Goal: Communication & Community: Answer question/provide support

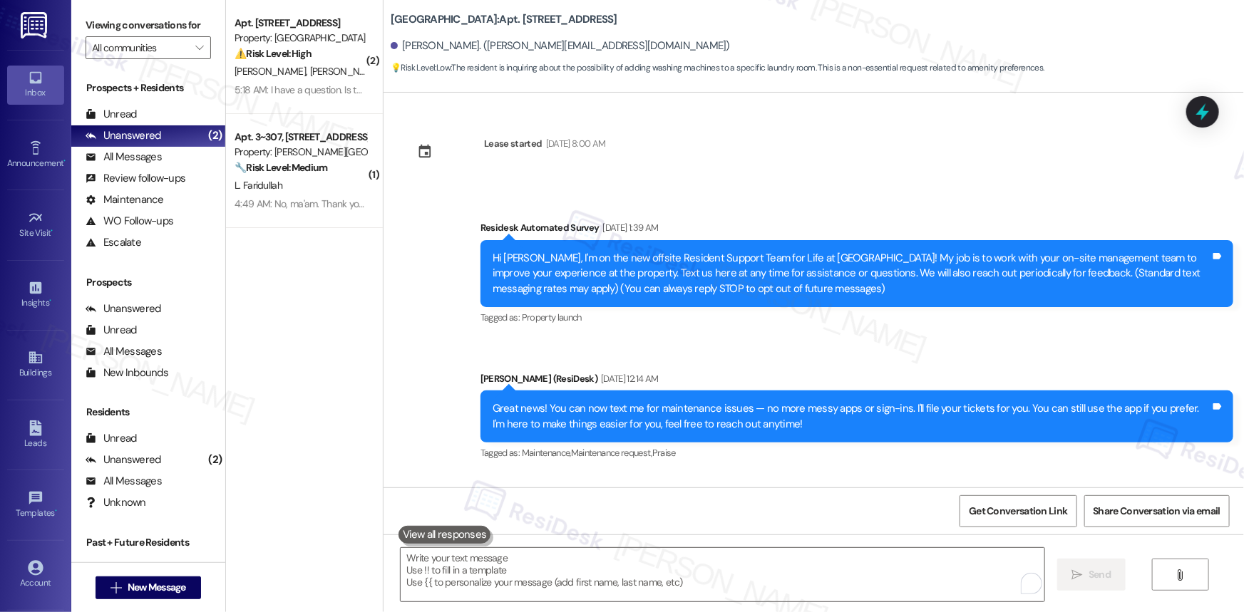
scroll to position [10806, 0]
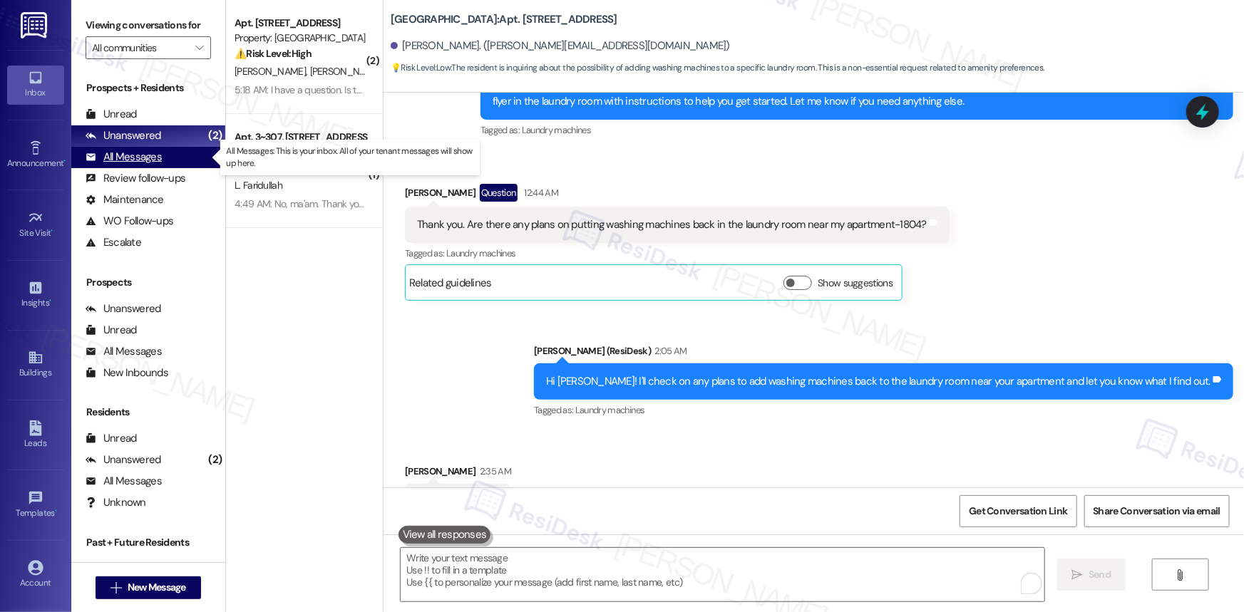
click at [139, 156] on div "All Messages" at bounding box center [124, 157] width 76 height 15
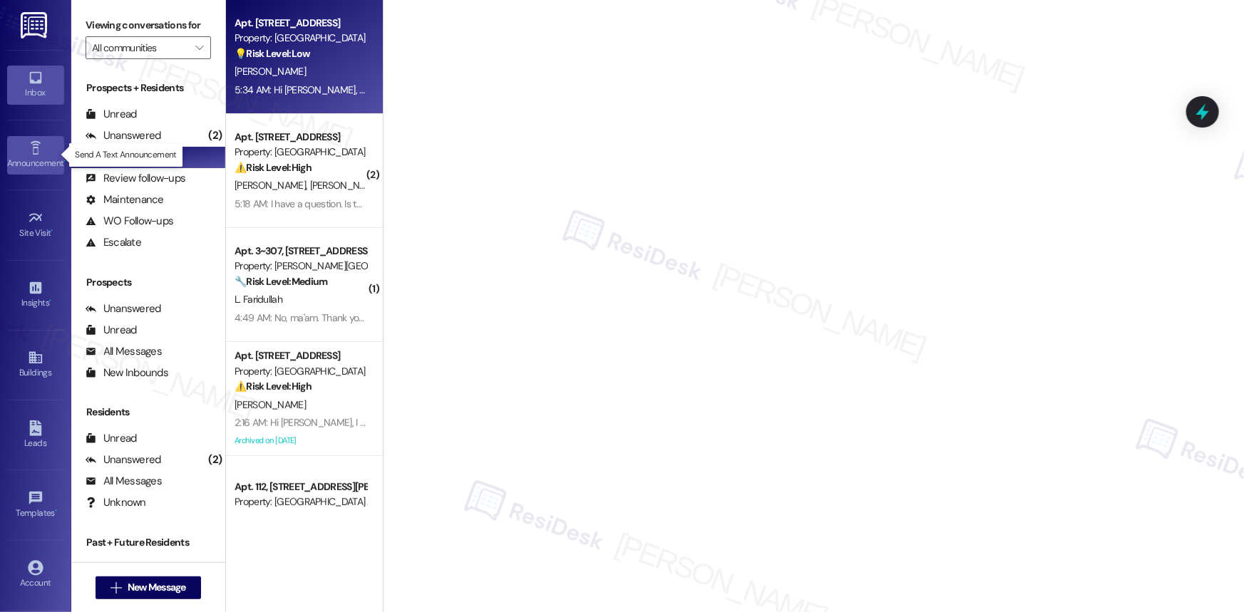
click at [31, 145] on icon at bounding box center [36, 148] width 16 height 16
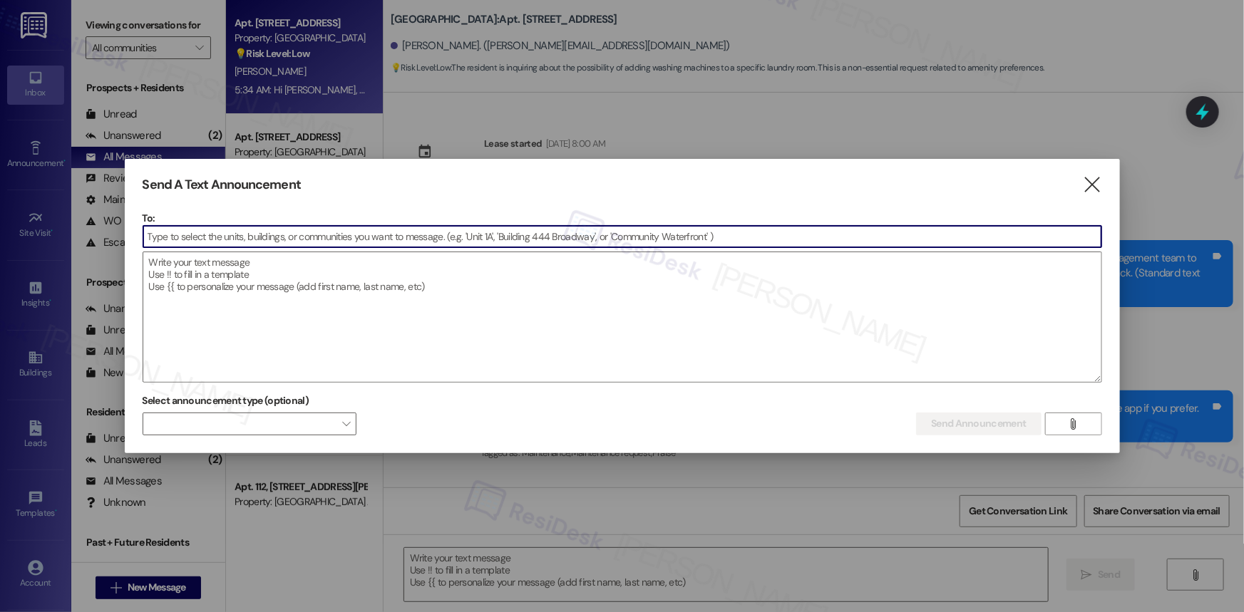
type textarea "Fetching suggested responses. Please feel free to read through the conversation…"
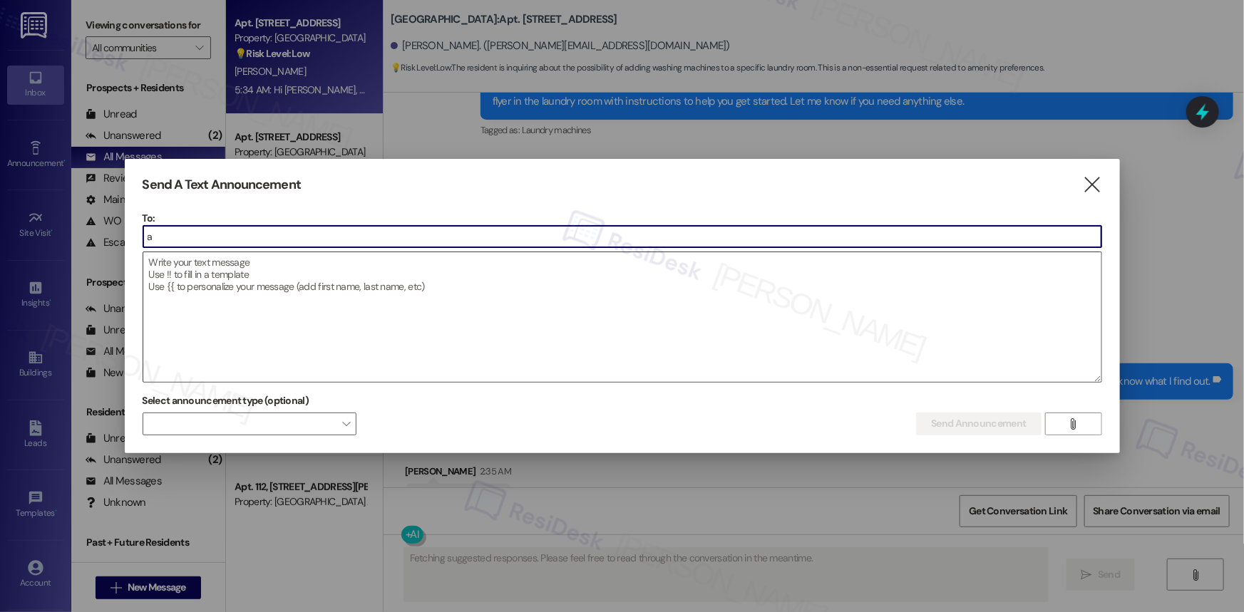
type input "ad"
type textarea "Hey {{first_name}}! I'm happy to hear you're looking forward to the laundry roo…"
type input "a"
type textarea "Hey {{first_name}}! I'm happy to hear you're looking forward to the laundry roo…"
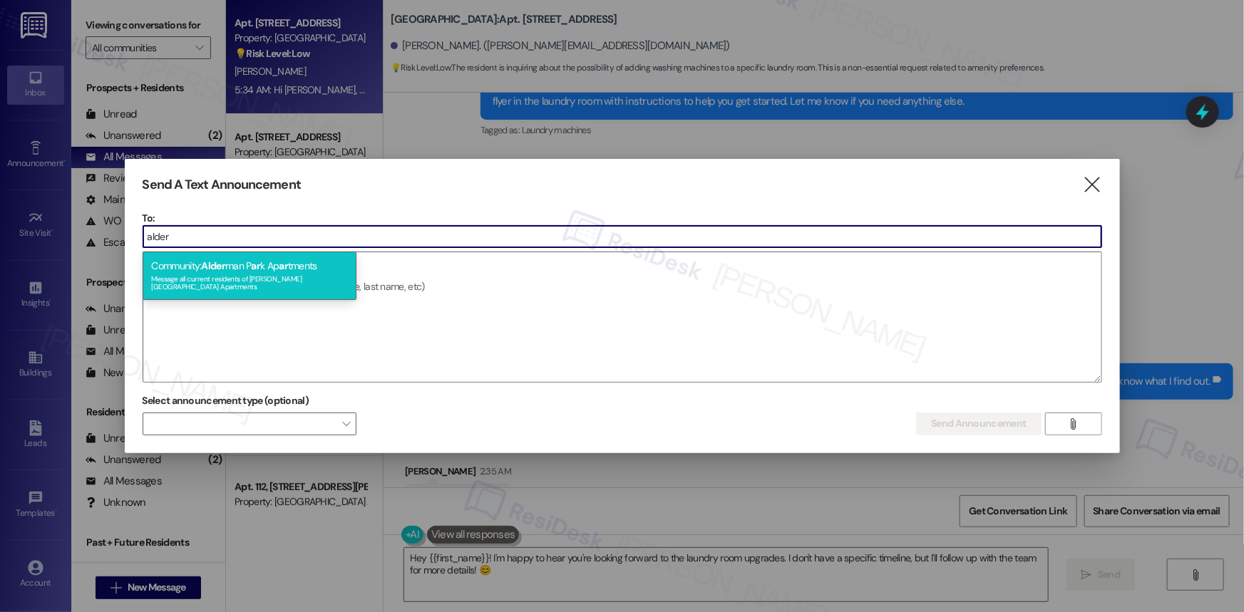
type input "alder"
click at [249, 260] on div "Community: Alder man P ar k Ap ar tments Message all current residents of Alder…" at bounding box center [250, 276] width 214 height 48
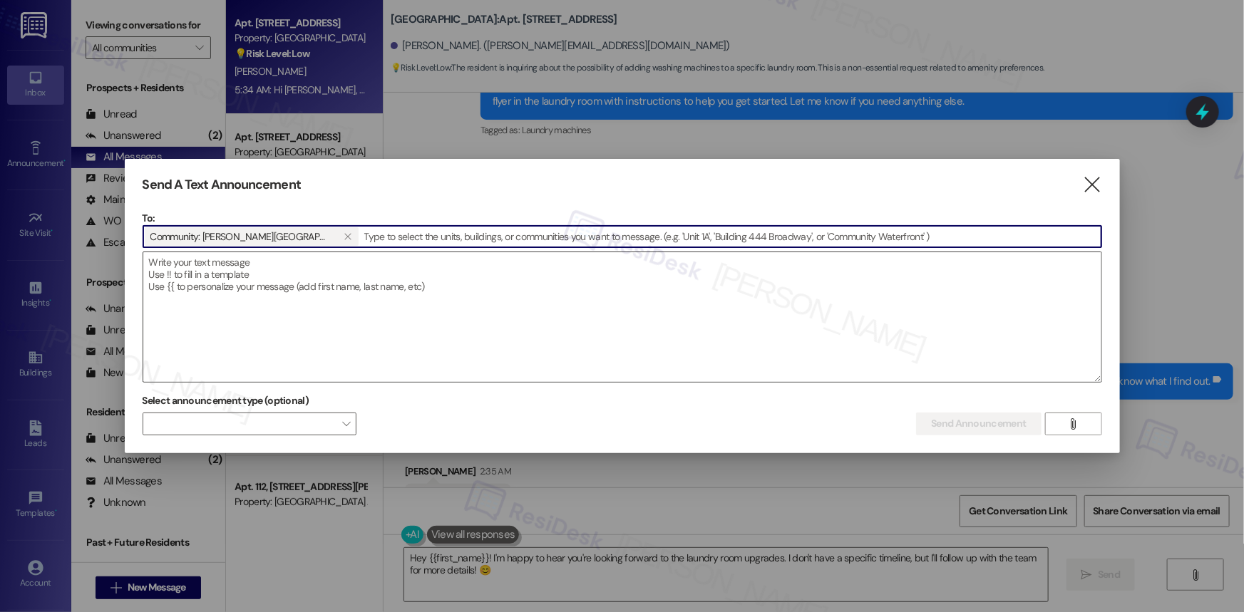
click at [237, 264] on textarea at bounding box center [622, 317] width 958 height 130
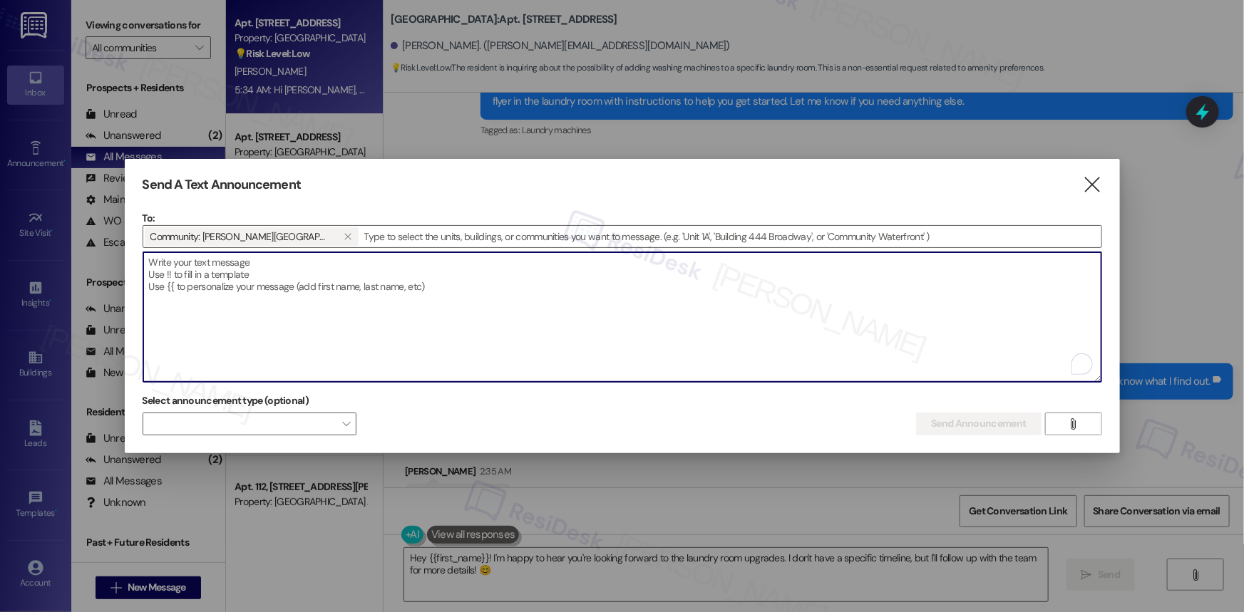
click at [195, 264] on textarea "To enrich screen reader interactions, please activate Accessibility in Grammarl…" at bounding box center [622, 317] width 958 height 130
paste textarea "Hi {{first_name}}, :rotating_light: Fire Extinguisher Inspection :rotating_ligh…"
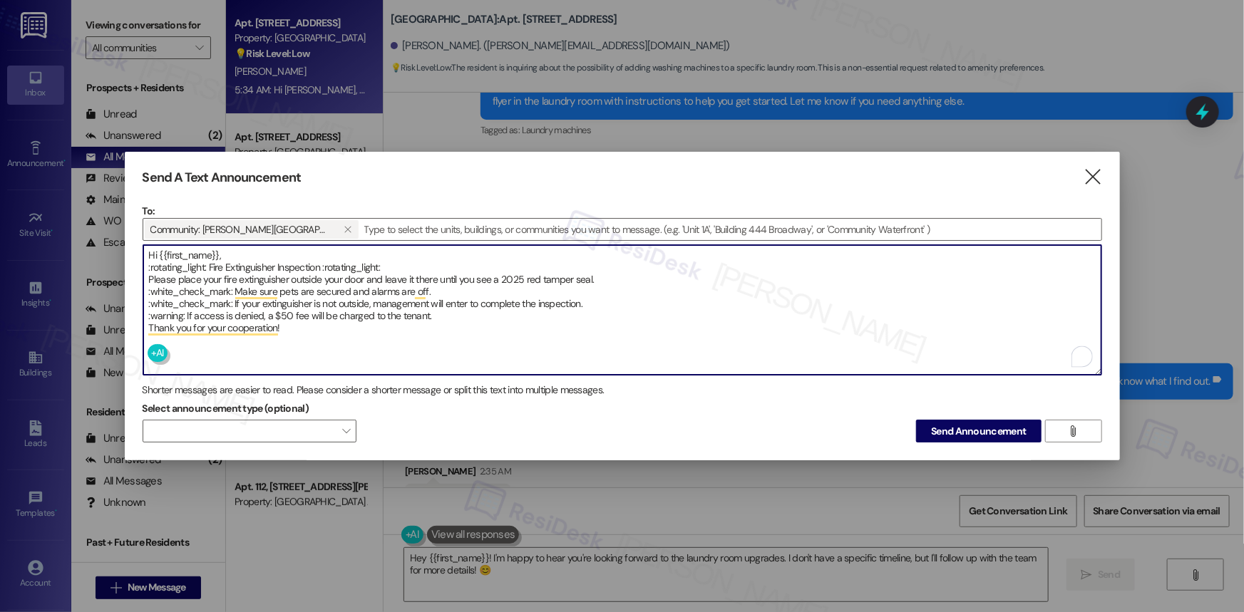
click at [371, 333] on textarea "Hi {{first_name}}, :rotating_light: Fire Extinguisher Inspection :rotating_ligh…" at bounding box center [622, 310] width 958 height 130
drag, startPoint x: 207, startPoint y: 263, endPoint x: 138, endPoint y: 257, distance: 68.7
click at [138, 257] on div "Send A Text Announcement  To: Community: Alderman Park Apartments   Drop ima…" at bounding box center [622, 306] width 995 height 309
click at [150, 262] on textarea "Hi {{first_name}}, Fire Extinguisher Inspection :rotating_light: Please place y…" at bounding box center [622, 310] width 958 height 130
click at [148, 264] on textarea "Hi {{first_name}}, Fire Extinguisher Inspection :rotating_light: Please place y…" at bounding box center [622, 310] width 958 height 130
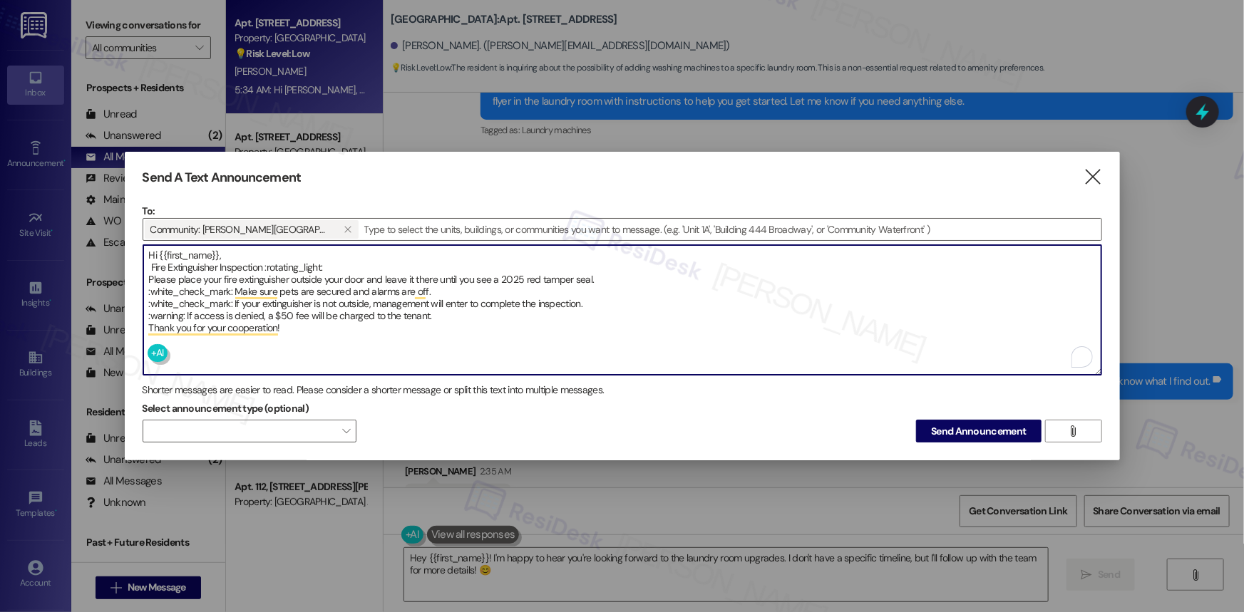
type textarea "Hi {{first_name}}, Fire Extinguisher Inspection :rotating_light: Please place y…"
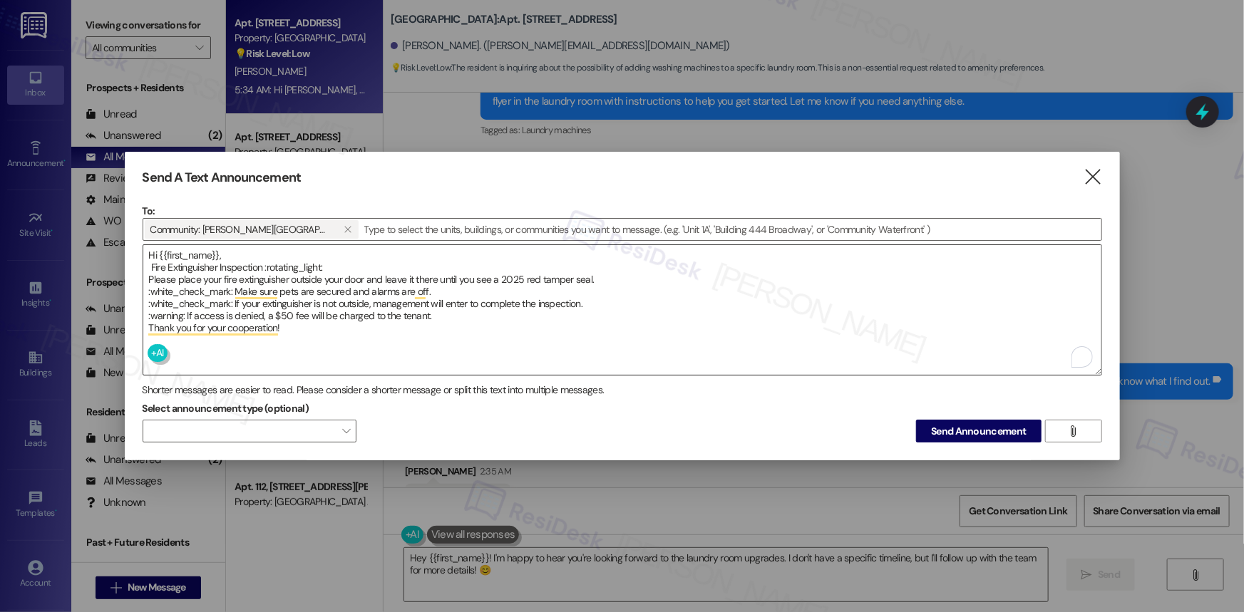
click at [148, 264] on textarea "Hi {{first_name}}, Fire Extinguisher Inspection :rotating_light: Please place y…" at bounding box center [622, 310] width 958 height 130
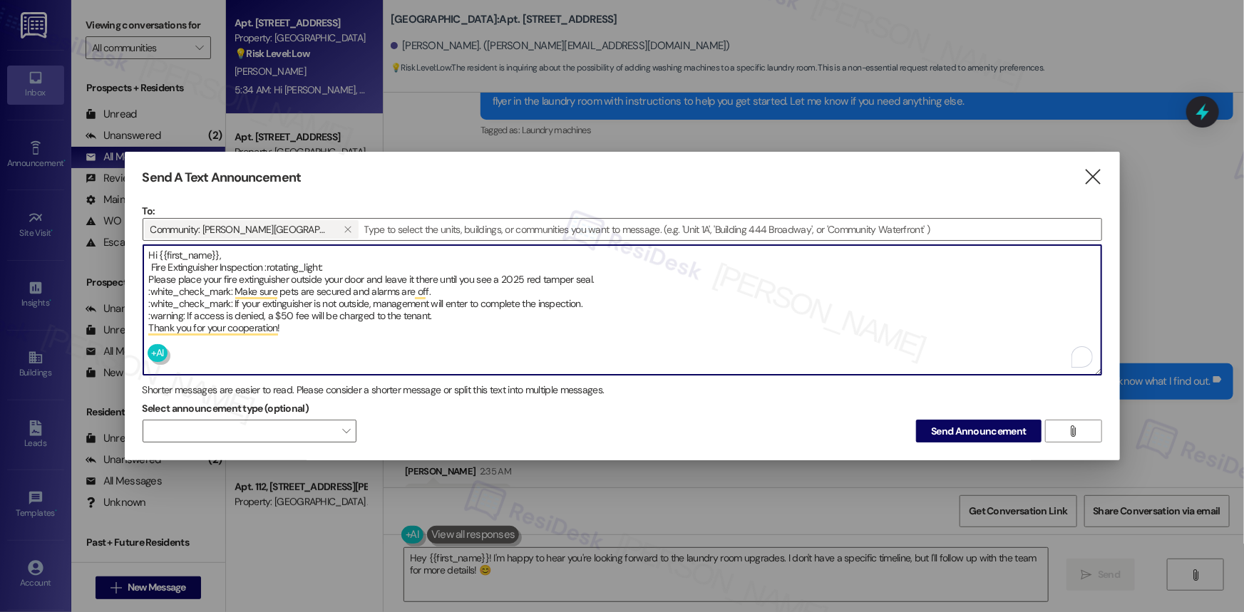
click at [153, 262] on textarea "Hi {{first_name}}, Fire Extinguisher Inspection :rotating_light: Please place y…" at bounding box center [622, 310] width 958 height 130
drag, startPoint x: 292, startPoint y: 331, endPoint x: 145, endPoint y: 253, distance: 165.5
click at [140, 251] on div "Send A Text Announcement  To: Community: Alderman Park Apartments   Drop ima…" at bounding box center [622, 306] width 995 height 309
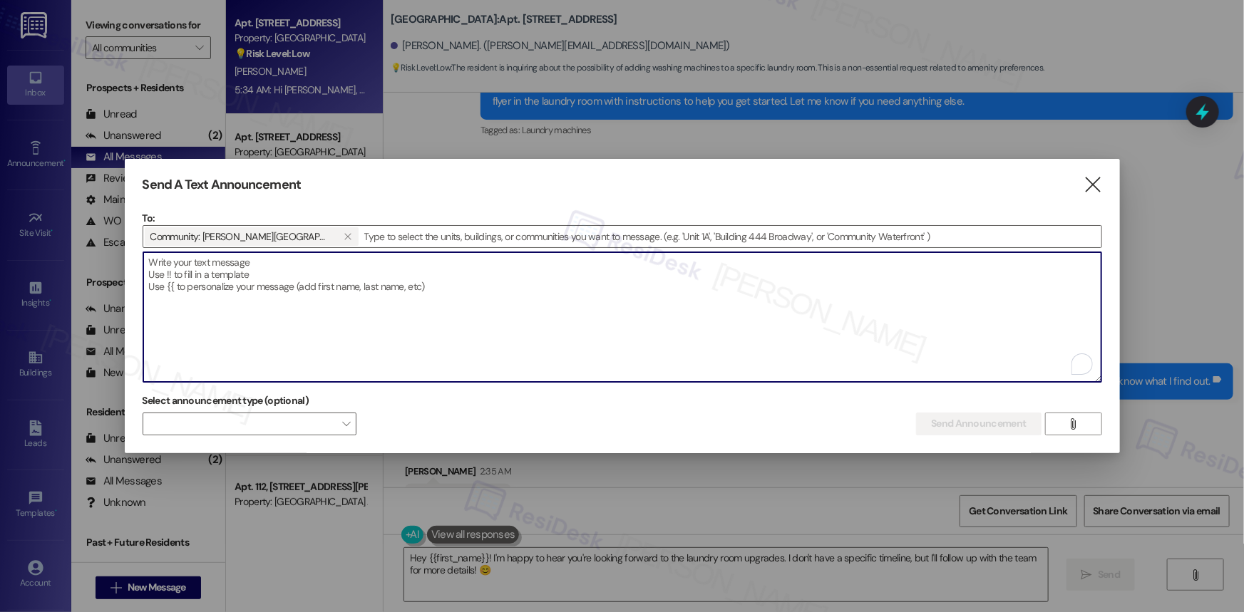
click at [289, 273] on textarea "To enrich screen reader interactions, please activate Accessibility in Grammarl…" at bounding box center [622, 317] width 958 height 130
paste textarea "Hi {{first_name}}, :rotating_light: Fire Extinguisher Inspection :rotating_ligh…"
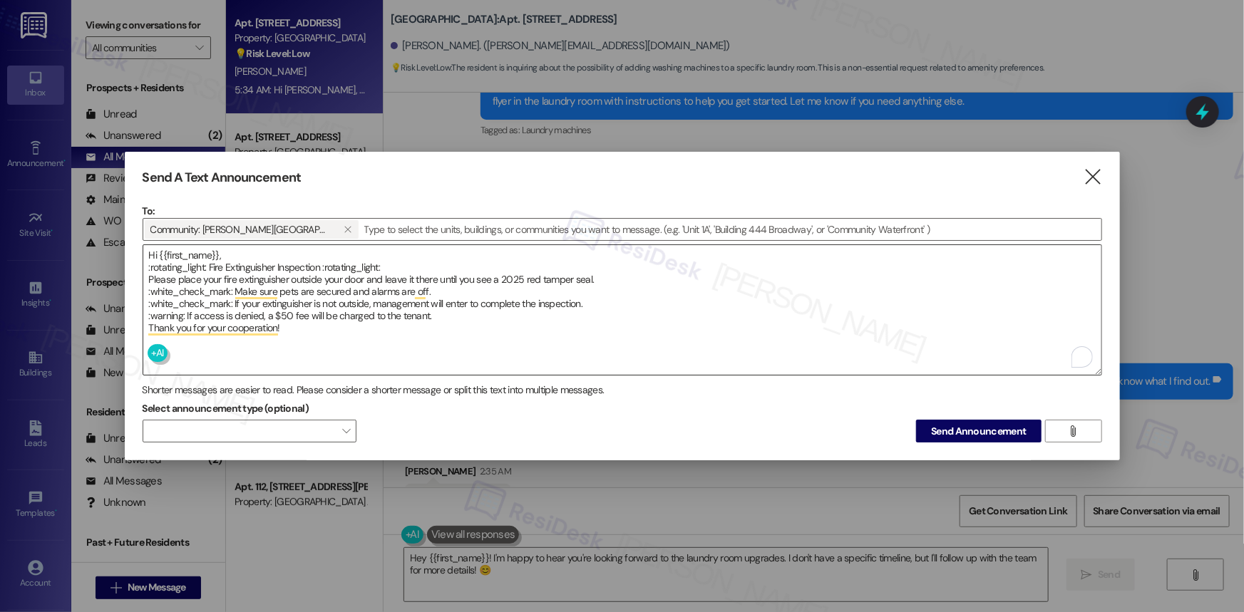
click at [215, 262] on textarea "Hi {{first_name}}, :rotating_light: Fire Extinguisher Inspection :rotating_ligh…" at bounding box center [622, 310] width 958 height 130
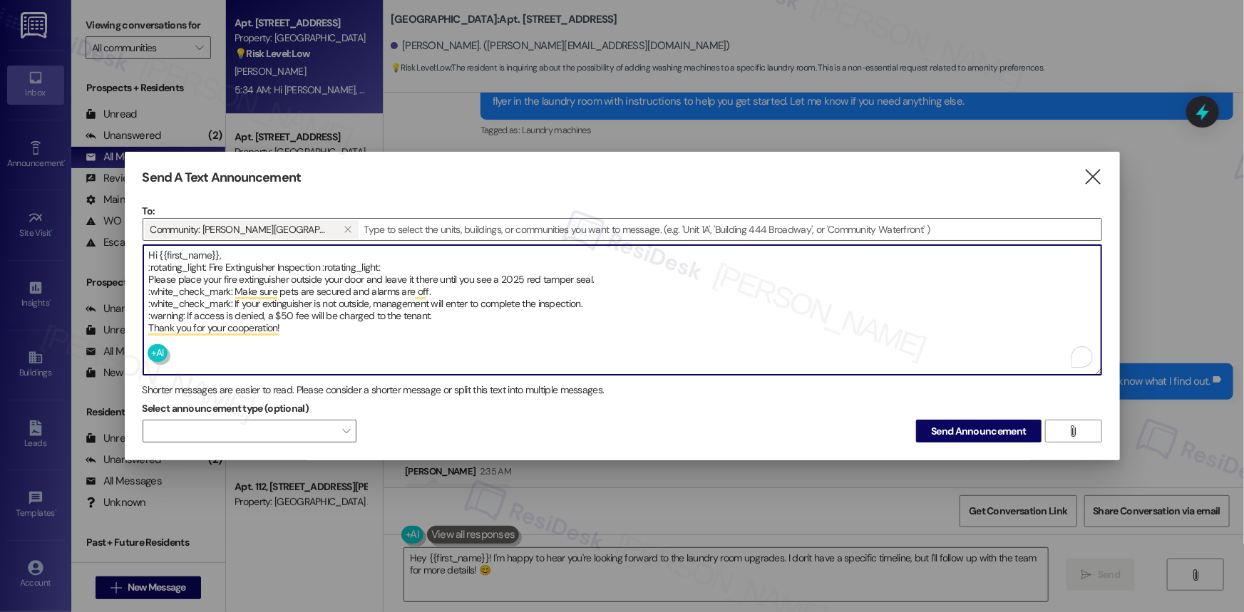
drag, startPoint x: 207, startPoint y: 264, endPoint x: 139, endPoint y: 263, distance: 67.7
click at [139, 263] on div "Send A Text Announcement  To: Community: Alderman Park Apartments   Drop ima…" at bounding box center [622, 306] width 995 height 309
drag, startPoint x: 190, startPoint y: 267, endPoint x: 235, endPoint y: 268, distance: 44.9
click at [235, 268] on textarea "Hi {{first_name}}, :rotating_light: Fire Extinguisher Inspection :rotating_ligh…" at bounding box center [622, 310] width 958 height 130
click at [249, 264] on textarea "Hi {{first_name}}, :rotating_light: Fire Ex🚨🚨tinguisher Inspection :rotating_li…" at bounding box center [622, 310] width 958 height 130
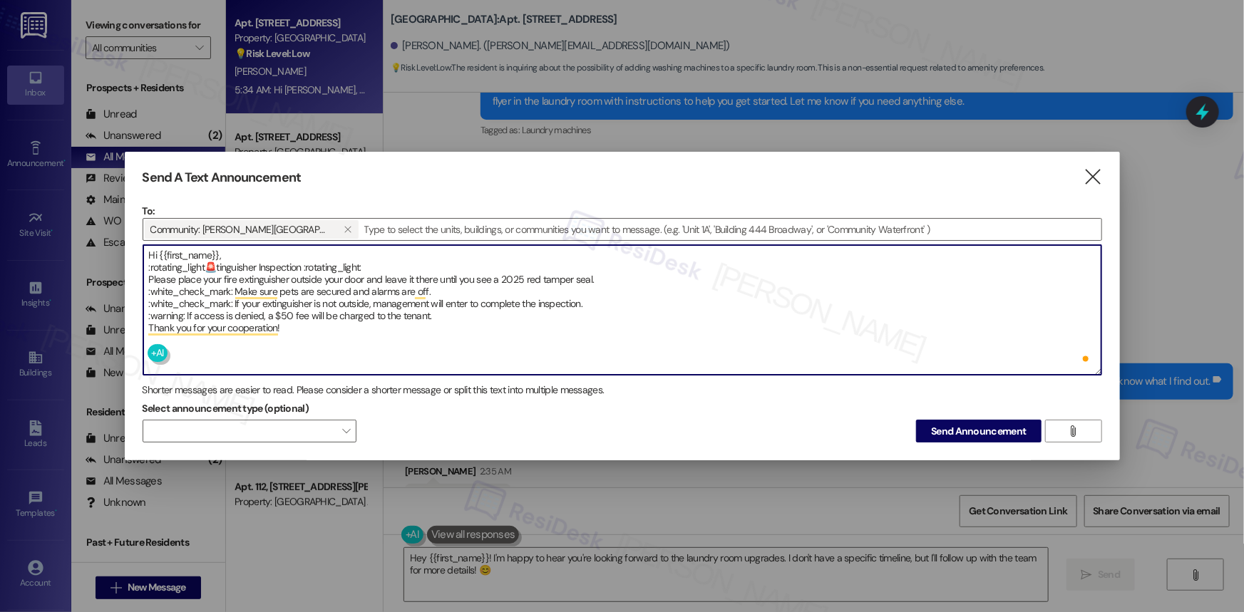
type textarea "Hi {{first_name}}, :rotating_ligh🚨tinguisher Inspection :rotating_light: Please…"
click at [311, 329] on textarea "Hi {{first_name}}, :rotating_ligh🚨tinguisher Inspection :rotating_light: Please…" at bounding box center [622, 310] width 958 height 130
drag, startPoint x: 316, startPoint y: 325, endPoint x: 127, endPoint y: 243, distance: 205.9
click at [127, 243] on div "Send A Text Announcement  To: Community: Alderman Park Apartments   Drop ima…" at bounding box center [622, 306] width 995 height 309
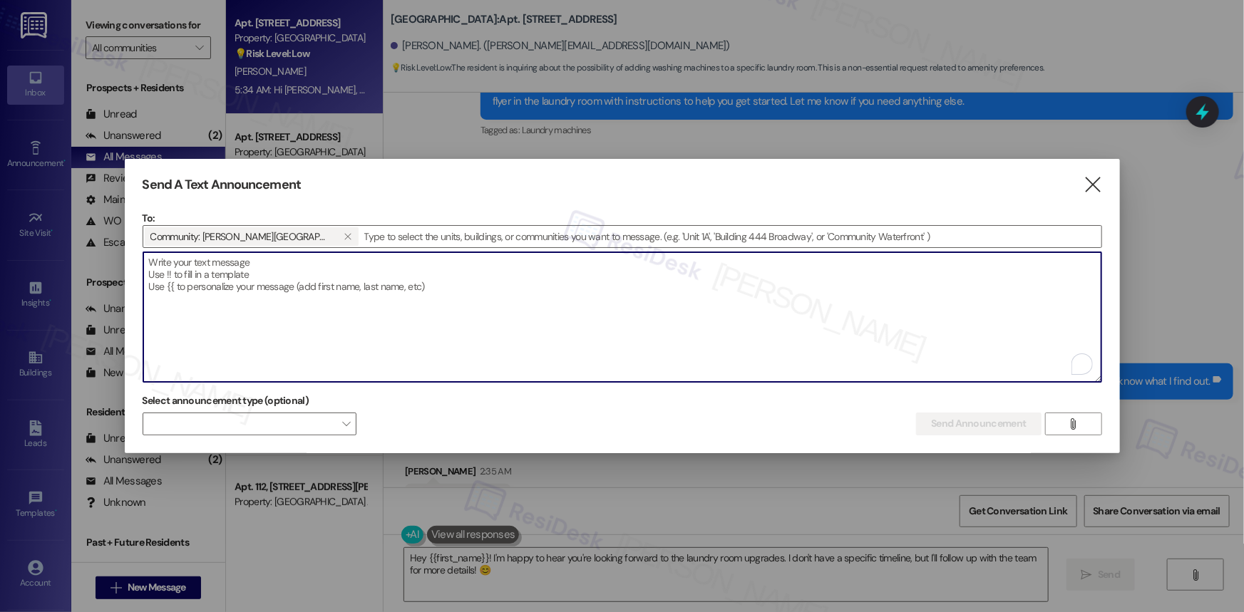
paste textarea "Hi {{first_name}}, :rotating_light: Fire Extinguisher Inspection :rotating_ligh…"
type textarea "Hi {{first_name}}, :rotating_light: Fire Extinguisher Inspection :rotating_ligh…"
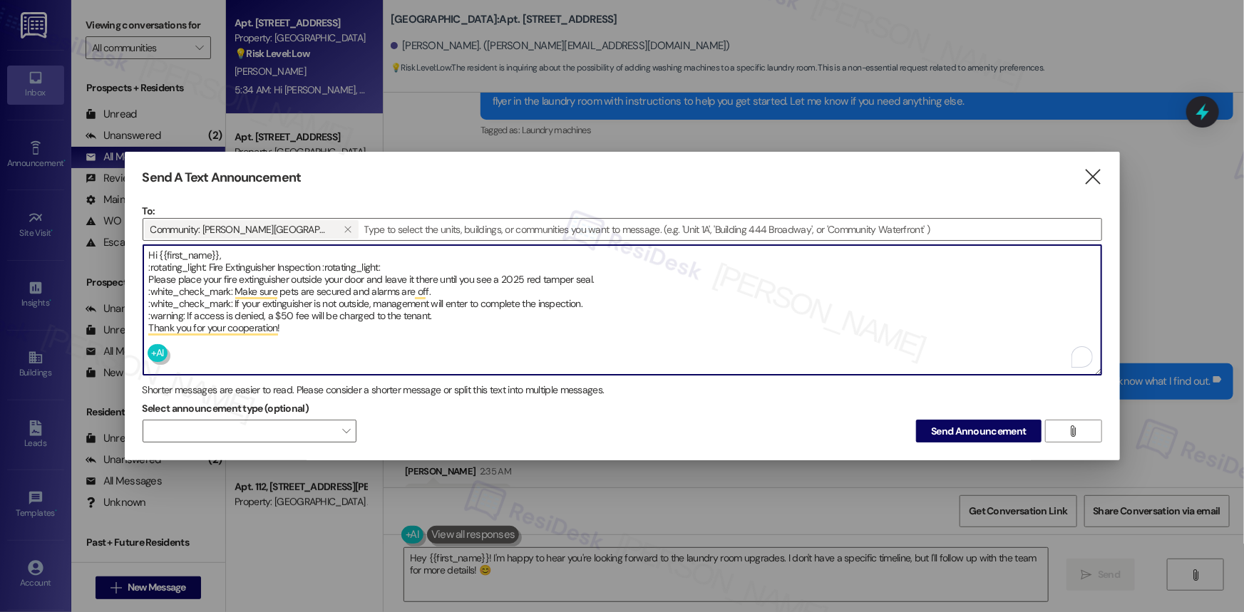
drag, startPoint x: 207, startPoint y: 261, endPoint x: 143, endPoint y: 264, distance: 64.2
click at [143, 264] on textarea "Hi {{first_name}}, :rotating_light: Fire Extinguisher Inspection :rotating_ligh…" at bounding box center [622, 310] width 958 height 130
drag, startPoint x: 193, startPoint y: 262, endPoint x: 236, endPoint y: 265, distance: 42.9
click at [236, 265] on textarea "Hi {{first_name}}, :rotating_light: Fire Extinguisher Inspection :rotating_ligh…" at bounding box center [622, 310] width 958 height 130
click at [205, 262] on textarea "Hi {{first_name}}, :rotating_light: Fire Extinguisher Inspection :rotating_ligh…" at bounding box center [622, 310] width 958 height 130
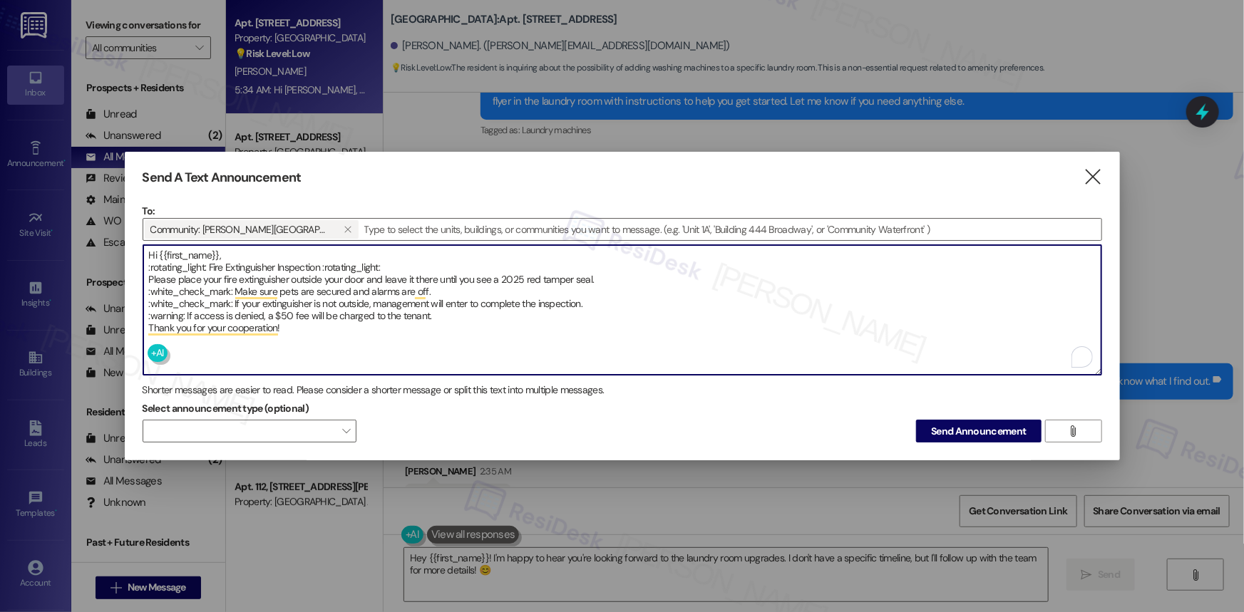
click at [208, 266] on textarea "Hi {{first_name}}, :rotating_light: Fire Extinguisher Inspection :rotating_ligh…" at bounding box center [622, 310] width 958 height 130
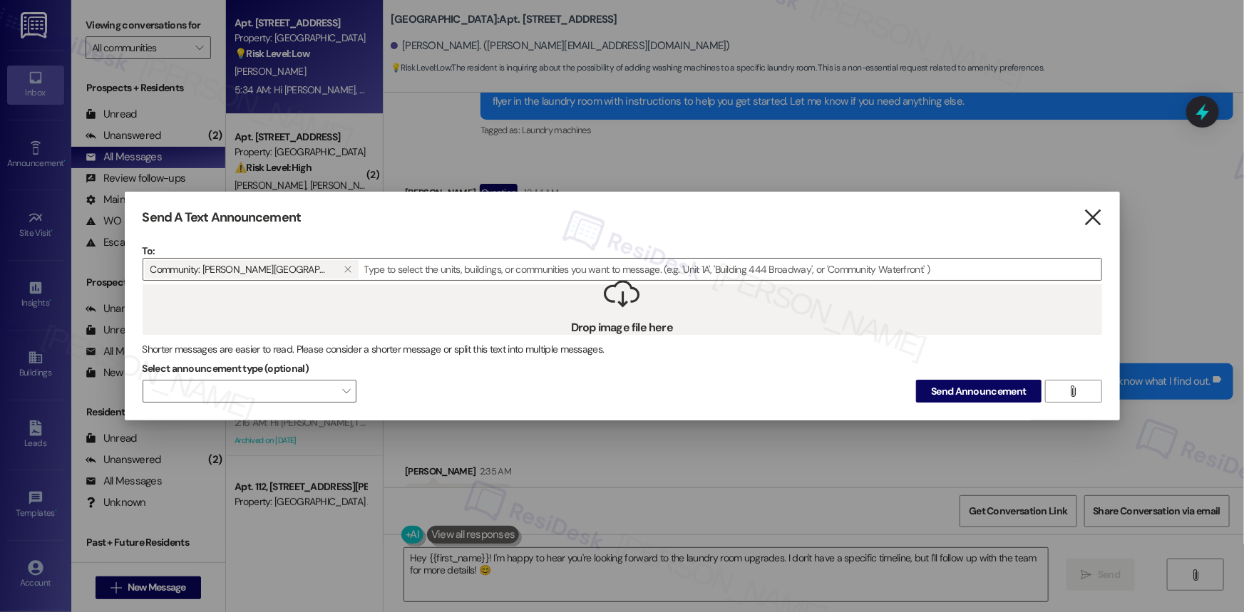
click at [1093, 215] on icon "" at bounding box center [1092, 217] width 19 height 15
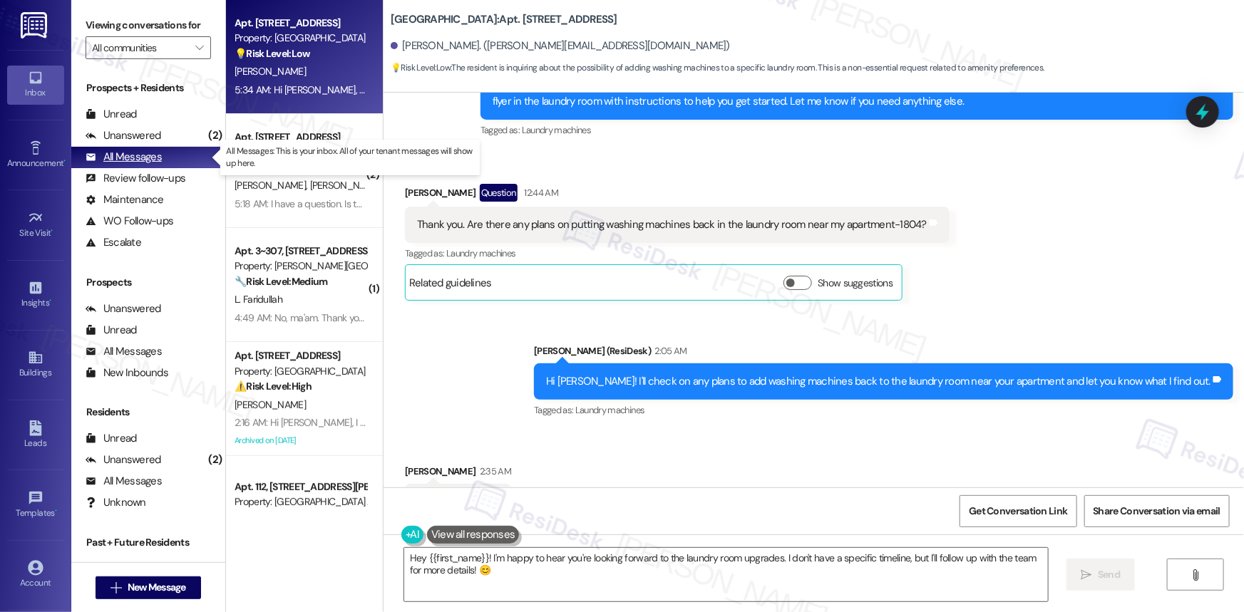
click at [123, 149] on div "All Messages (undefined)" at bounding box center [148, 157] width 154 height 21
click at [25, 156] on div "Announcement •" at bounding box center [35, 163] width 71 height 14
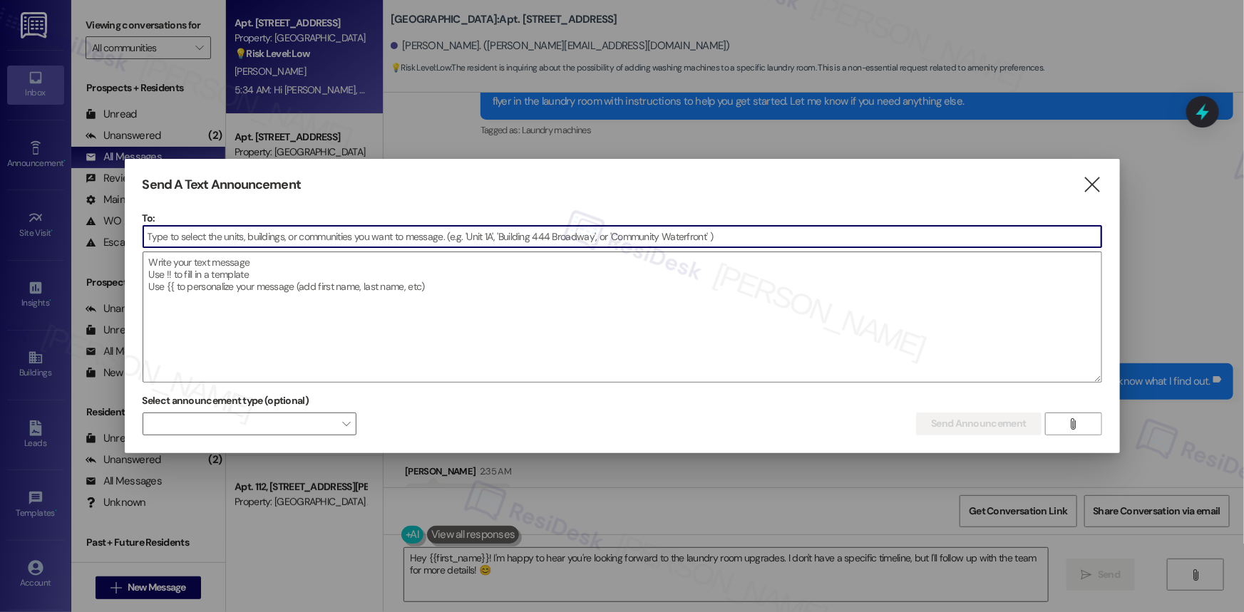
click at [401, 239] on input at bounding box center [622, 236] width 958 height 21
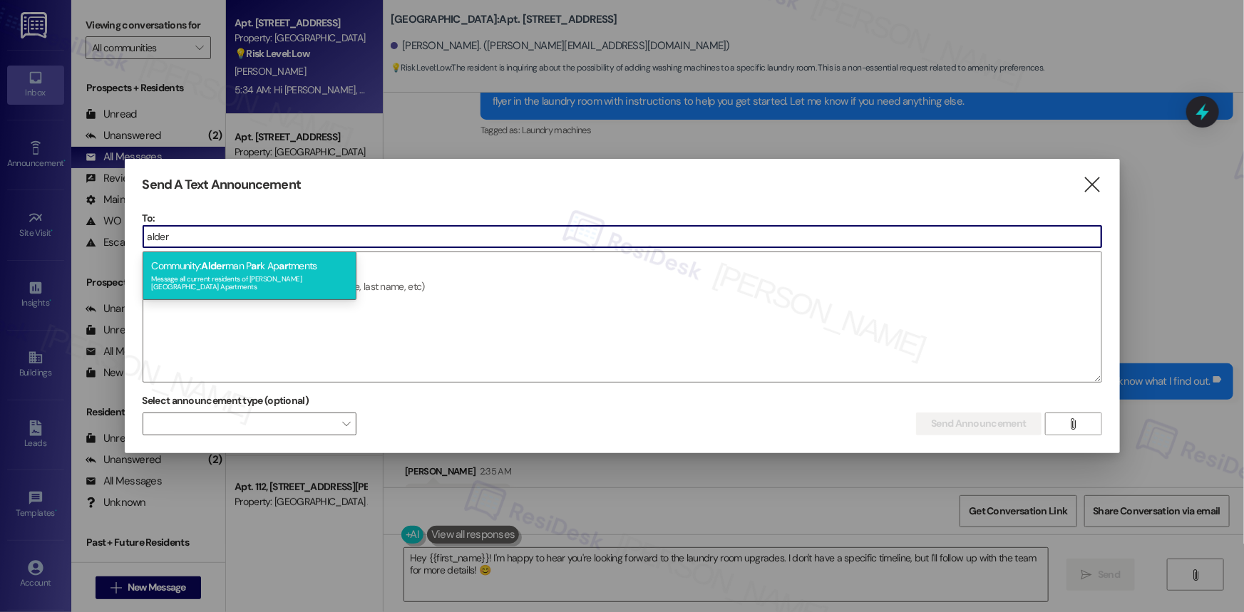
type input "alder"
click at [295, 269] on div "Community: Alder man P ar k Ap ar tments Message all current residents of [PERS…" at bounding box center [250, 276] width 214 height 48
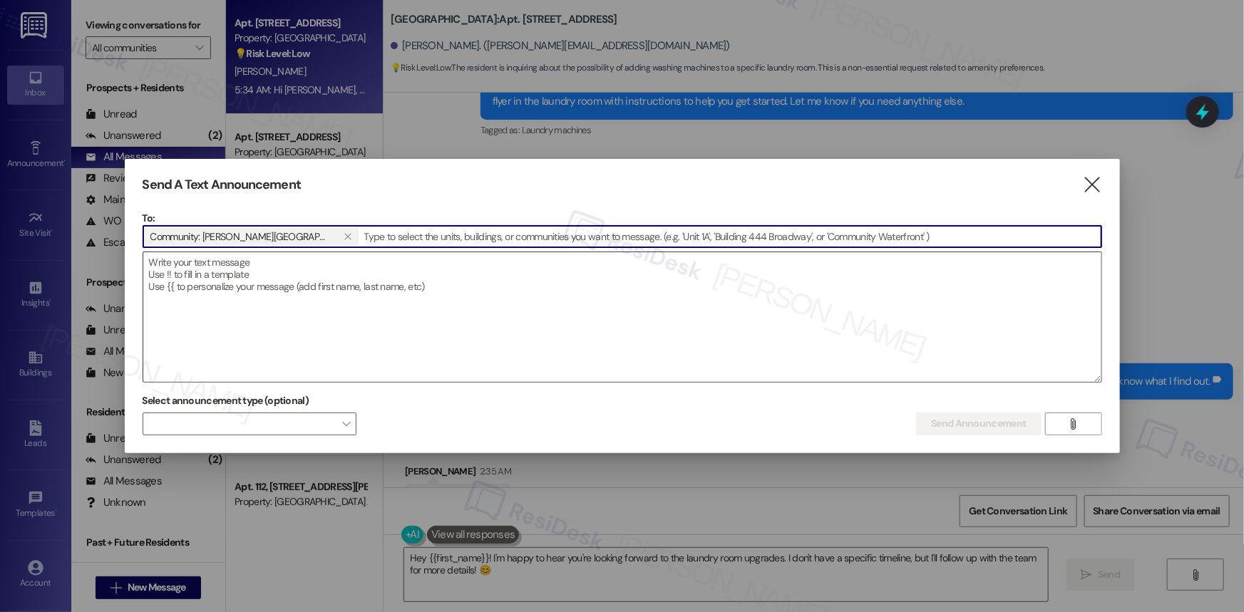
click at [270, 275] on textarea at bounding box center [622, 317] width 958 height 130
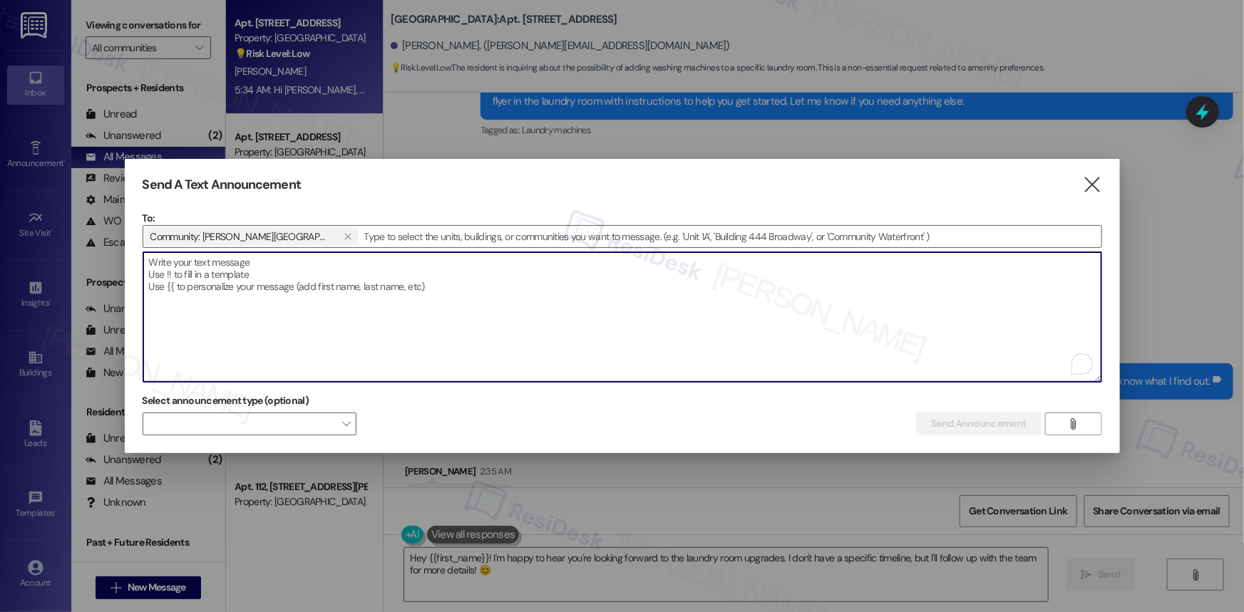
paste textarea "Hi {{first_name}}, :rotating_light: Fire Extinguisher Inspection :rotating_ligh…"
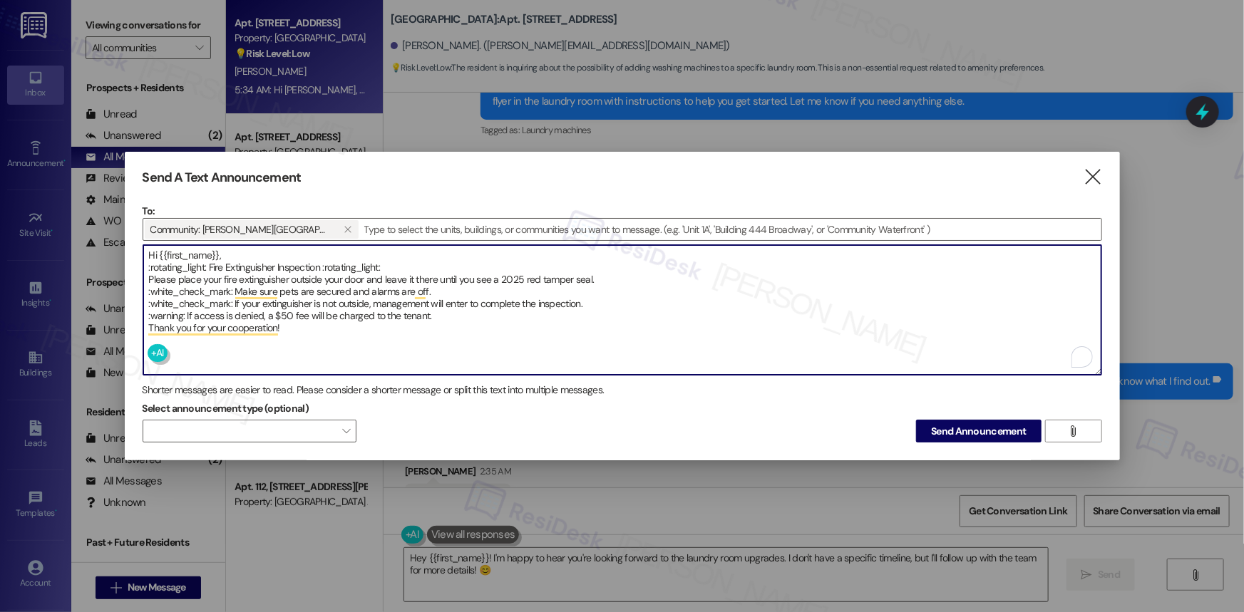
drag, startPoint x: 207, startPoint y: 266, endPoint x: 145, endPoint y: 268, distance: 62.1
click at [145, 268] on textarea "Hi {{first_name}}, :rotating_light: Fire Extinguisher Inspection :rotating_ligh…" at bounding box center [622, 310] width 958 height 130
drag, startPoint x: 279, startPoint y: 261, endPoint x: 346, endPoint y: 259, distance: 67.7
click at [346, 259] on textarea "Hi {{first_name}}, 🚨 Fire Extinguisher Inspection :rotating_light: Please place…" at bounding box center [622, 310] width 958 height 130
drag, startPoint x: 233, startPoint y: 285, endPoint x: 146, endPoint y: 288, distance: 87.0
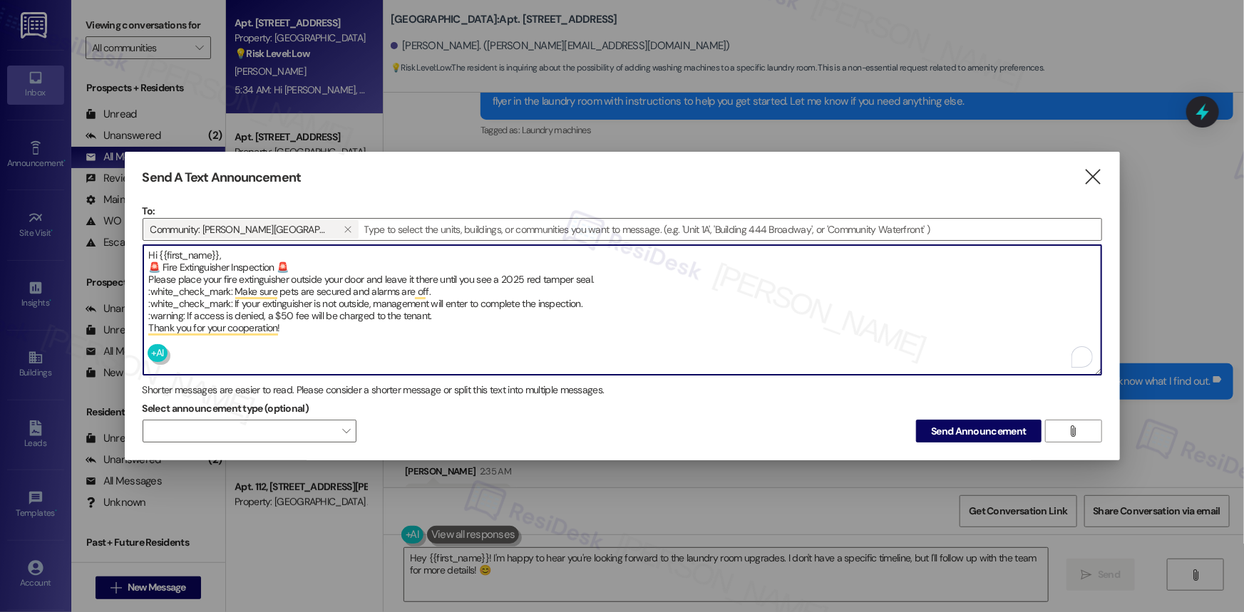
click at [146, 288] on textarea "Hi {{first_name}}, 🚨 Fire Extinguisher Inspection 🚨 Please place your fire exti…" at bounding box center [622, 310] width 958 height 130
drag, startPoint x: 228, startPoint y: 297, endPoint x: 153, endPoint y: 299, distance: 74.9
click at [153, 299] on textarea "Hi {{first_name}}, 🚨 Fire Extinguisher Inspection 🚨 Please place your fire exti…" at bounding box center [622, 310] width 958 height 130
click at [152, 301] on textarea "Hi {{first_name}}, 🚨 Fire Extinguisher Inspection 🚨 Please place your fire exti…" at bounding box center [622, 310] width 958 height 130
click at [177, 310] on textarea "Hi {{first_name}}, 🚨 Fire Extinguisher Inspection 🚨 Please place your fire exti…" at bounding box center [622, 310] width 958 height 130
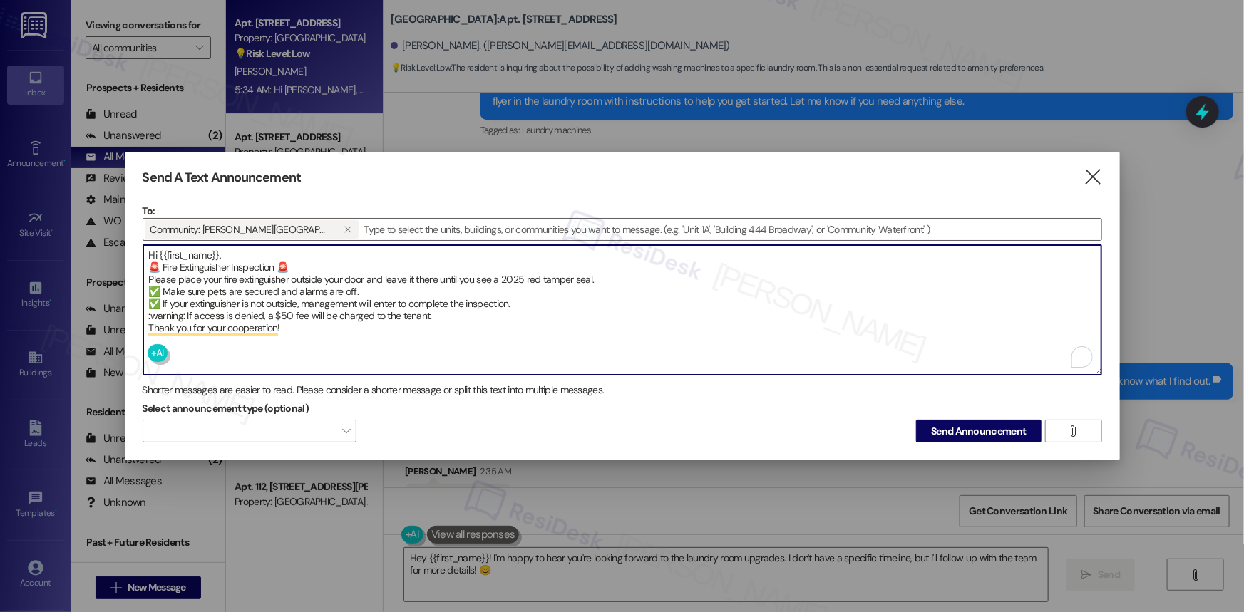
drag, startPoint x: 184, startPoint y: 310, endPoint x: 143, endPoint y: 317, distance: 42.0
click at [143, 317] on textarea "Hi {{first_name}}, 🚨 Fire Extinguisher Inspection 🚨 Please place your fire exti…" at bounding box center [622, 310] width 958 height 130
click at [431, 314] on textarea "Hi {{first_name}}, 🚨 Fire Extinguisher Inspection 🚨 Please place your fire exti…" at bounding box center [622, 310] width 958 height 130
click at [359, 319] on textarea "Hi {{first_name}}, 🚨 Fire Extinguisher Inspection 🚨 Please place your fire exti…" at bounding box center [622, 310] width 958 height 130
click at [512, 304] on textarea "Hi {{first_name}}, 🚨 Fire Extinguisher Inspection 🚨 Please place your fire exti…" at bounding box center [622, 310] width 958 height 130
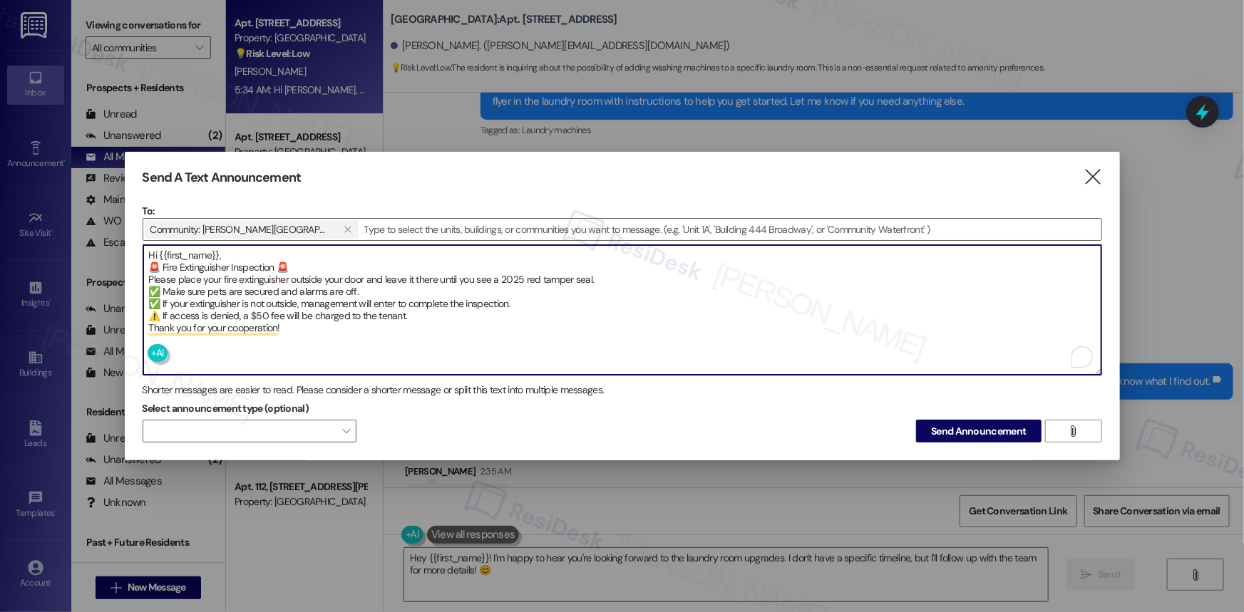
click at [421, 324] on textarea "Hi {{first_name}}, 🚨 Fire Extinguisher Inspection 🚨 Please place your fire exti…" at bounding box center [622, 310] width 958 height 130
click at [342, 329] on textarea "Hi {{first_name}}, 🚨 Fire Extinguisher Inspection 🚨 Please place your fire exti…" at bounding box center [622, 310] width 958 height 130
type textarea "Hi {{first_name}}, 🚨 Fire Extinguisher Inspection 🚨 Please place your fire exti…"
click at [954, 427] on span "Send Announcement" at bounding box center [978, 431] width 95 height 15
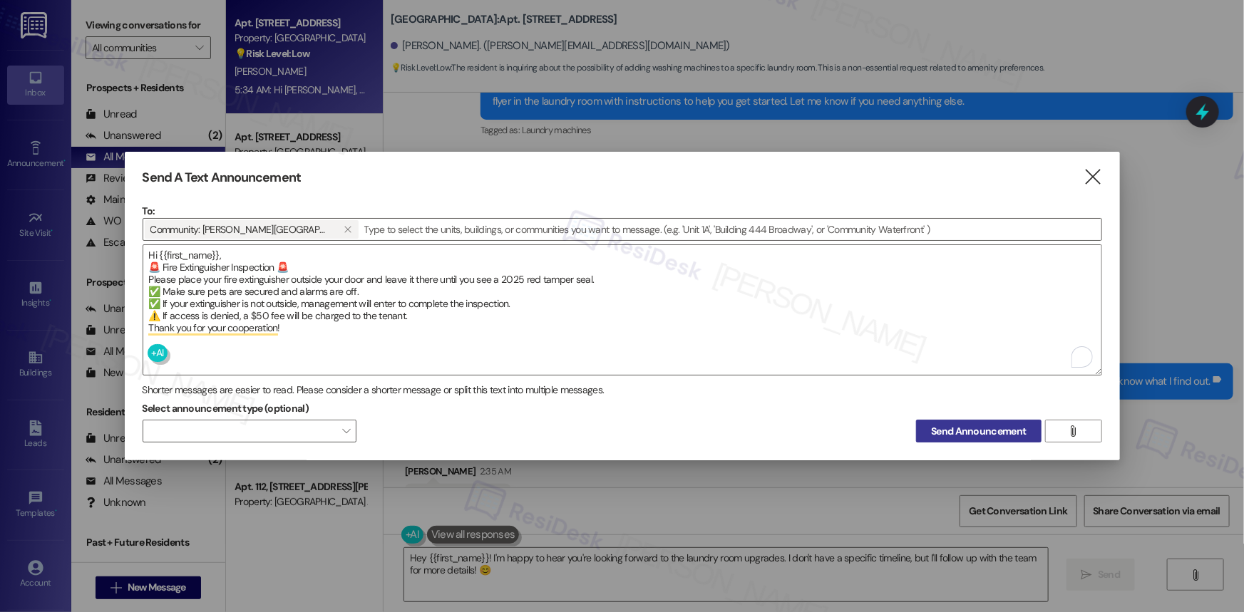
click at [984, 427] on span "Send Announcement" at bounding box center [978, 431] width 95 height 15
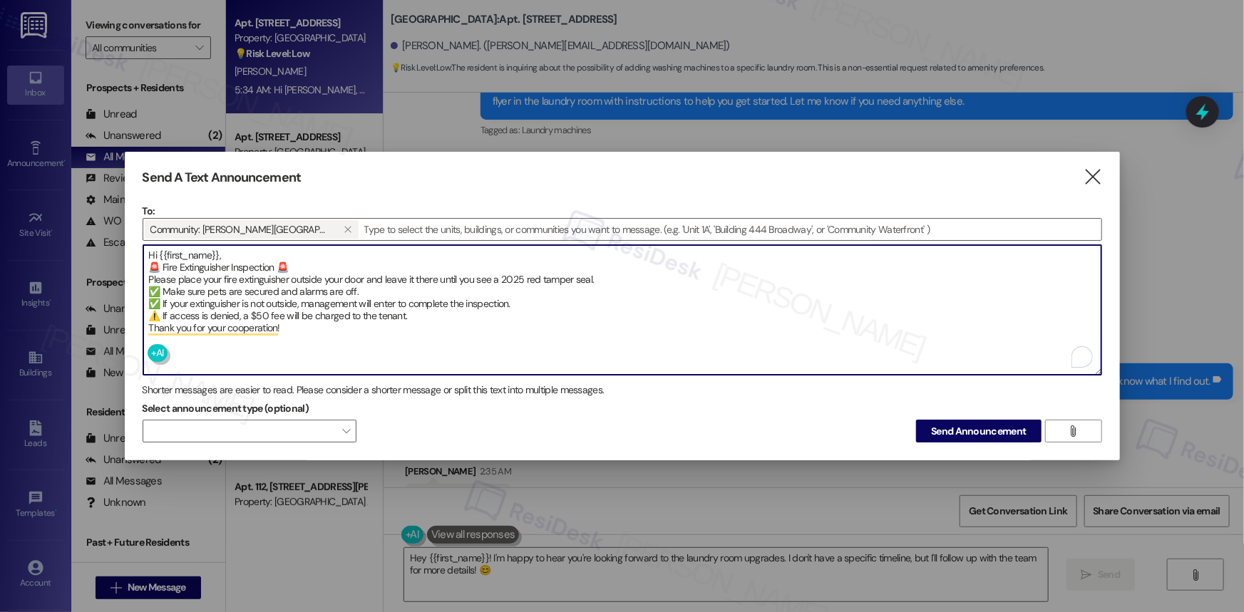
drag, startPoint x: 298, startPoint y: 319, endPoint x: 143, endPoint y: 249, distance: 170.4
click at [143, 249] on textarea "Hi {{first_name}}, 🚨 Fire Extinguisher Inspection 🚨 Please place your fire exti…" at bounding box center [622, 310] width 958 height 130
click at [570, 321] on textarea "Hi {{first_name}}, 🚨 Fire Extinguisher Inspection 🚨 Please place your fire exti…" at bounding box center [622, 310] width 958 height 130
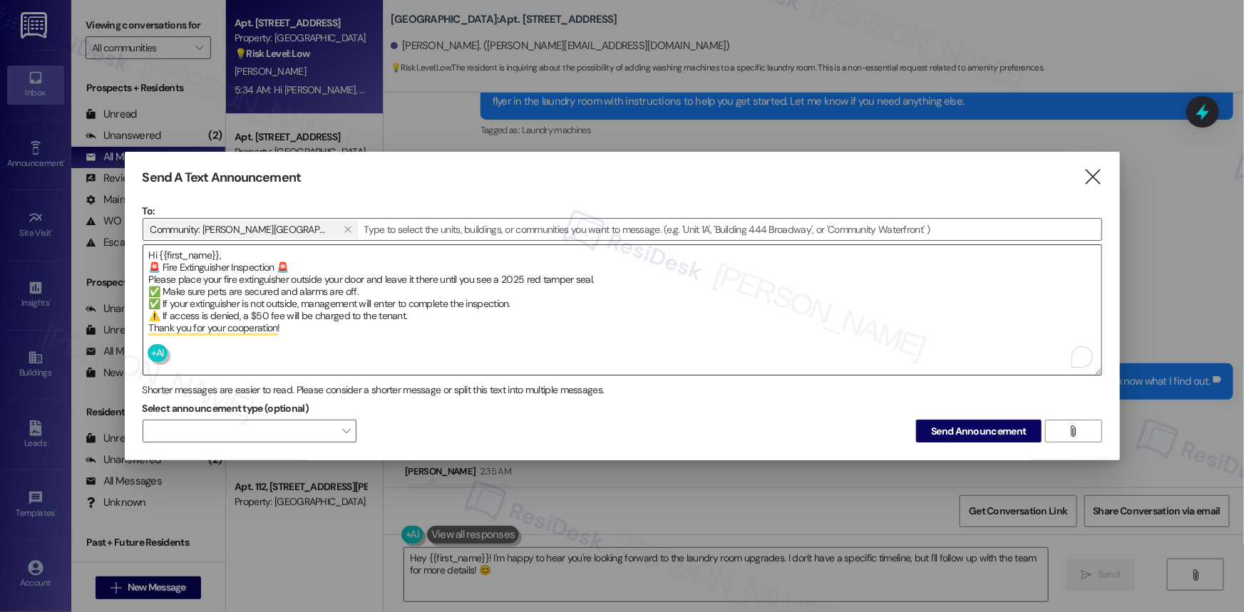
click at [209, 260] on textarea "Hi {{first_name}}, 🚨 Fire Extinguisher Inspection 🚨 Please place your fire exti…" at bounding box center [622, 310] width 958 height 130
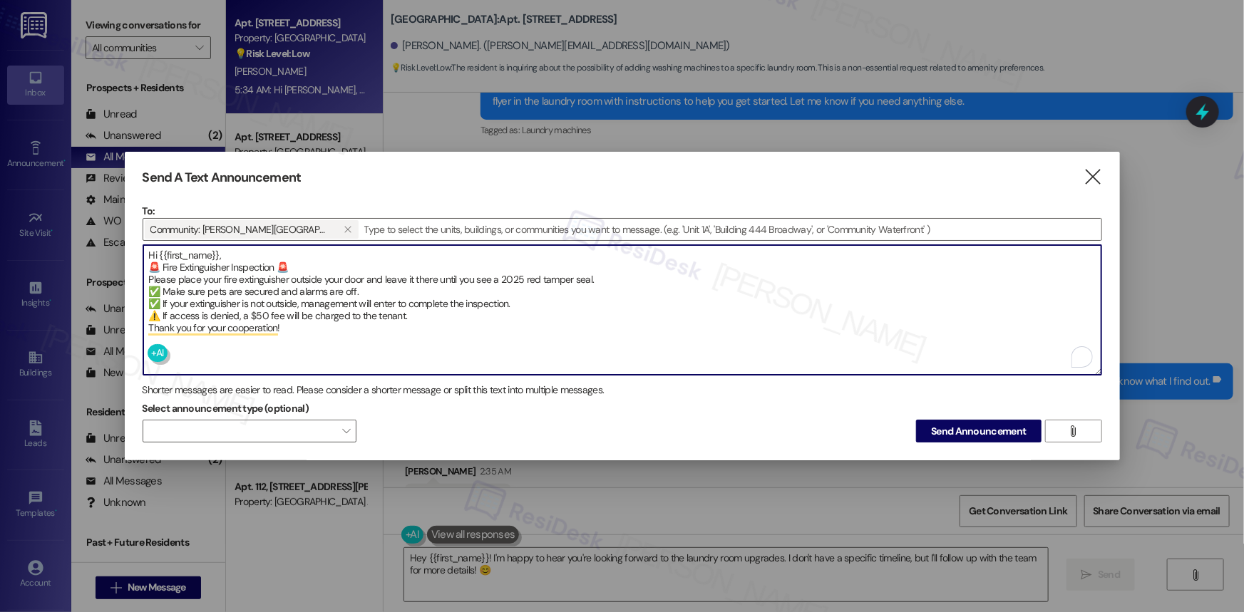
click at [209, 260] on textarea "Hi {{first_name}}, 🚨 Fire Extinguisher Inspection 🚨 Please place your fire exti…" at bounding box center [622, 310] width 958 height 130
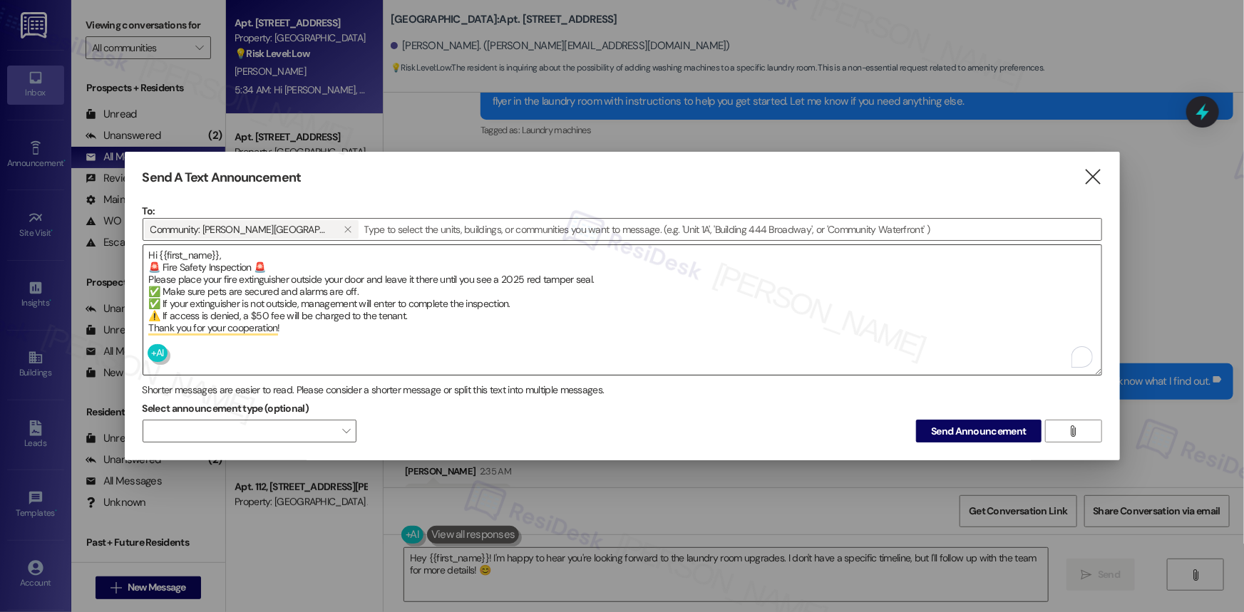
click at [170, 263] on textarea "Hi {{first_name}}, 🚨 Fire Safety Inspection 🚨 Please place your fire extinguish…" at bounding box center [622, 310] width 958 height 130
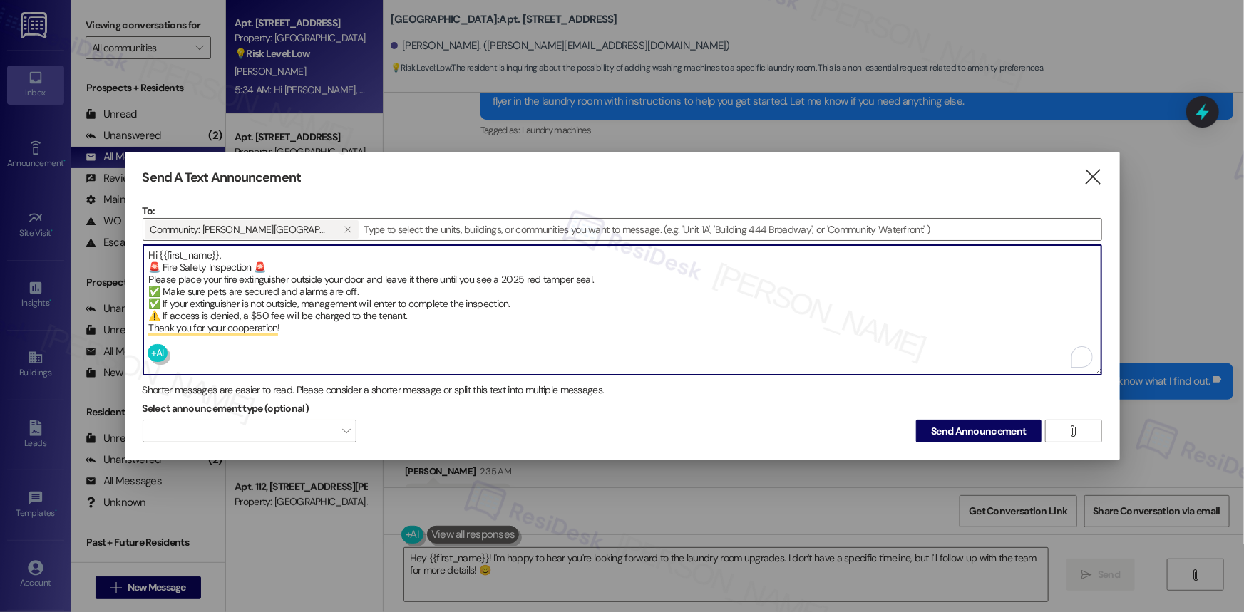
drag, startPoint x: 170, startPoint y: 263, endPoint x: 221, endPoint y: 261, distance: 51.4
click at [221, 261] on textarea "Hi {{first_name}}, 🚨 Fire Safety Inspection 🚨 Please place your fire extinguish…" at bounding box center [622, 310] width 958 height 130
paste textarea "Emergency extinguisher"
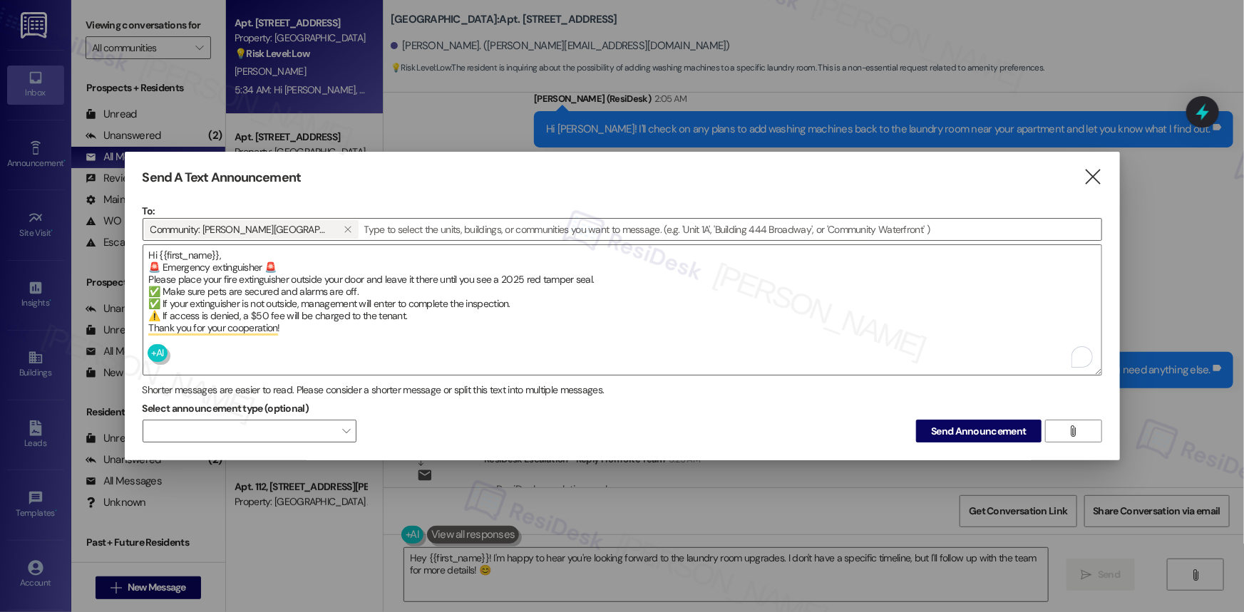
scroll to position [11291, 0]
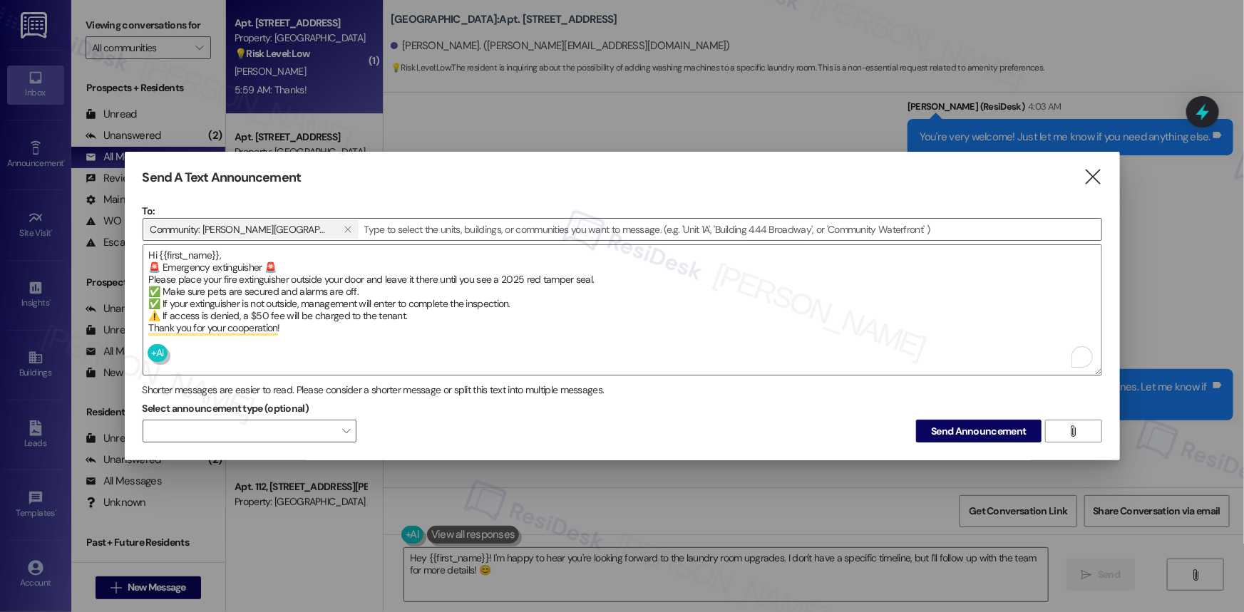
click at [934, 424] on span "Send Announcement" at bounding box center [978, 431] width 95 height 15
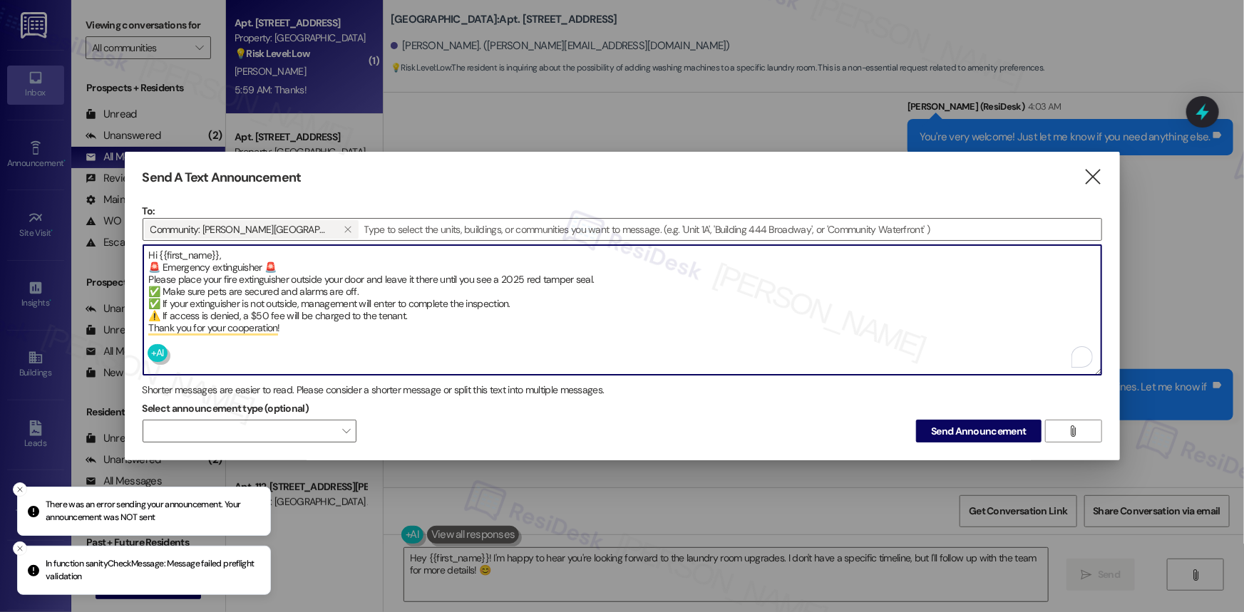
click at [208, 571] on p "In function sanityCheckMessage: Message failed preflight validation" at bounding box center [152, 570] width 213 height 25
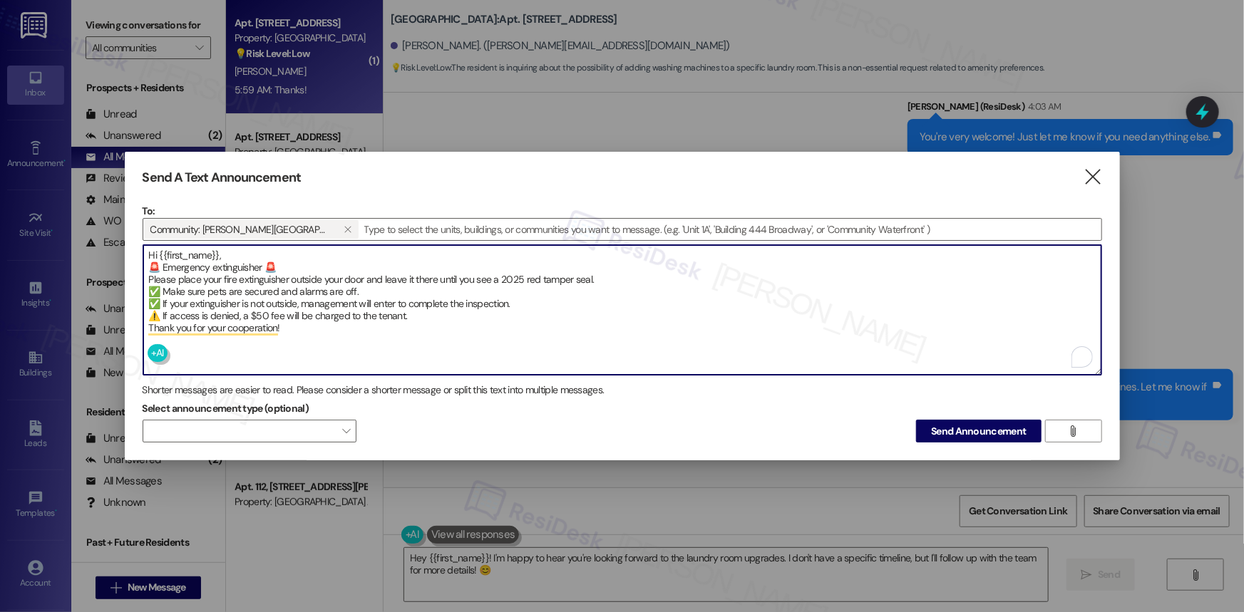
click at [163, 262] on textarea "Hi {{first_name}}, 🚨 Emergency extinguisher 🚨 Please place your fire extinguish…" at bounding box center [622, 310] width 958 height 130
drag, startPoint x: 162, startPoint y: 263, endPoint x: 148, endPoint y: 262, distance: 13.6
click at [148, 262] on textarea "Hi {{first_name}}, 🚨 Emergency extinguisher 🚨 Please place your fire extinguish…" at bounding box center [622, 310] width 958 height 130
click at [289, 263] on textarea "Hi {{first_name}}, 🧯 Emergency extinguisher 🚨 Please place your fire extinguish…" at bounding box center [622, 310] width 958 height 130
click at [277, 261] on textarea "Hi {{first_name}}, 🧯 Emergency extinguisher 🚨 Please place your fire extinguish…" at bounding box center [622, 310] width 958 height 130
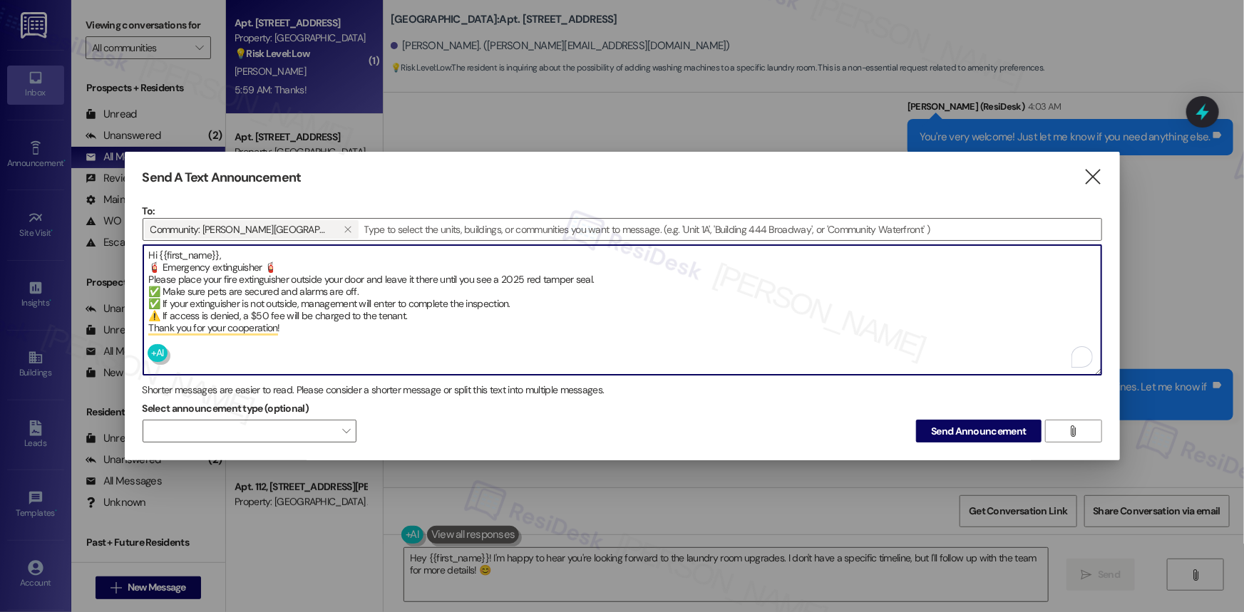
drag, startPoint x: 299, startPoint y: 327, endPoint x: 142, endPoint y: 250, distance: 174.7
click at [143, 250] on div "Hi {{first_name}}, 🧯 Emergency extinguisher 🧯 Please place your fire extinguish…" at bounding box center [622, 309] width 959 height 131
click at [443, 351] on textarea "Hi {{first_name}}, 🧯 Emergency extinguisher 🧯 Please place your fire extinguish…" at bounding box center [622, 310] width 958 height 130
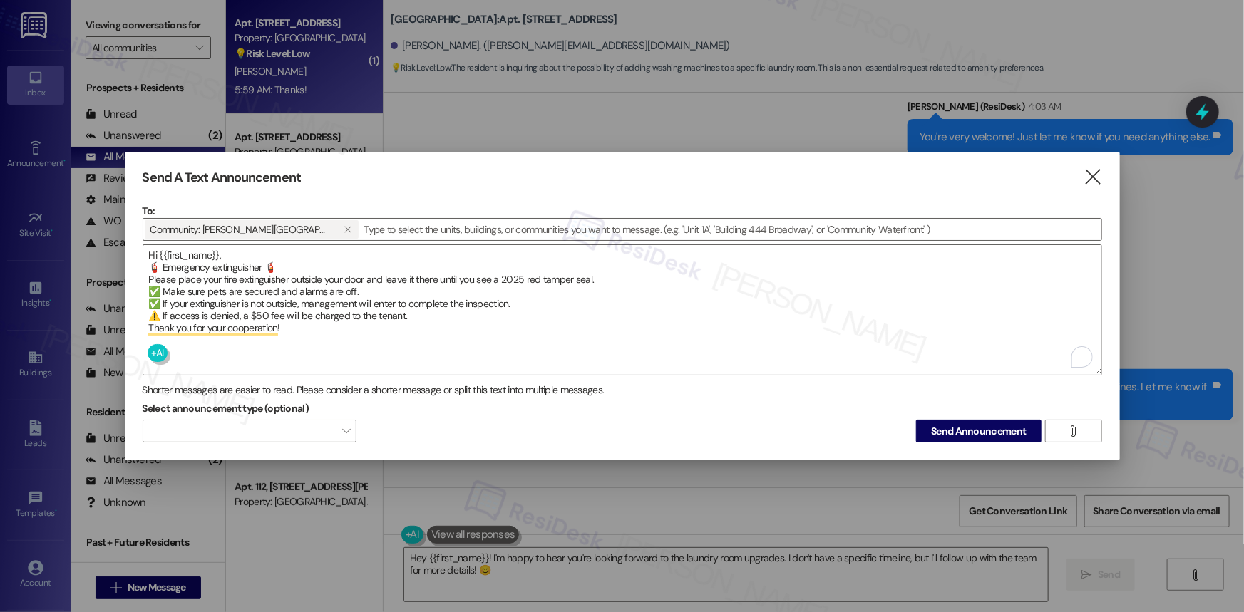
drag, startPoint x: 972, startPoint y: 423, endPoint x: 926, endPoint y: 411, distance: 48.1
click at [926, 411] on div "Select announcement type (optional)  Send Announcement " at bounding box center [622, 420] width 959 height 45
click at [996, 428] on span "Send Announcement" at bounding box center [978, 431] width 95 height 15
click at [200, 263] on textarea "Hi {{first_name}}, 🧯 Emergency extinguisher 🧯 Please place your fire extinguish…" at bounding box center [622, 310] width 958 height 130
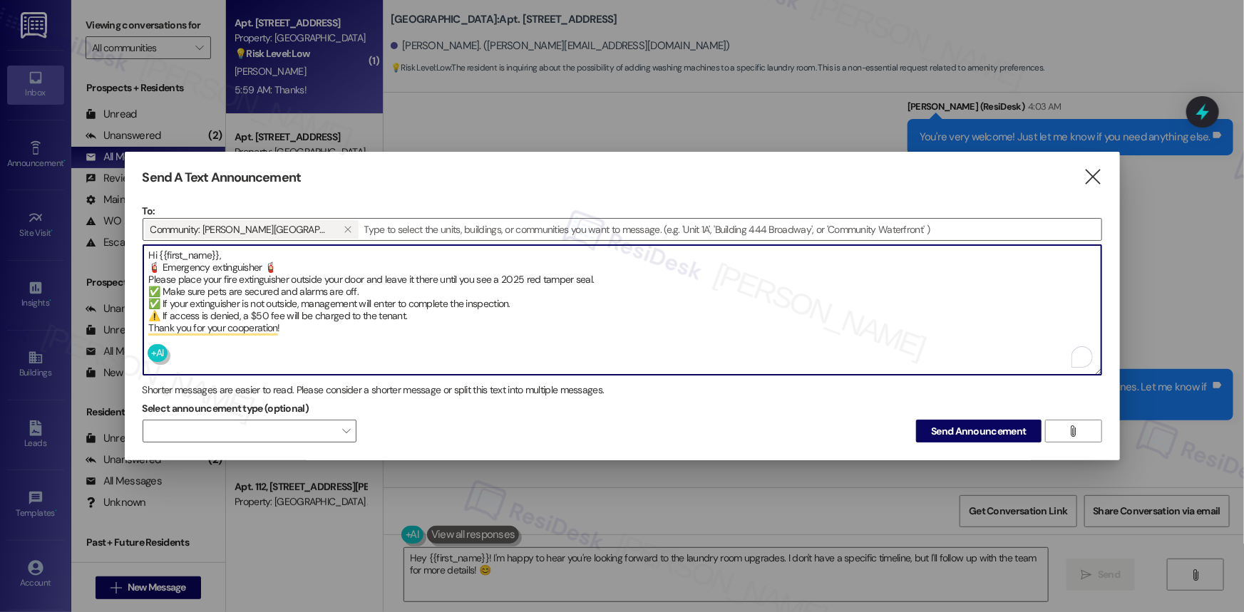
drag, startPoint x: 200, startPoint y: 263, endPoint x: 242, endPoint y: 264, distance: 41.3
click at [242, 264] on textarea "Hi {{first_name}}, 🧯 Emergency extinguisher 🧯 Please place your fire extinguish…" at bounding box center [622, 310] width 958 height 130
paste textarea "Fire safety canist"
drag, startPoint x: 243, startPoint y: 262, endPoint x: 165, endPoint y: 259, distance: 77.7
click at [165, 259] on textarea "Hi {{first_name}}, 🧯 Fire safety canister 🧯 Please place your fire extinguisher…" at bounding box center [622, 310] width 958 height 130
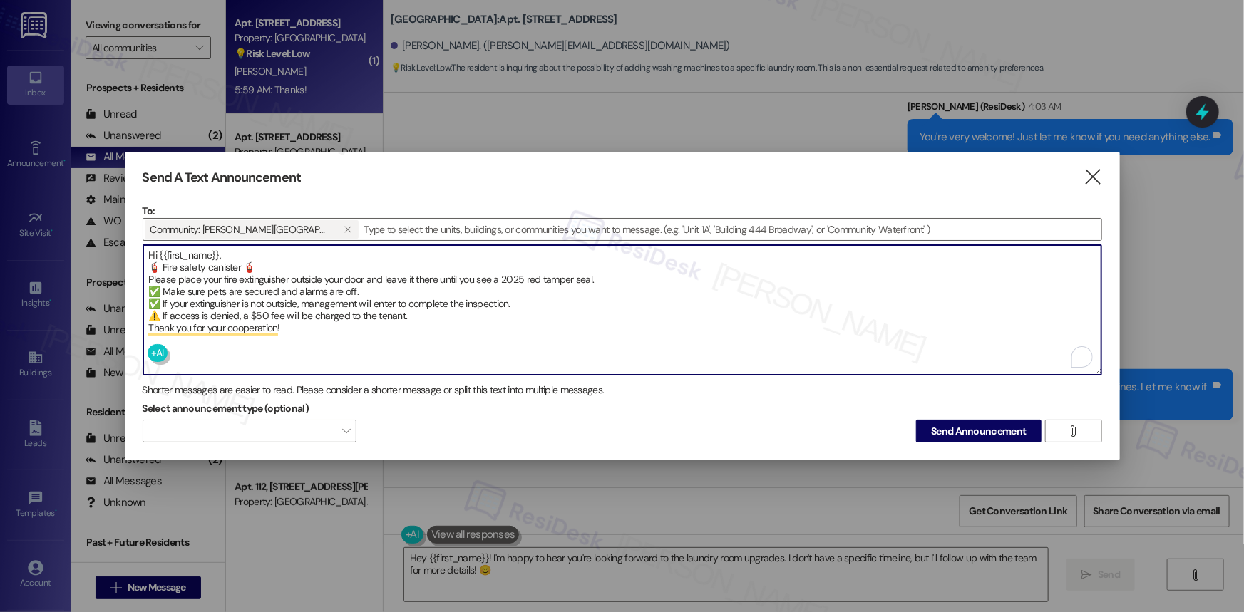
click at [270, 262] on textarea "Hi {{first_name}}, 🧯 Fire safety canister 🧯 Please place your fire extinguisher…" at bounding box center [622, 310] width 958 height 130
click at [260, 262] on textarea "Hi {{first_name}}, 🧯 Fire safety canister 🧯 Please place your fire extinguisher…" at bounding box center [622, 310] width 958 height 130
click at [252, 264] on textarea "Hi {{first_name}}, 🧯 Fire safety canister 🧯 Please place your fire extinguisher…" at bounding box center [622, 310] width 958 height 130
drag, startPoint x: 246, startPoint y: 264, endPoint x: 264, endPoint y: 264, distance: 18.5
click at [264, 264] on textarea "Hi {{first_name}}, 🧯 Fire safety canister 🧯 Please place your fire extinguisher…" at bounding box center [622, 310] width 958 height 130
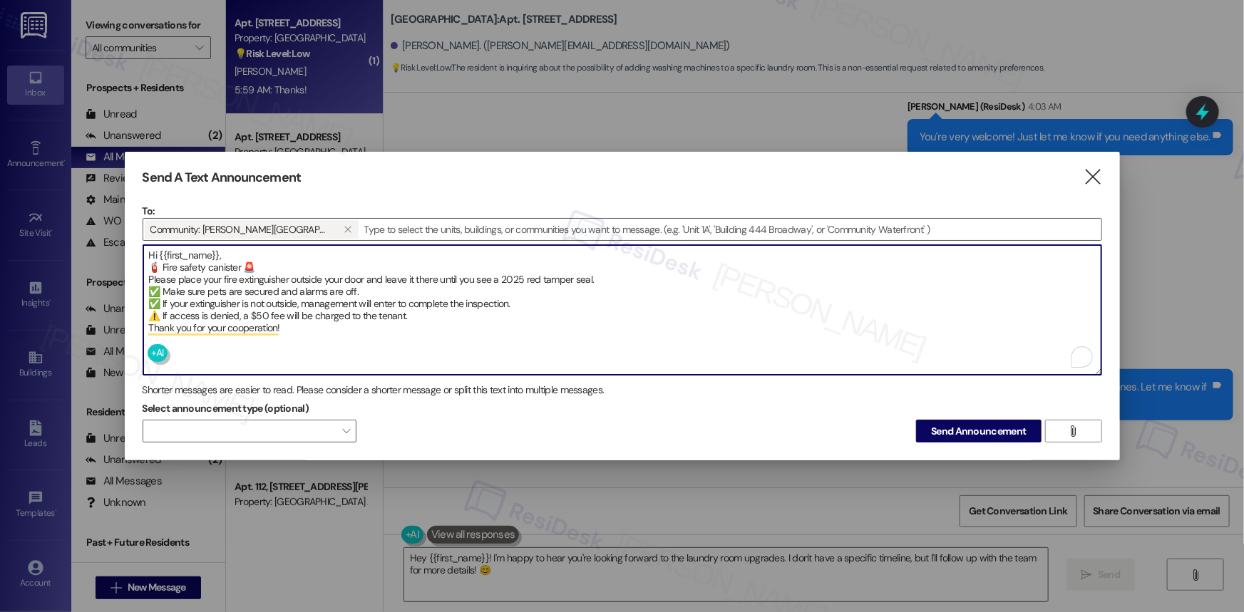
click at [153, 263] on textarea "Hi {{first_name}}, 🧯 Fire safety canister 🚨 Please place your fire extinguisher…" at bounding box center [622, 310] width 958 height 130
click at [777, 309] on textarea "Hi {{first_name}}, 🚨 Fire safety canister 🚨 Please place your fire extinguisher…" at bounding box center [622, 310] width 958 height 130
drag, startPoint x: 281, startPoint y: 321, endPoint x: 148, endPoint y: 254, distance: 149.2
click at [148, 254] on textarea "Hi {{first_name}}, 🚨 Fire safety canister 🚨 Please place your fire extinguisher…" at bounding box center [622, 310] width 958 height 130
click at [476, 328] on textarea "Hi {{first_name}}, 🚨 Fire safety canister 🚨 Please place your fire extinguisher…" at bounding box center [622, 310] width 958 height 130
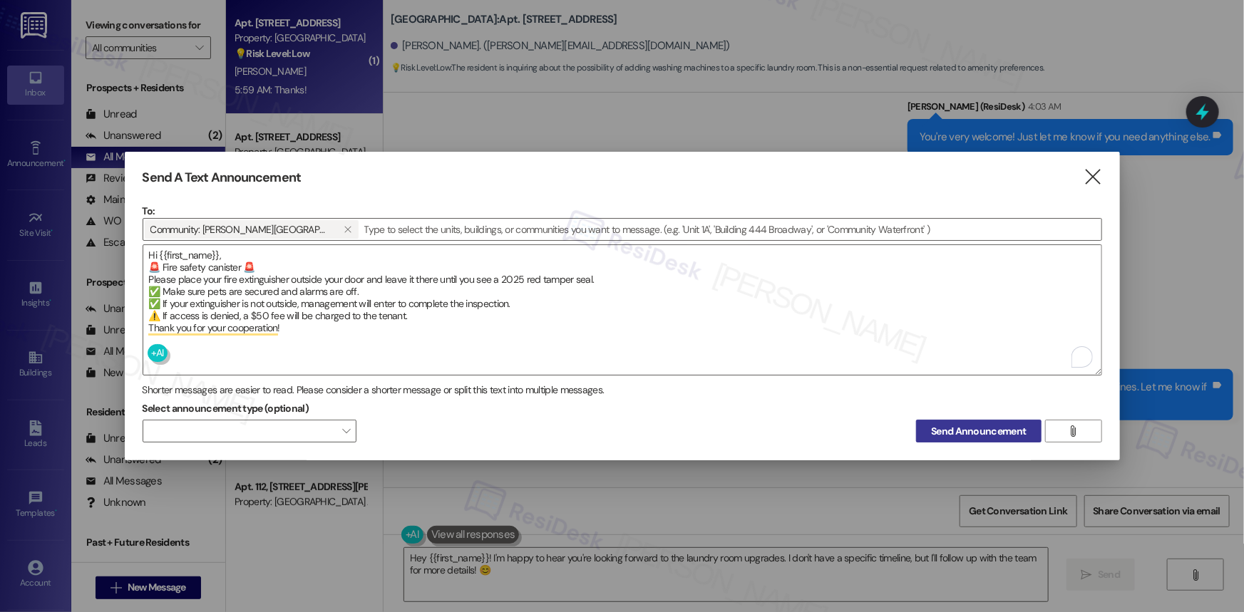
click at [991, 428] on span "Send Announcement" at bounding box center [978, 431] width 95 height 15
click at [959, 426] on span "Send Announcement" at bounding box center [978, 431] width 95 height 15
click at [982, 428] on span "Send Announcement" at bounding box center [978, 431] width 95 height 15
click at [224, 262] on textarea "Hi {{first_name}}, 🚨 Fire safety canister 🚨 Please place your fire extinguisher…" at bounding box center [622, 310] width 958 height 130
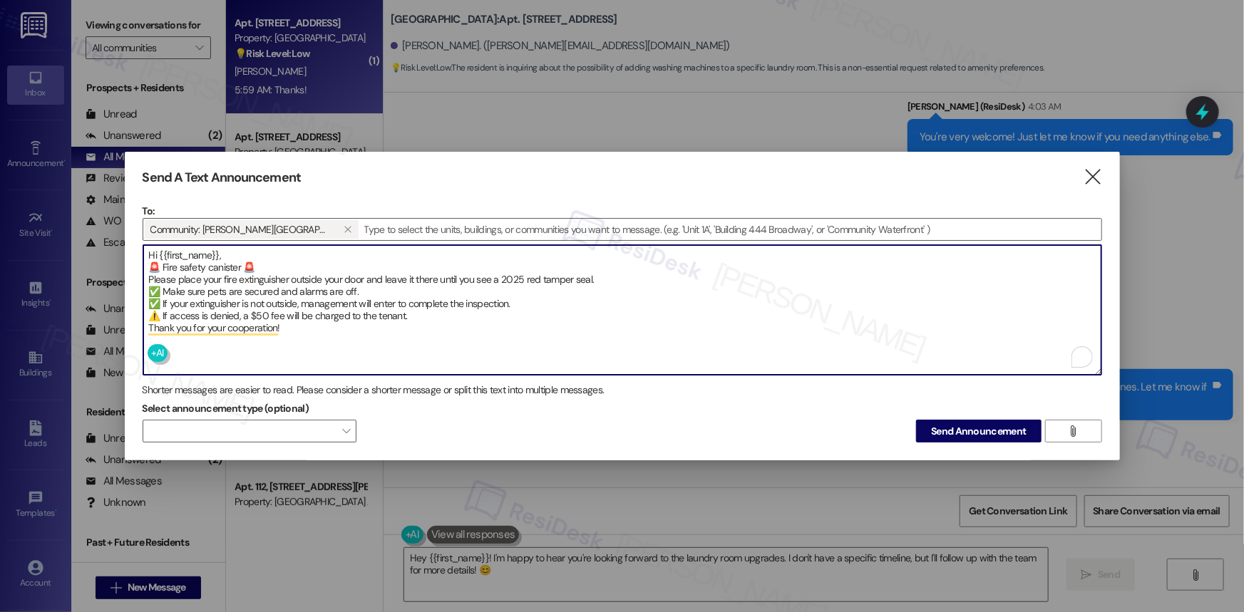
click at [224, 262] on textarea "Hi {{first_name}}, 🚨 Fire safety canister 🚨 Please place your fire extinguisher…" at bounding box center [622, 310] width 958 height 130
click at [228, 299] on textarea "Hi {{first_name}}, 🚨 Fire safety canister 🚨 Please place your fire extinguisher…" at bounding box center [622, 310] width 958 height 130
paste textarea "canist"
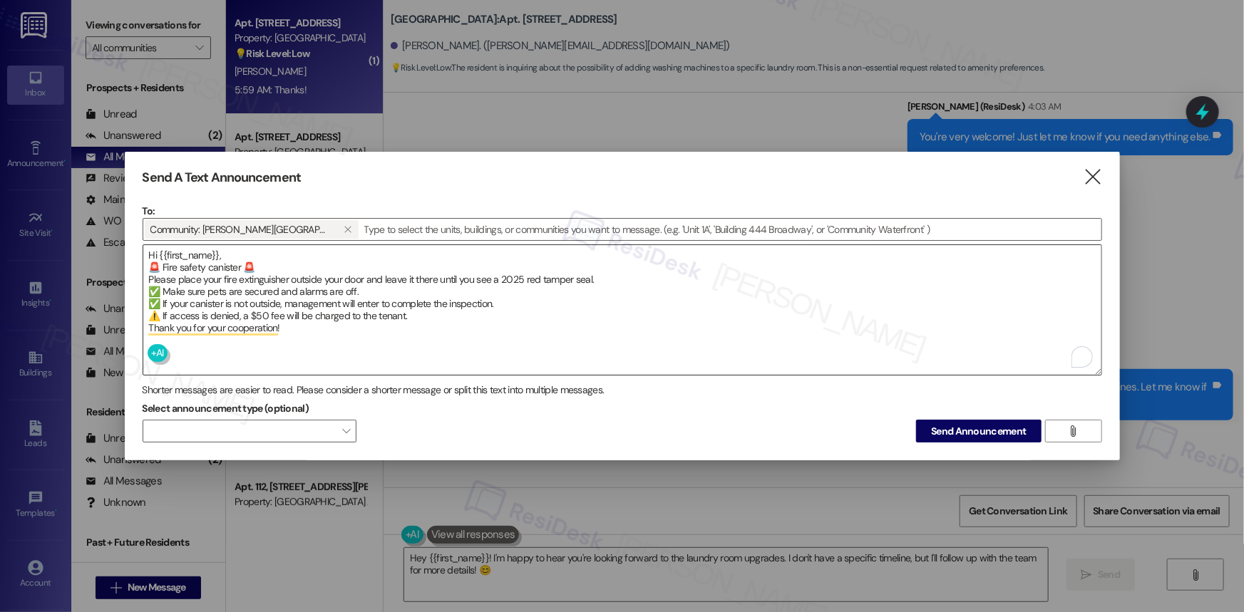
click at [192, 299] on textarea "Hi {{first_name}}, 🚨 Fire safety canister 🚨 Please place your fire extinguisher…" at bounding box center [622, 310] width 958 height 130
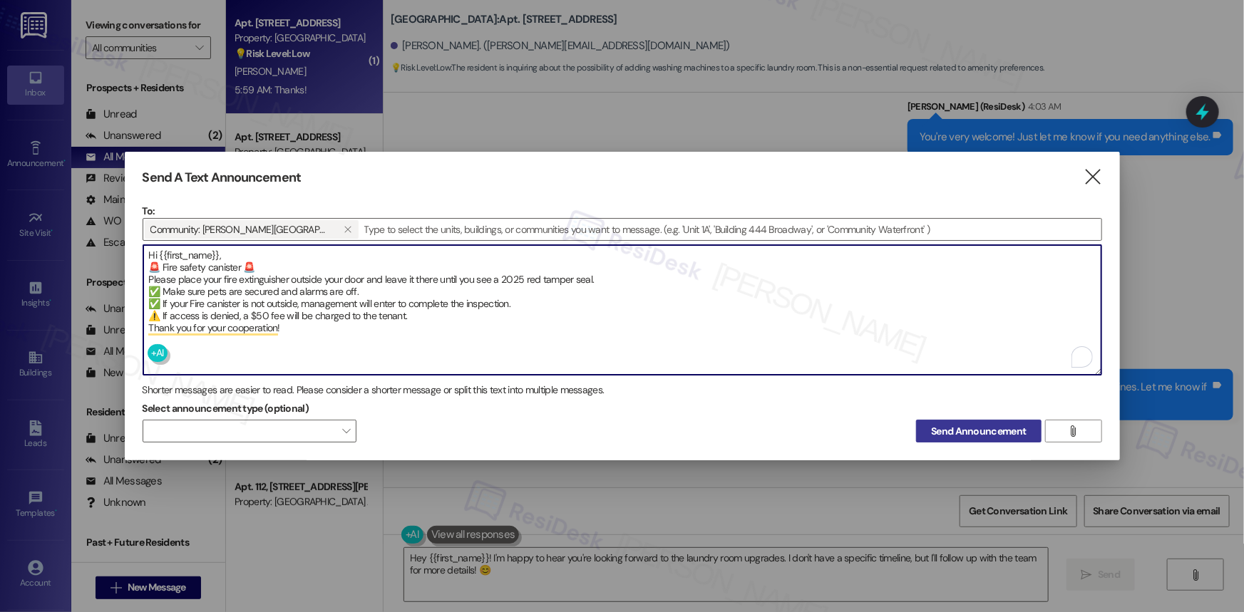
click at [975, 424] on span "Send Announcement" at bounding box center [978, 431] width 95 height 15
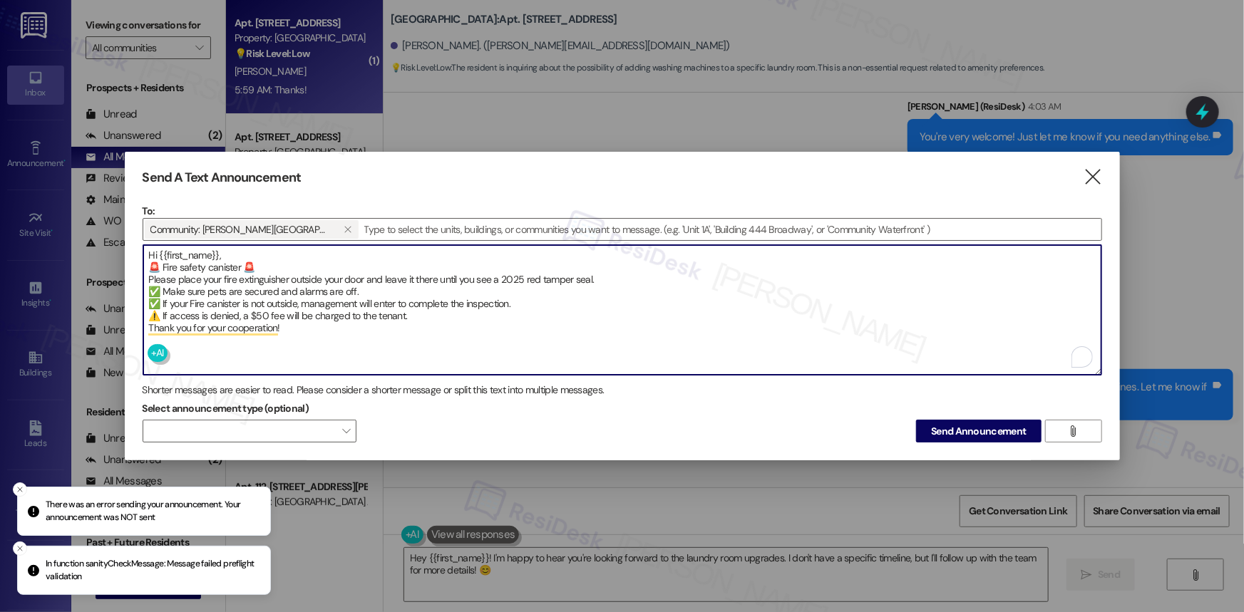
click at [277, 276] on textarea "Hi {{first_name}}, 🚨 Fire safety canister 🚨 Please place your fire extinguisher…" at bounding box center [622, 310] width 958 height 130
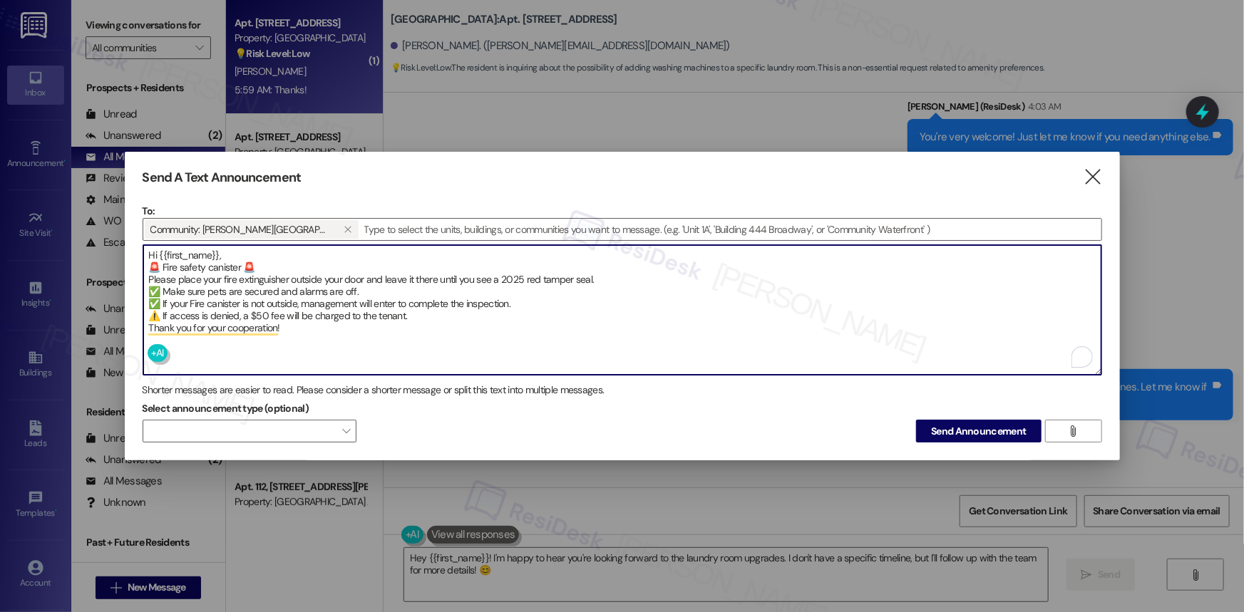
click at [277, 276] on textarea "Hi {{first_name}}, 🚨 Fire safety canister 🚨 Please place your fire extinguisher…" at bounding box center [622, 310] width 958 height 130
click at [266, 274] on textarea "Hi {{first_name}}, 🚨 Fire safety canister 🚨 Please place your fire extinguisher…" at bounding box center [622, 310] width 958 height 130
type textarea "Hi {{first_name}}, 🚨 Fire safety canister 🚨 Please place your fire canister out…"
click at [951, 424] on span "Send Announcement" at bounding box center [978, 431] width 95 height 15
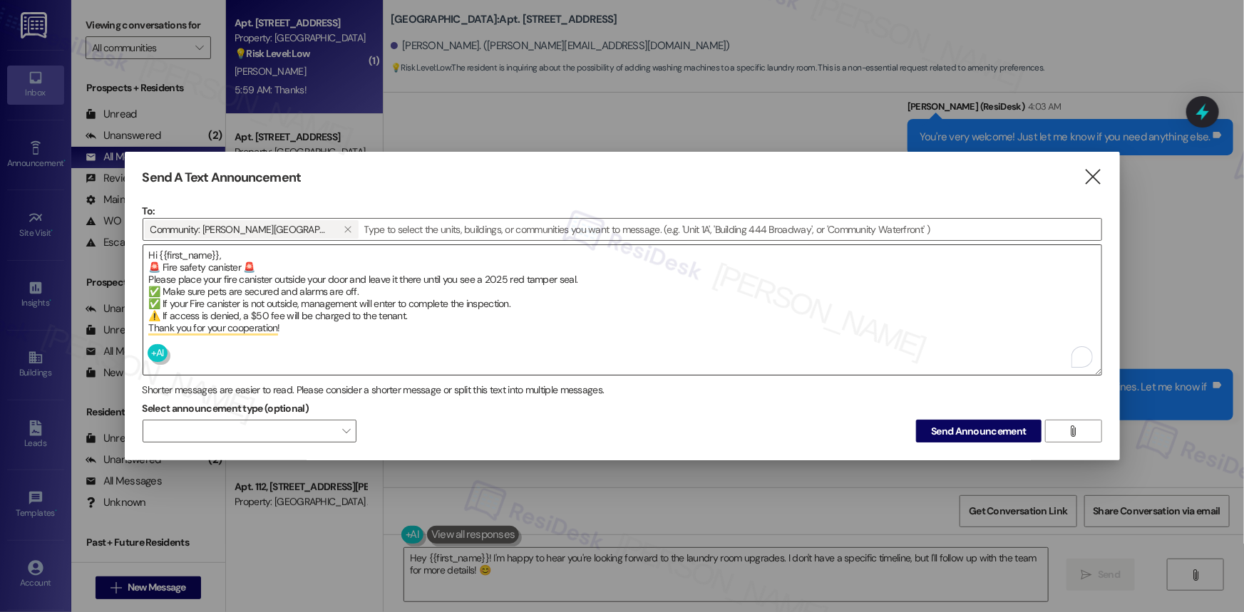
click at [215, 262] on textarea "Hi {{first_name}}, 🚨 Fire safety canister 🚨 Please place your fire canister out…" at bounding box center [622, 310] width 958 height 130
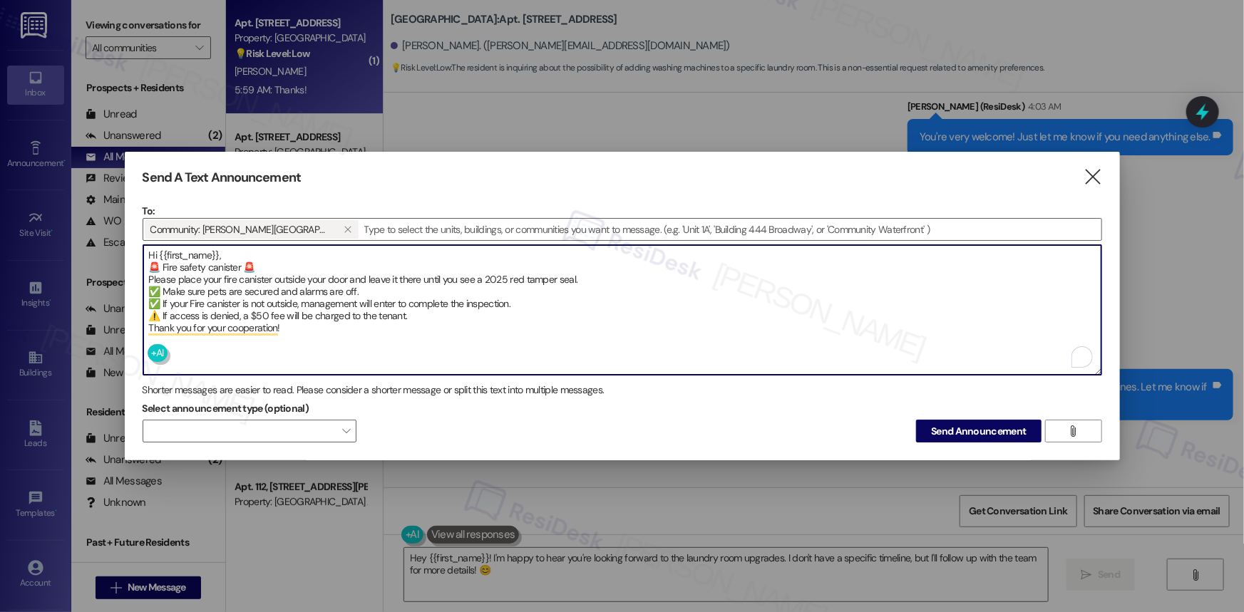
drag, startPoint x: 286, startPoint y: 323, endPoint x: 148, endPoint y: 252, distance: 155.2
click at [148, 252] on textarea "Hi {{first_name}}, 🚨 Fire safety canister 🚨 Please place your fire canister out…" at bounding box center [622, 310] width 958 height 130
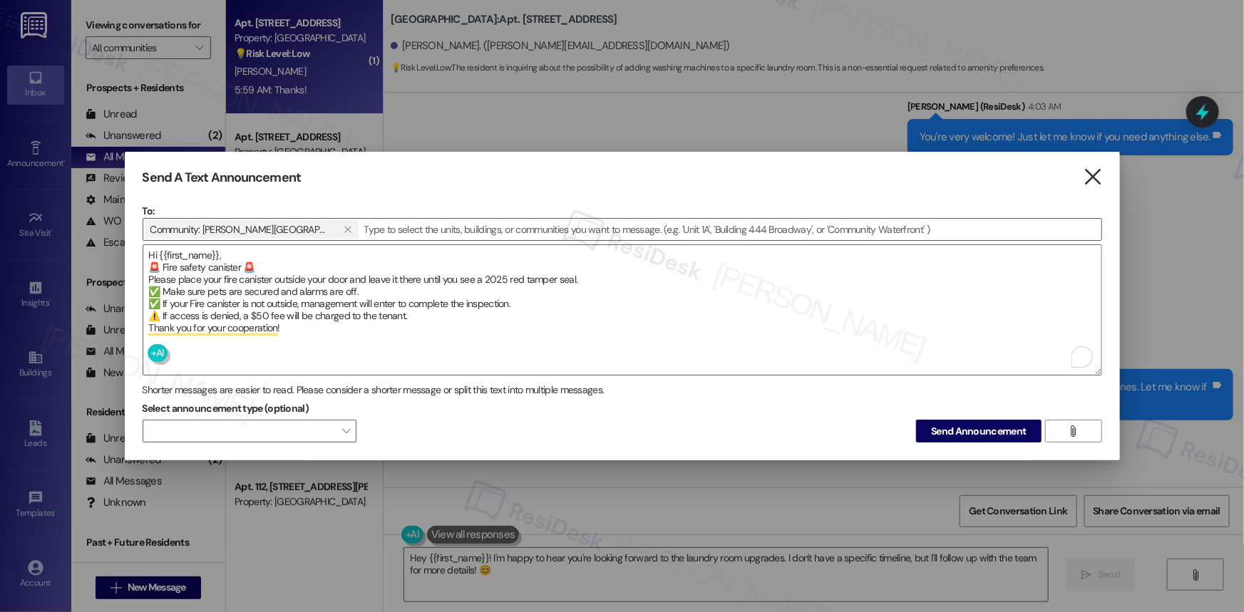
click at [1096, 180] on icon "" at bounding box center [1092, 177] width 19 height 15
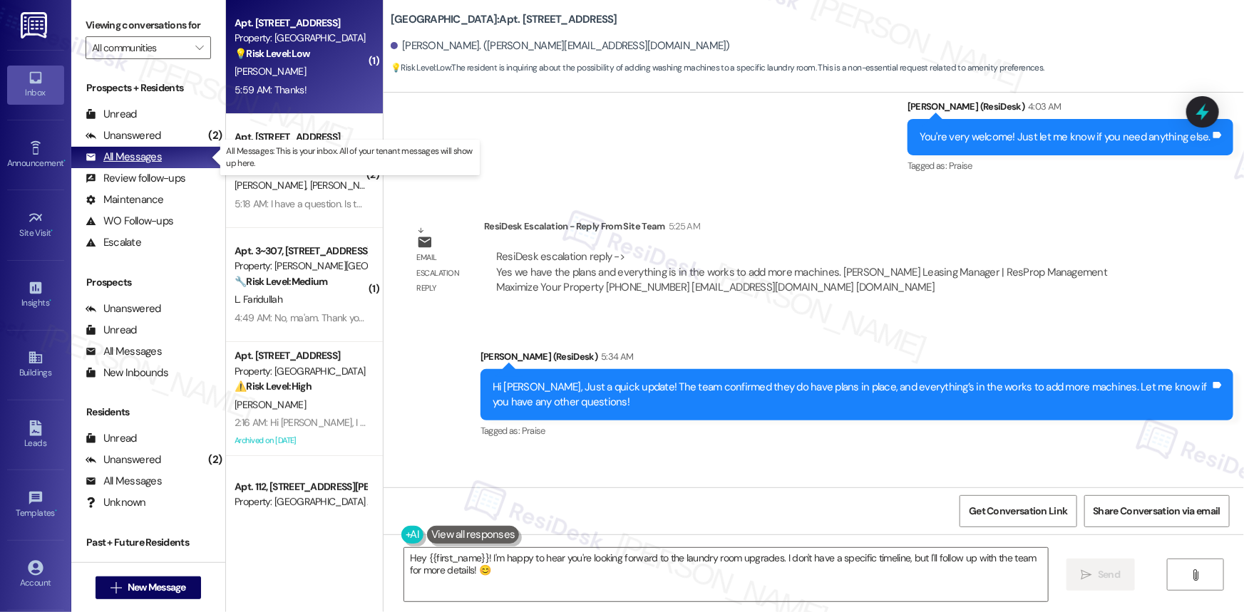
click at [121, 155] on div "All Messages" at bounding box center [124, 157] width 76 height 15
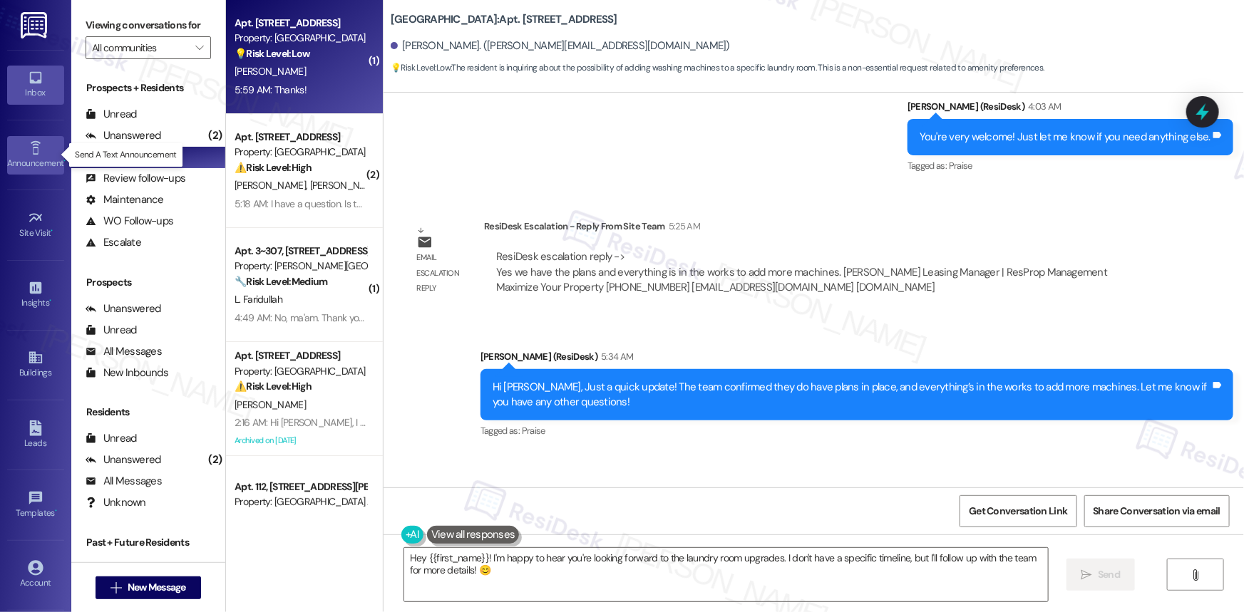
click at [20, 153] on link "Announcement •" at bounding box center [35, 155] width 57 height 38
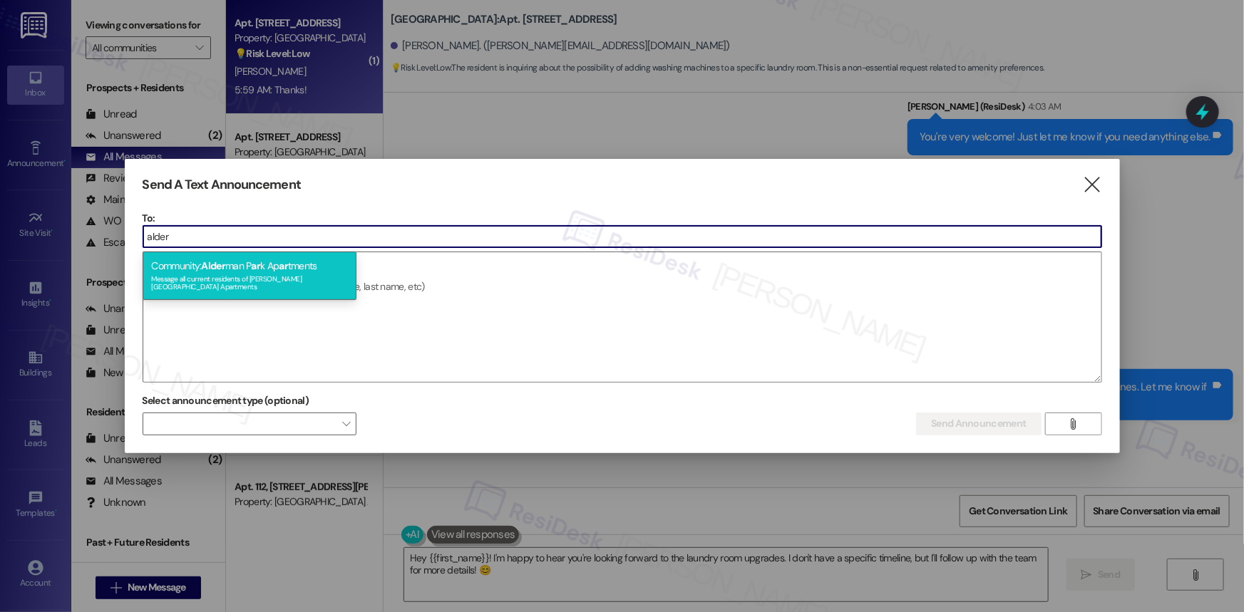
type input "alder"
click at [302, 274] on div "Message all current residents of [PERSON_NAME][GEOGRAPHIC_DATA] Apartments" at bounding box center [249, 282] width 197 height 20
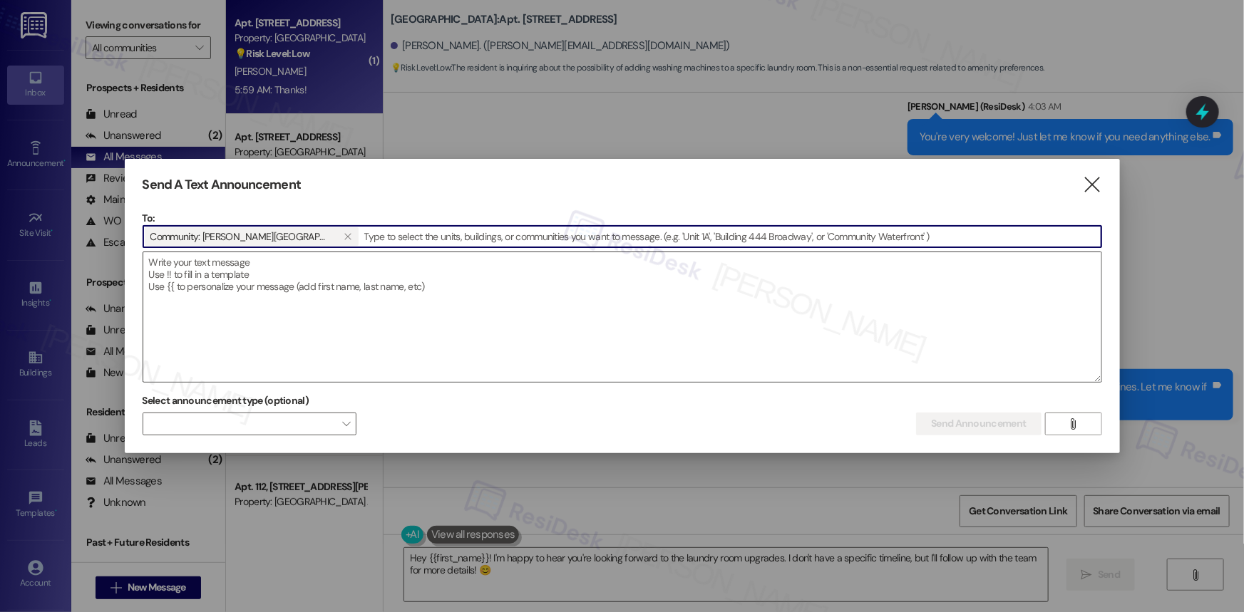
click at [271, 278] on textarea at bounding box center [622, 317] width 958 height 130
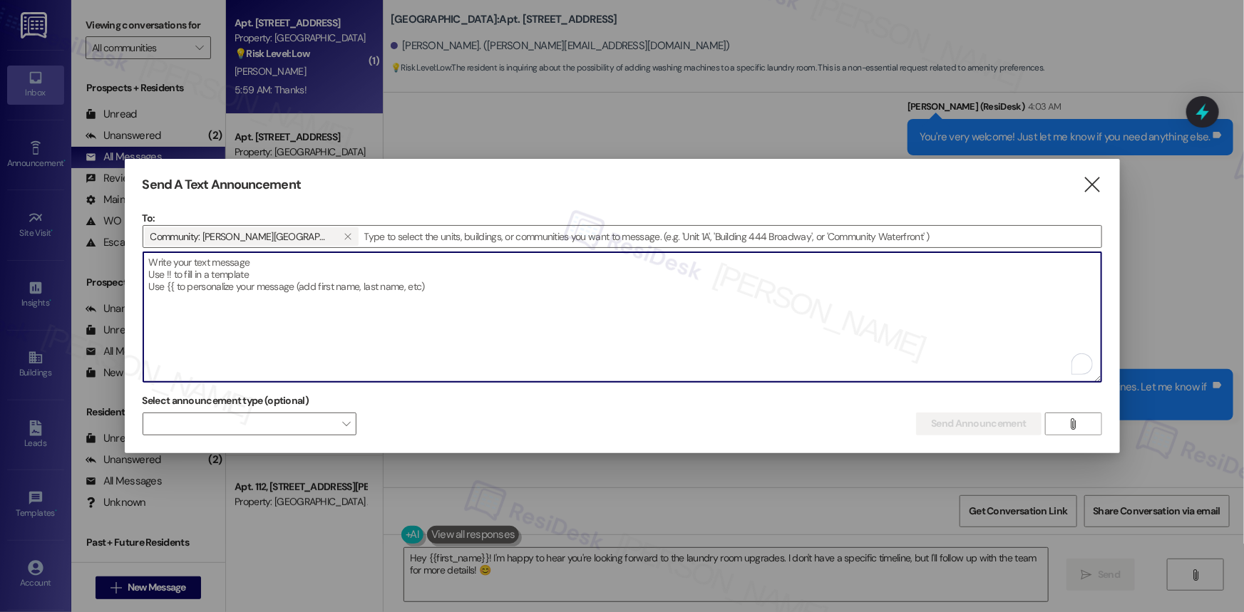
paste textarea "Hi {{first_name}}, :rotating_light: Fire Extinguisher Inspection :rotating_ligh…"
type textarea "Hi {{first_name}}, :rotating_light: Fire Extinguisher Inspection :rotating_ligh…"
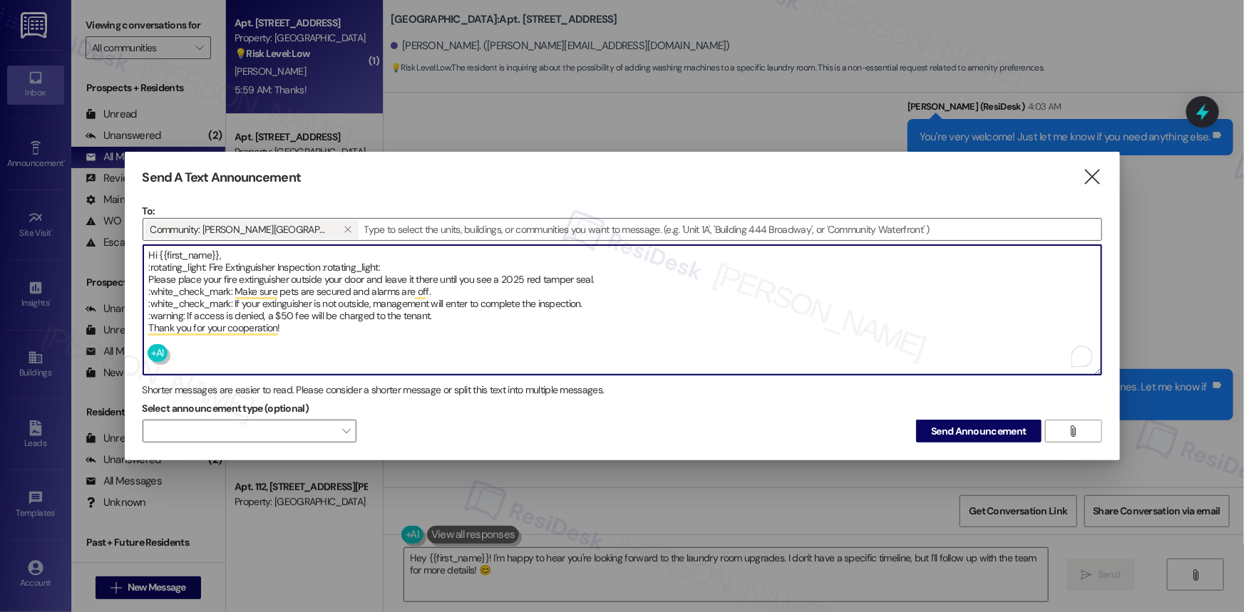
drag, startPoint x: 285, startPoint y: 328, endPoint x: 136, endPoint y: 254, distance: 166.1
click at [136, 254] on div "Send A Text Announcement  To: Community: Alderman Park Apartments   Drop ima…" at bounding box center [622, 306] width 995 height 309
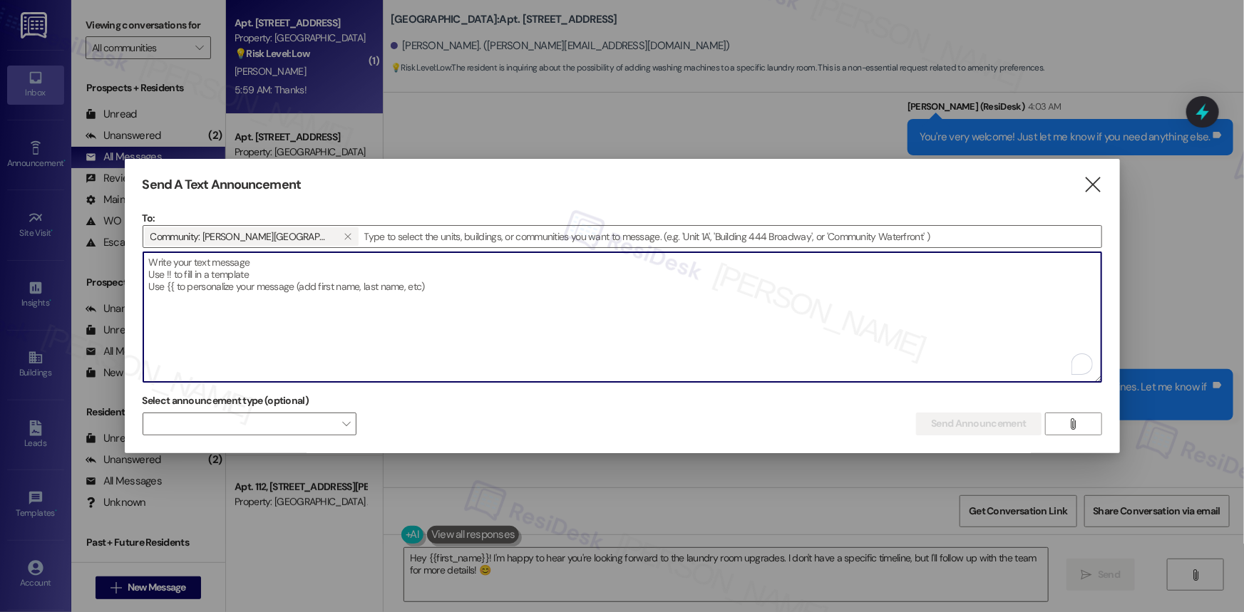
click at [211, 274] on textarea "To enrich screen reader interactions, please activate Accessibility in Grammarl…" at bounding box center [622, 317] width 958 height 130
paste textarea "Hi {{first_name}}, :rotating_light: Fire Extinguisher Inspection :rotating_ligh…"
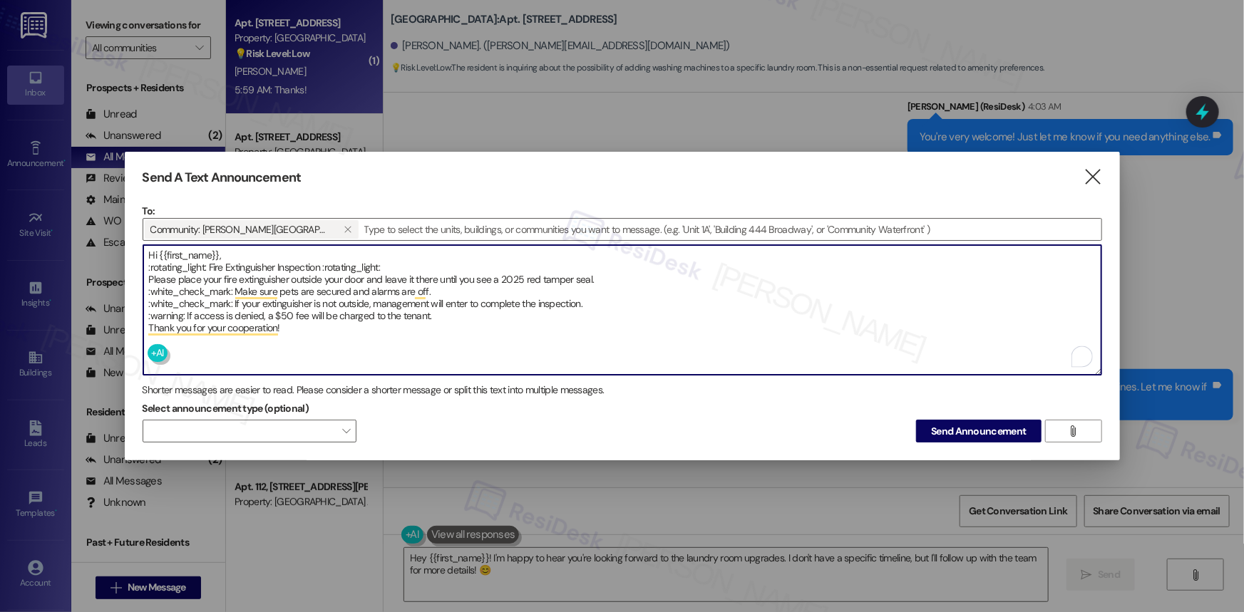
drag, startPoint x: 209, startPoint y: 264, endPoint x: 140, endPoint y: 265, distance: 69.2
click at [140, 265] on div "Send A Text Announcement  To: Community: Alderman Park Apartments   Drop ima…" at bounding box center [622, 306] width 995 height 309
drag, startPoint x: 276, startPoint y: 264, endPoint x: 343, endPoint y: 262, distance: 67.0
click at [343, 262] on textarea "Hi {{first_name}}, 🚨Fire Extinguisher Inspection :rotating_light: Please place …" at bounding box center [622, 310] width 958 height 130
drag, startPoint x: 234, startPoint y: 288, endPoint x: 145, endPoint y: 284, distance: 89.2
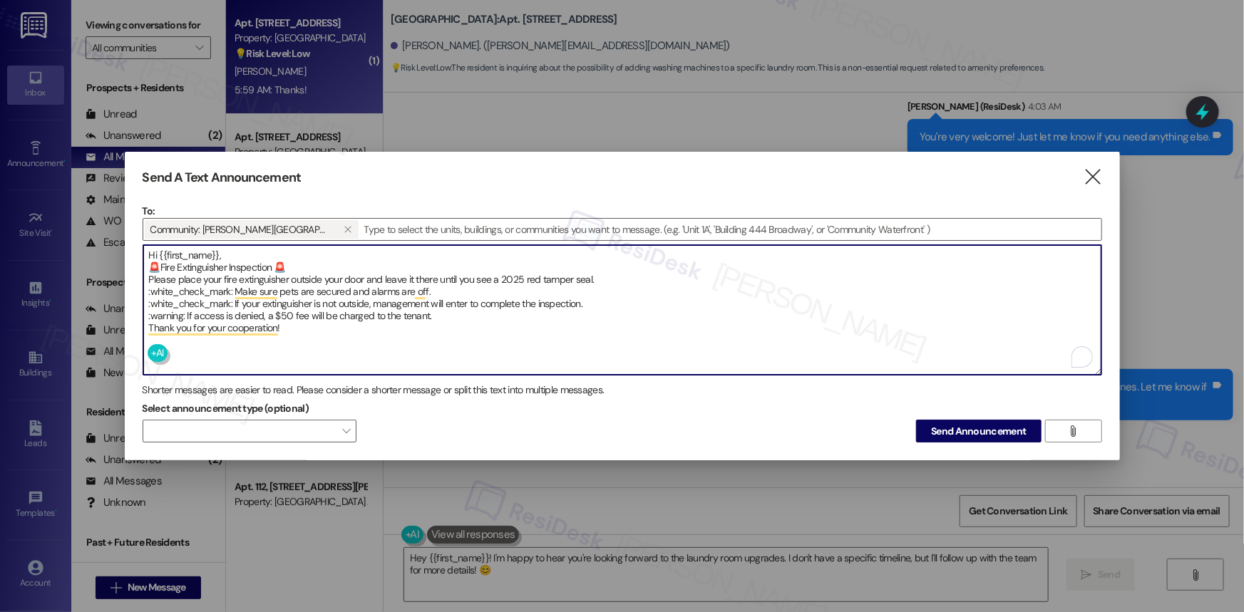
click at [145, 284] on textarea "Hi {{first_name}}, 🚨Fire Extinguisher Inspection 🚨 Please place your fire extin…" at bounding box center [622, 310] width 958 height 130
drag, startPoint x: 232, startPoint y: 299, endPoint x: 161, endPoint y: 299, distance: 71.3
click at [137, 299] on div "Send A Text Announcement  To: Community: Alderman Park Apartments   Drop ima…" at bounding box center [622, 306] width 995 height 309
drag, startPoint x: 185, startPoint y: 311, endPoint x: 141, endPoint y: 310, distance: 43.5
click at [141, 310] on div "Send A Text Announcement  To: Community: Alderman Park Apartments   Drop ima…" at bounding box center [622, 306] width 995 height 309
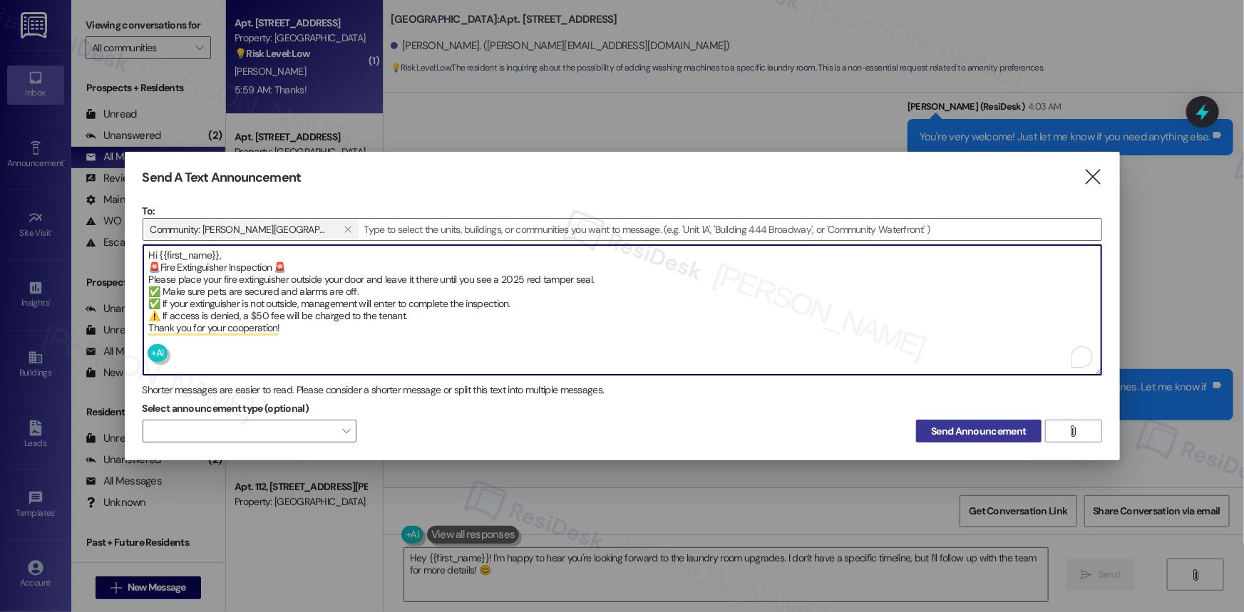
type textarea "Hi {{first_name}}, 🚨Fire Extinguisher Inspection 🚨 Please place your fire extin…"
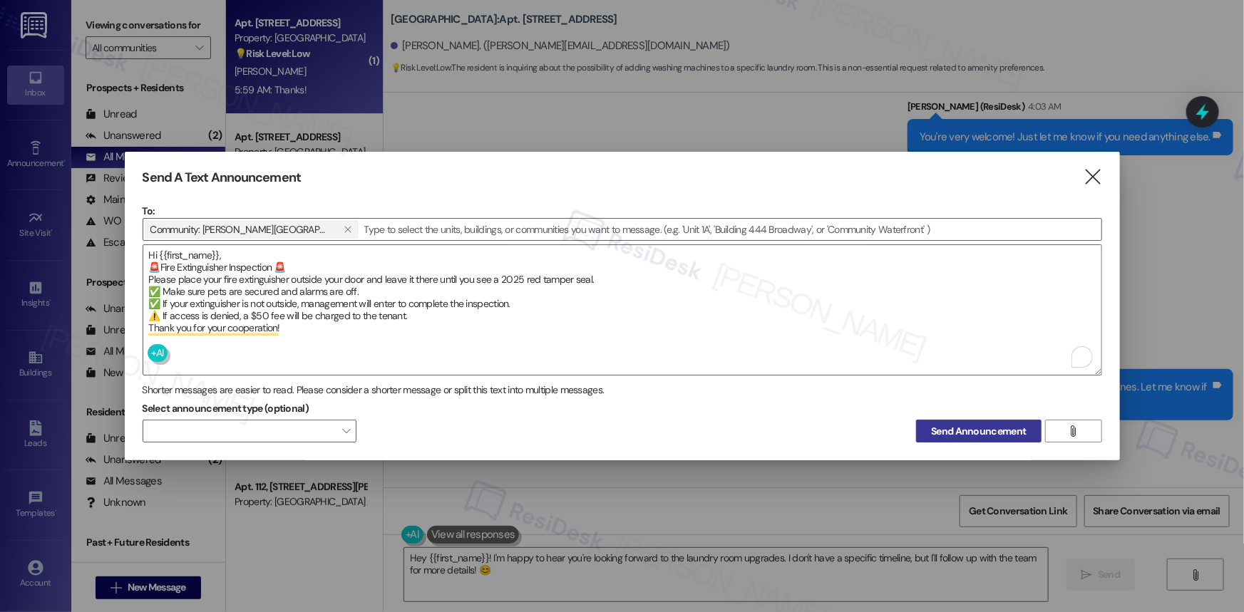
click at [942, 430] on span "Send Announcement" at bounding box center [978, 431] width 95 height 15
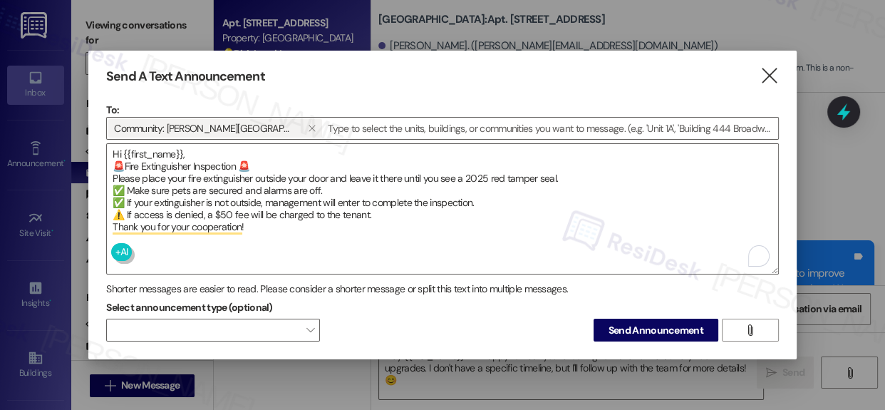
scroll to position [12299, 0]
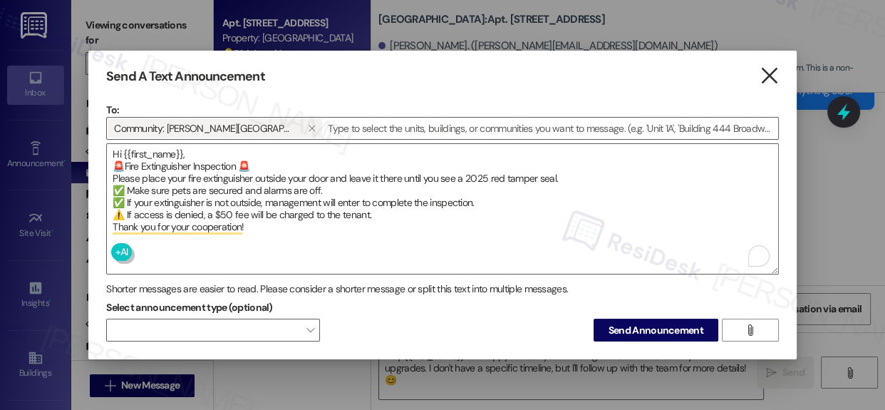
click at [765, 76] on icon "" at bounding box center [769, 75] width 19 height 15
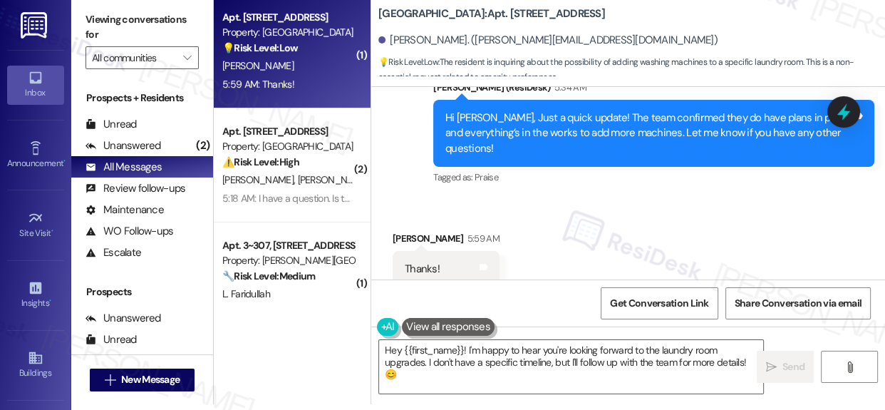
scroll to position [7, 0]
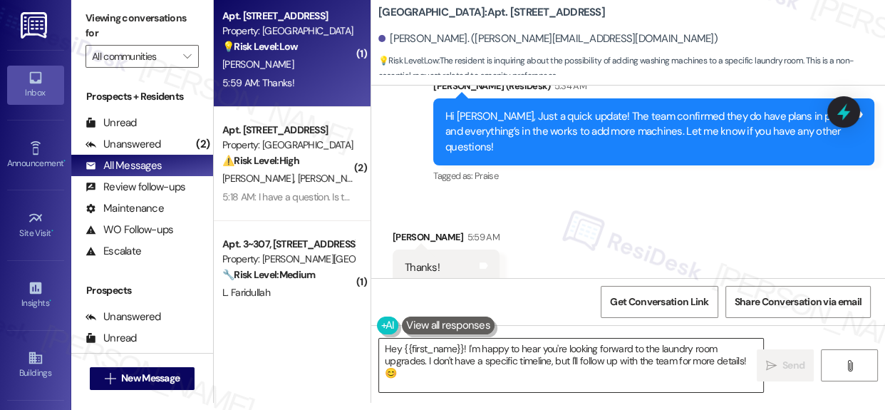
click at [560, 361] on textarea "Hey {{first_name}}! I'm happy to hear you're looking forward to the laundry roo…" at bounding box center [571, 365] width 384 height 53
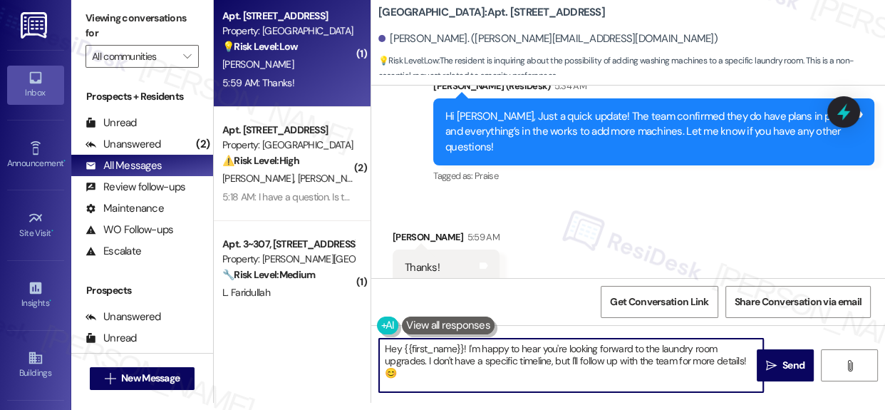
click at [560, 361] on textarea "Hey {{first_name}}! I'm happy to hear you're looking forward to the laundry roo…" at bounding box center [571, 365] width 384 height 53
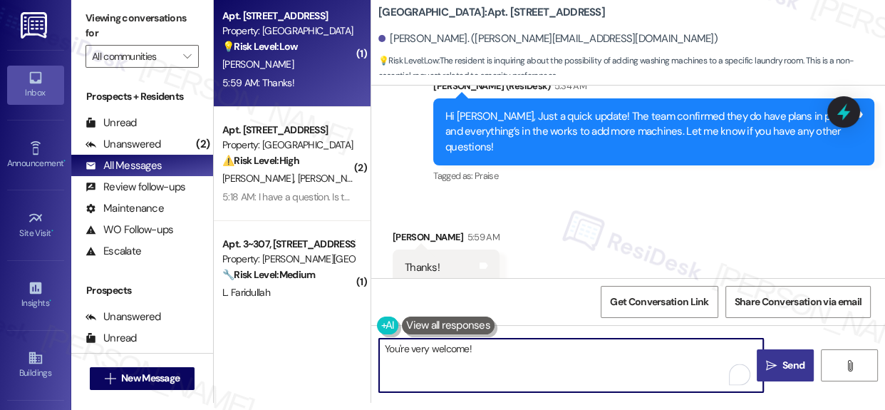
type textarea "You're very welcome!"
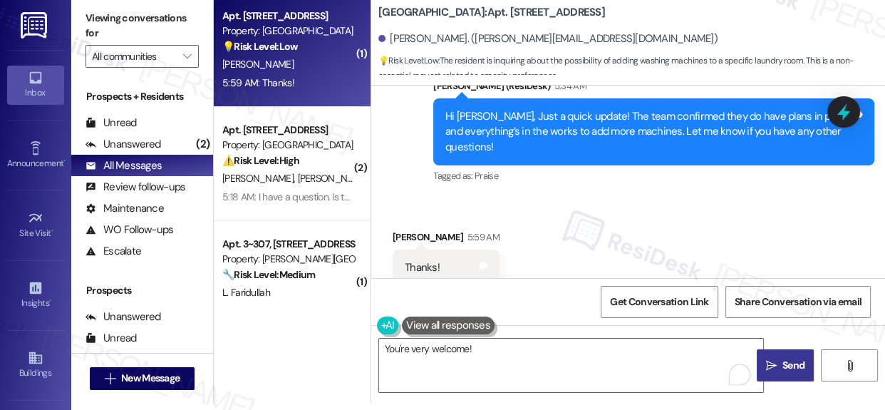
click at [795, 368] on span "Send" at bounding box center [794, 365] width 22 height 15
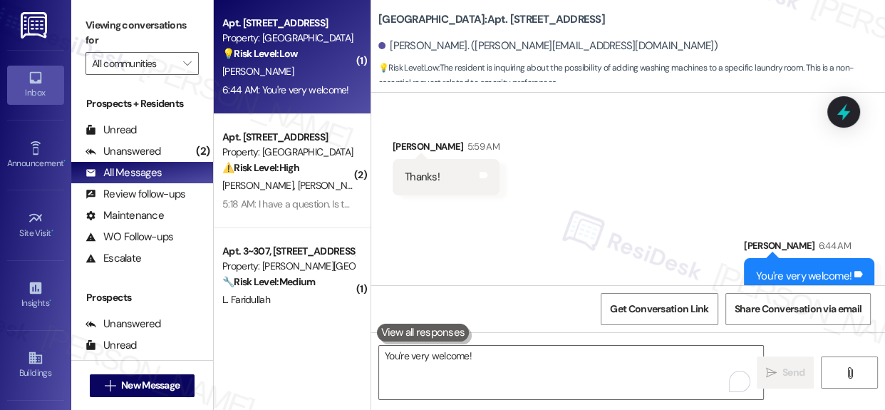
scroll to position [12646, 0]
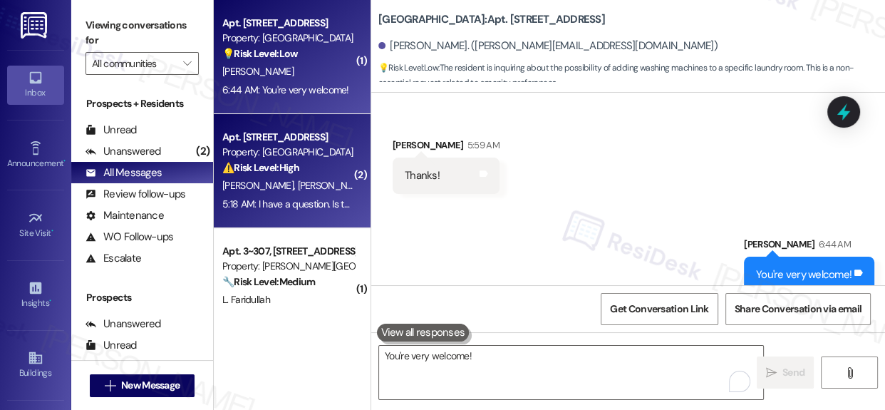
click at [282, 168] on strong "⚠️ Risk Level: High" at bounding box center [260, 167] width 77 height 13
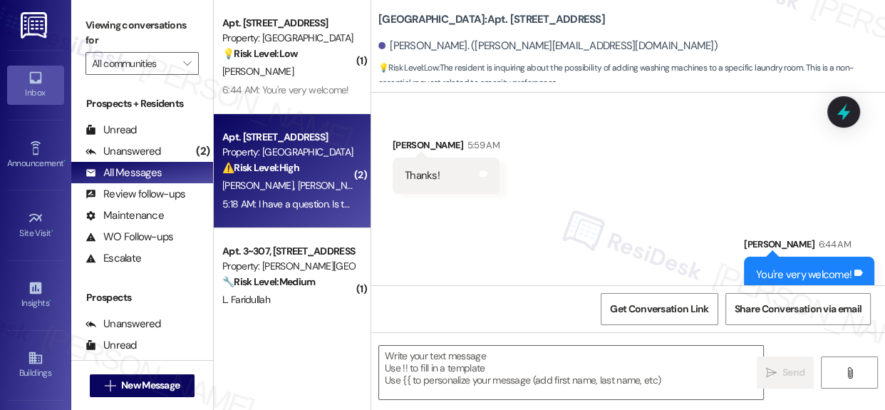
type textarea "Fetching suggested responses. Please feel free to read through the conversation…"
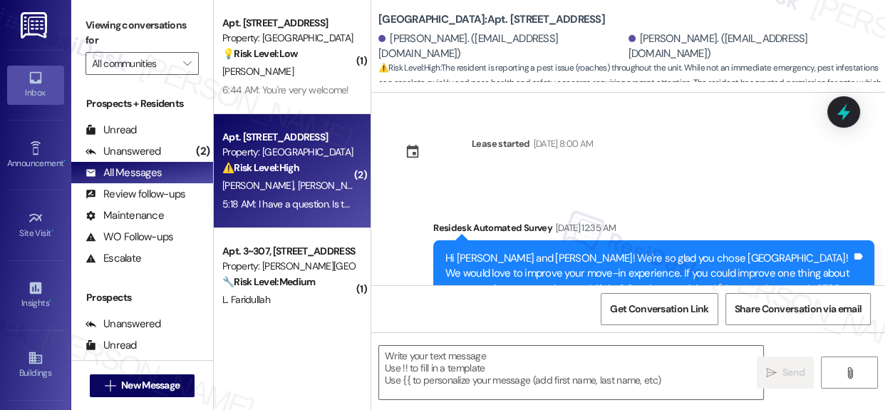
scroll to position [5623, 0]
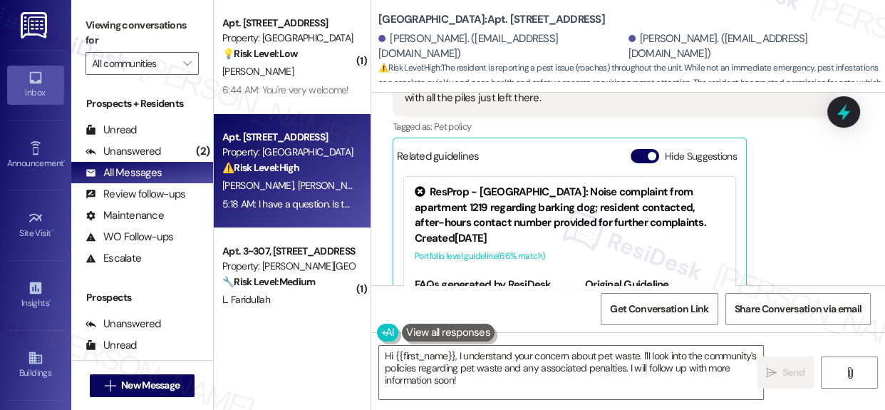
click at [324, 367] on div "( 1 ) Apt. 1804, 201 Hackberry St Property: Hackberry Ranch 💡 Risk Level: Low T…" at bounding box center [292, 205] width 157 height 410
click at [525, 376] on textarea "Hi {{first_name}}, I understand your concern about pet waste. I'll look into th…" at bounding box center [571, 372] width 384 height 53
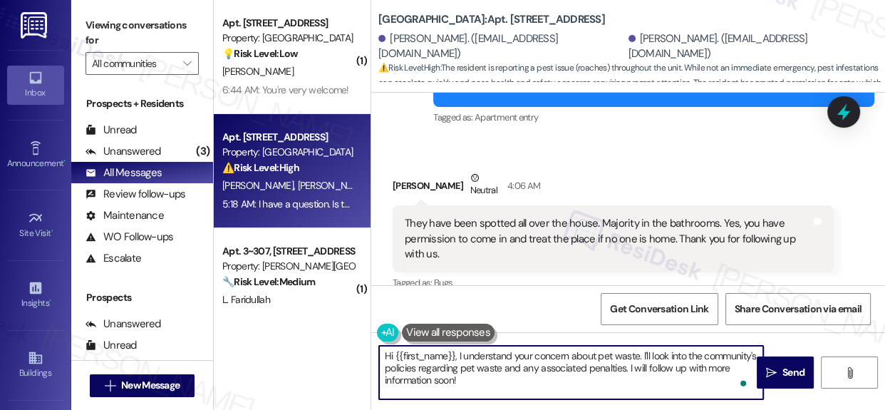
scroll to position [5234, 0]
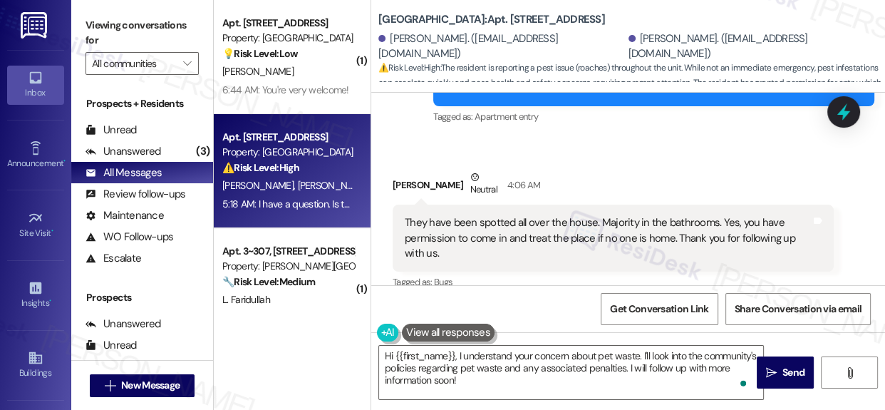
click at [582, 215] on div "They have been spotted all over the house. Majority in the bathrooms. Yes, you …" at bounding box center [608, 238] width 406 height 46
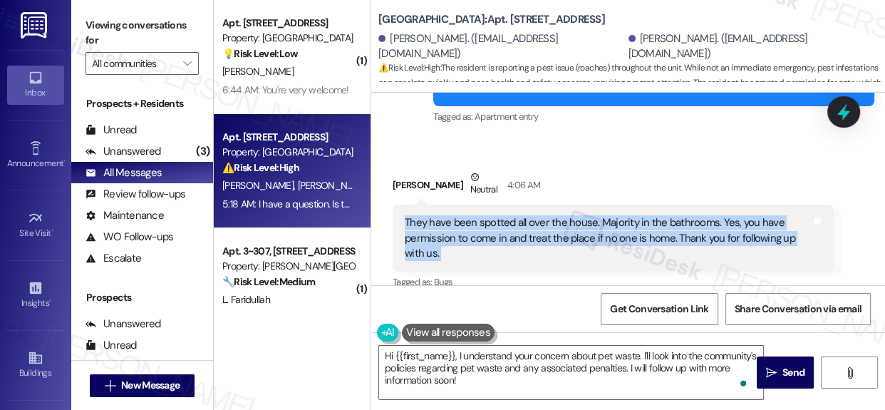
click at [582, 215] on div "They have been spotted all over the house. Majority in the bathrooms. Yes, you …" at bounding box center [608, 238] width 406 height 46
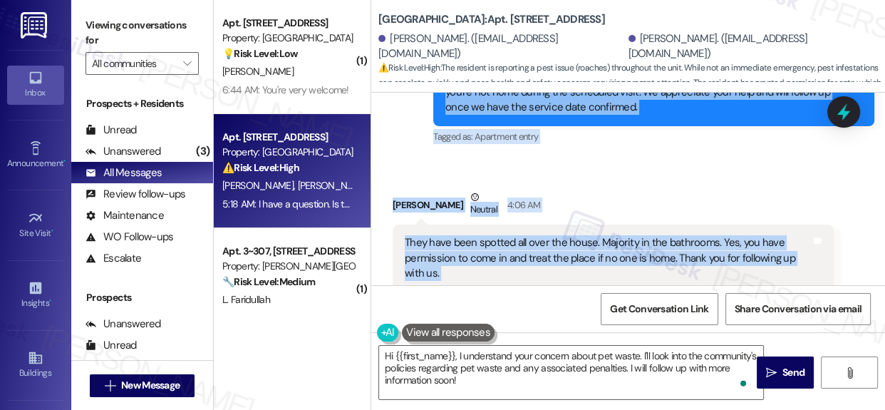
scroll to position [5238, 0]
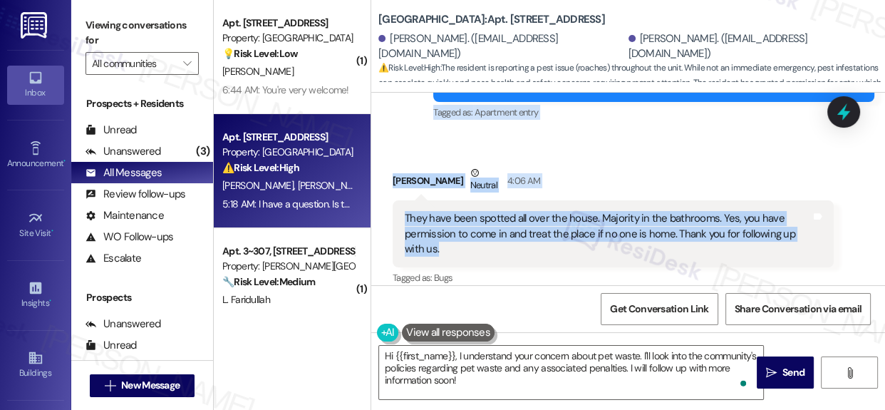
drag, startPoint x: 392, startPoint y: 123, endPoint x: 669, endPoint y: 199, distance: 286.9
click at [669, 199] on div "Lease started Aug 09, 2025 at 8:00 AM Survey, sent via SMS Residesk Automated S…" at bounding box center [628, 189] width 514 height 192
copy div "Lori Denton Question Neutral Sep 12, 2025 at 8:01 PM When does pest control com…"
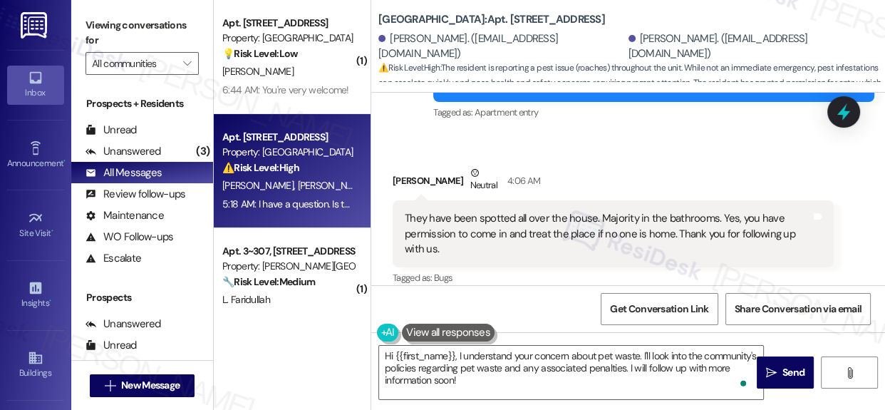
click at [494, 16] on b "Hackberry Ranch: Apt. 2204, 201 Hackberry St" at bounding box center [491, 19] width 227 height 15
copy b "2204"
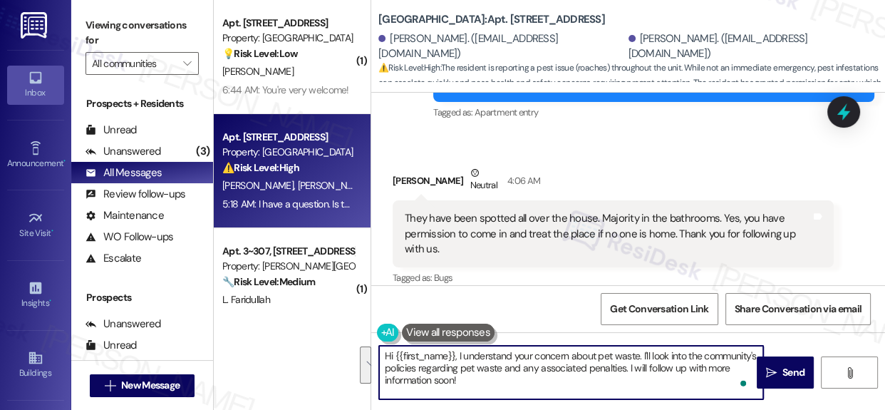
drag, startPoint x: 462, startPoint y: 357, endPoint x: 578, endPoint y: 386, distance: 119.8
click at [578, 386] on textarea "Hi {{first_name}}, I understand your concern about pet waste. I'll look into th…" at bounding box center [571, 372] width 384 height 53
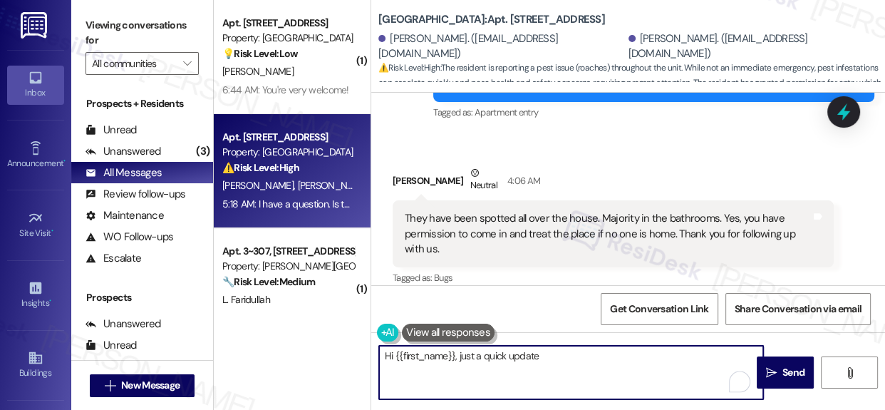
paste textarea "Work order 20992"
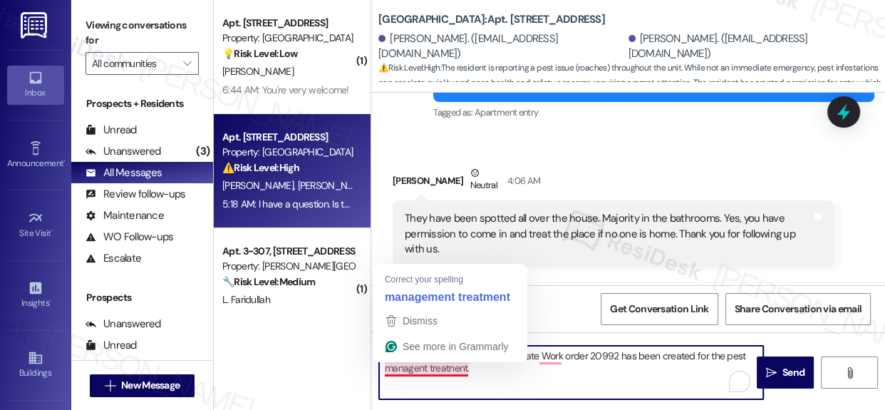
click at [442, 365] on textarea "Hi {{first_name}}, just a quick update Work order 20992 has been created for th…" at bounding box center [571, 372] width 384 height 53
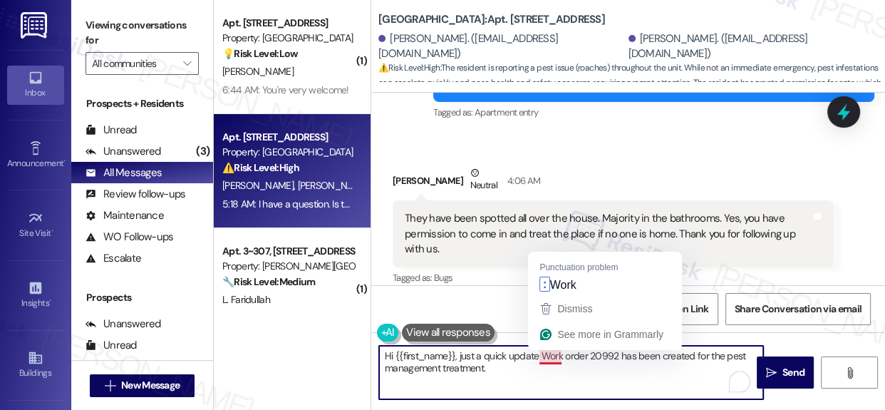
click at [552, 353] on textarea "Hi {{first_name}}, just a quick update Work order 20992 has been created for th…" at bounding box center [571, 372] width 384 height 53
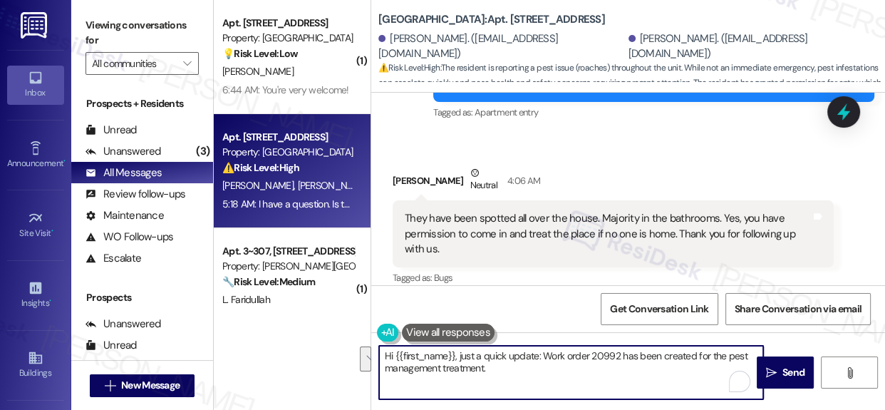
drag, startPoint x: 458, startPoint y: 354, endPoint x: 505, endPoint y: 373, distance: 51.5
click at [505, 373] on textarea "Hi {{first_name}}, just a quick update: Work order 20992 has been created for t…" at bounding box center [571, 372] width 384 height 53
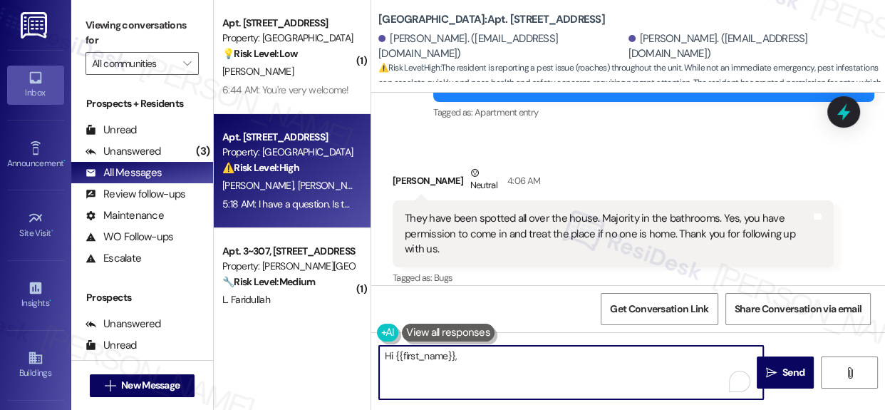
paste textarea "Just a quick update: Work order #20992 has been created for pest control treatm…"
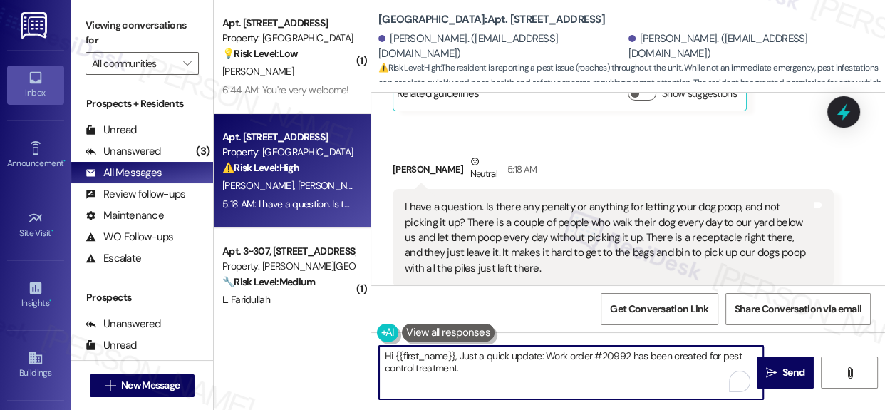
scroll to position [5429, 0]
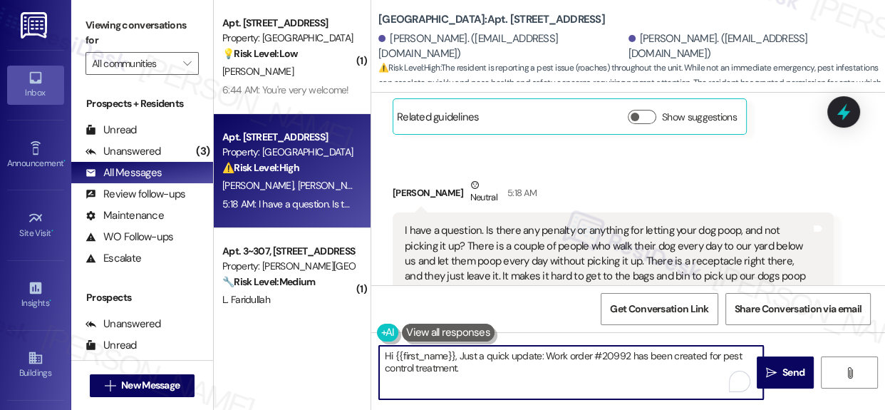
type textarea "Hi {{first_name}}, Just a quick update: Work order #20992 has been created for …"
click at [471, 223] on div "I have a question. Is there any penalty or anything for letting your dog poop, …" at bounding box center [608, 261] width 406 height 76
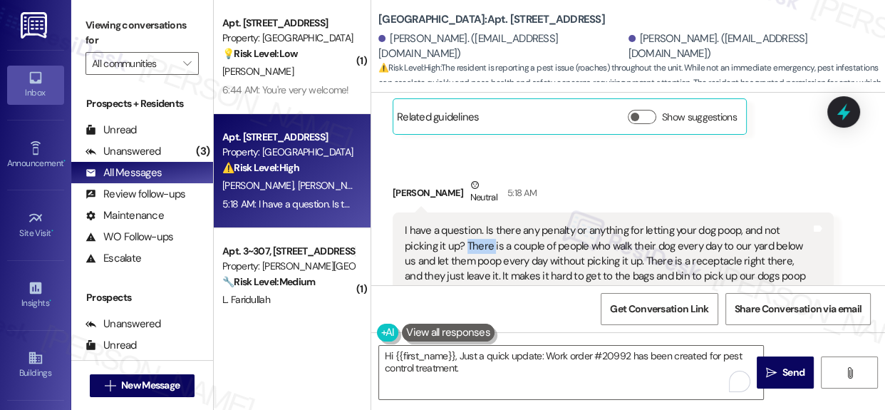
click at [471, 223] on div "I have a question. Is there any penalty or anything for letting your dog poop, …" at bounding box center [608, 261] width 406 height 76
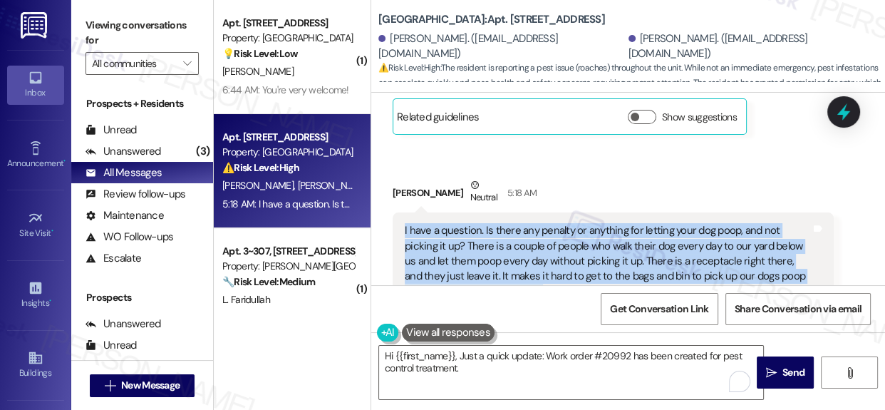
click at [471, 223] on div "I have a question. Is there any penalty or anything for letting your dog poop, …" at bounding box center [608, 261] width 406 height 76
copy div "I have a question. Is there any penalty or anything for letting your dog poop, …"
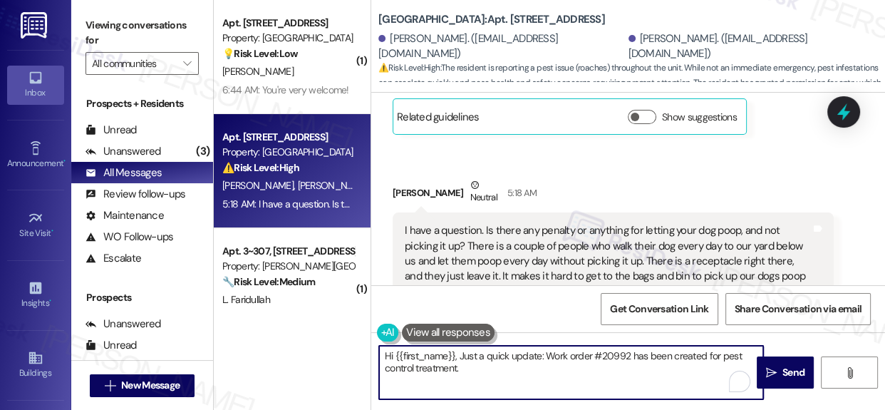
click at [505, 371] on textarea "Hi {{first_name}}, Just a quick update: Work order #20992 has been created for …" at bounding box center [571, 372] width 384 height 53
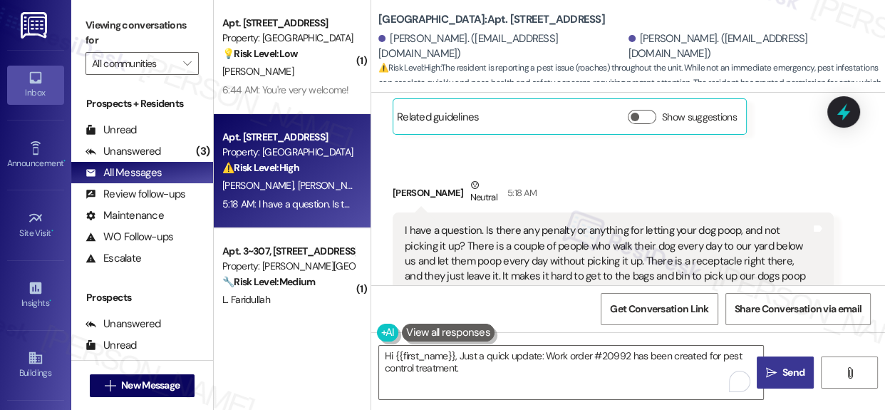
click at [784, 375] on span "Send" at bounding box center [794, 372] width 22 height 15
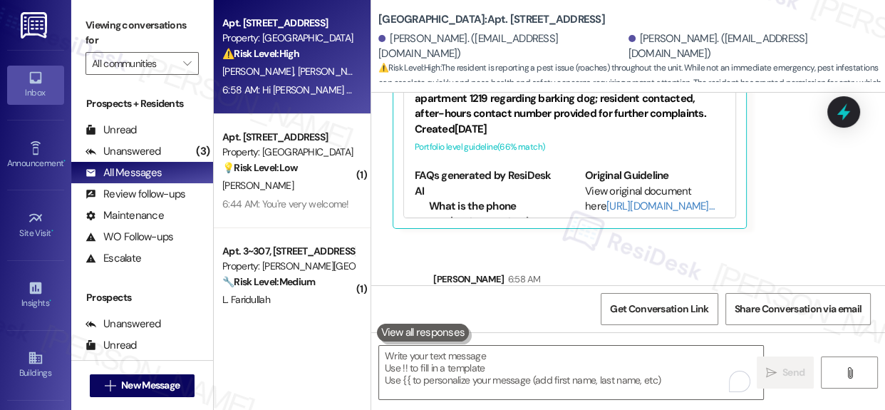
scroll to position [5738, 0]
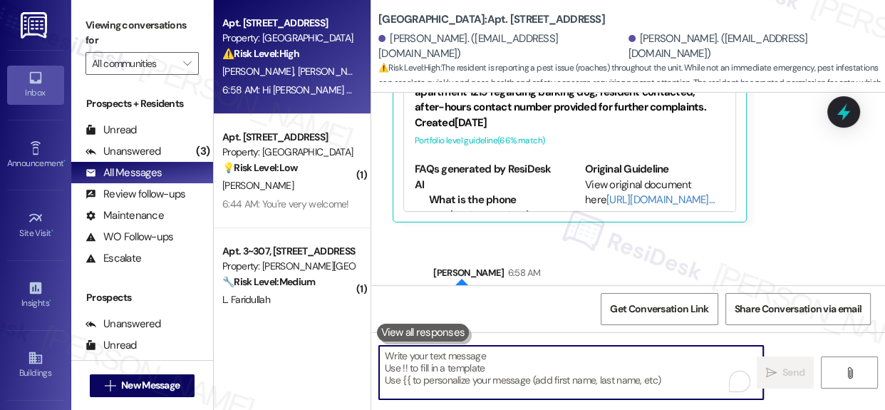
click at [513, 371] on textarea "To enrich screen reader interactions, please activate Accessibility in Grammarl…" at bounding box center [571, 372] width 384 height 53
paste textarea "Thanks for bringing this to our attention. I’ll check with the team regarding a…"
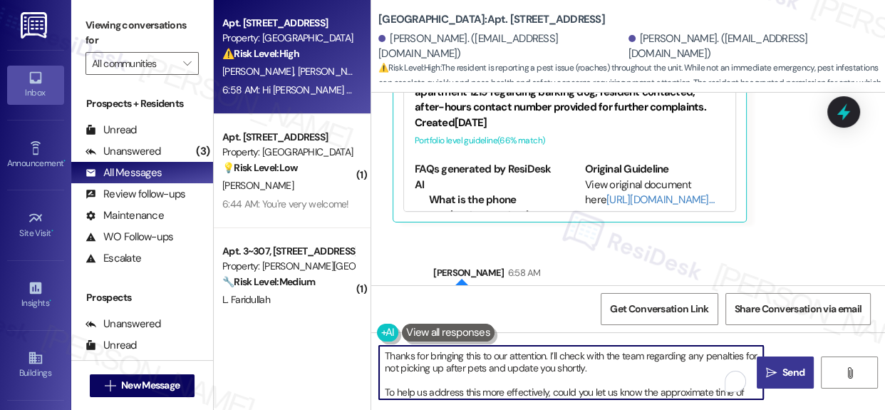
scroll to position [24, 0]
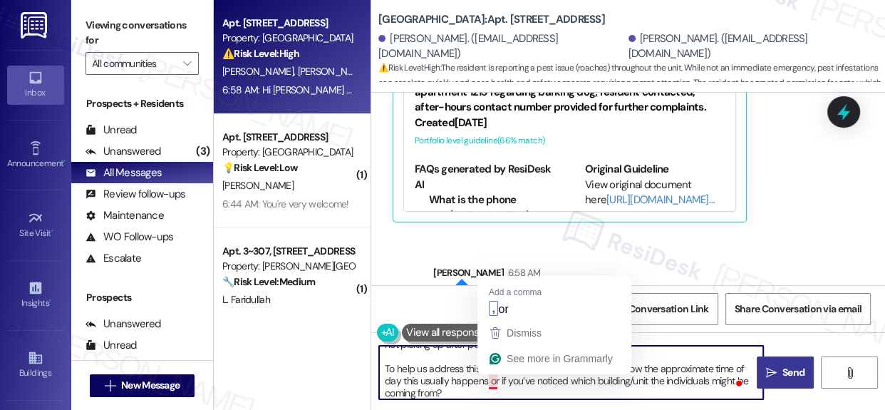
click at [495, 381] on textarea "Thanks for bringing this to our attention. I’ll check with the team regarding a…" at bounding box center [571, 372] width 384 height 53
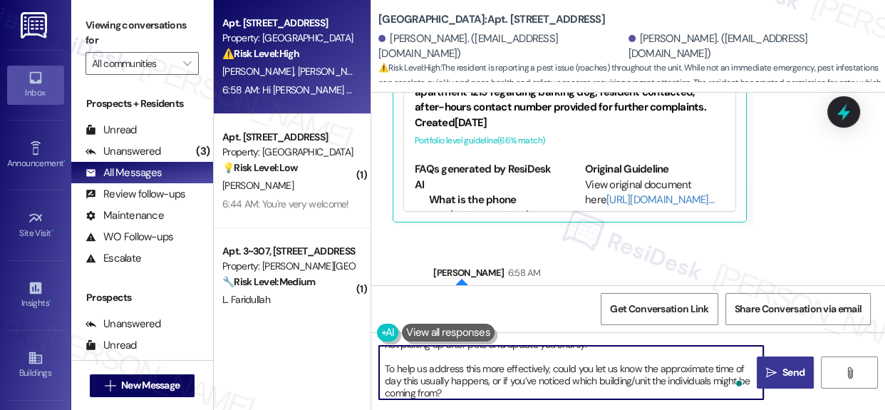
scroll to position [0, 0]
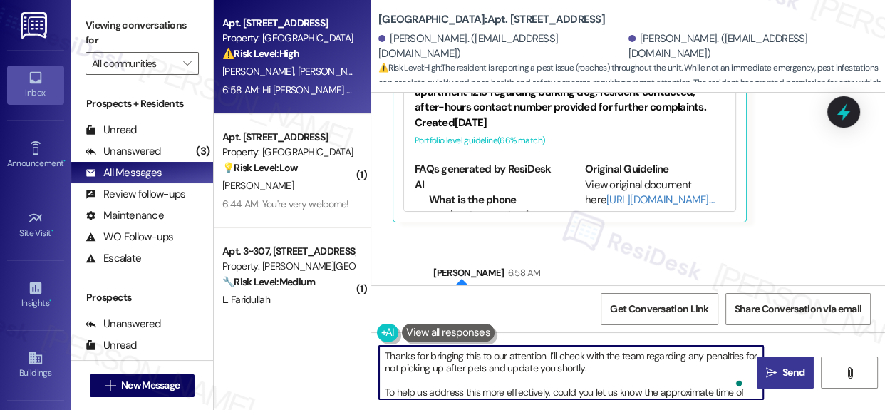
click at [385, 392] on textarea "Thanks for bringing this to our attention. I’ll check with the team regarding a…" at bounding box center [571, 372] width 384 height 53
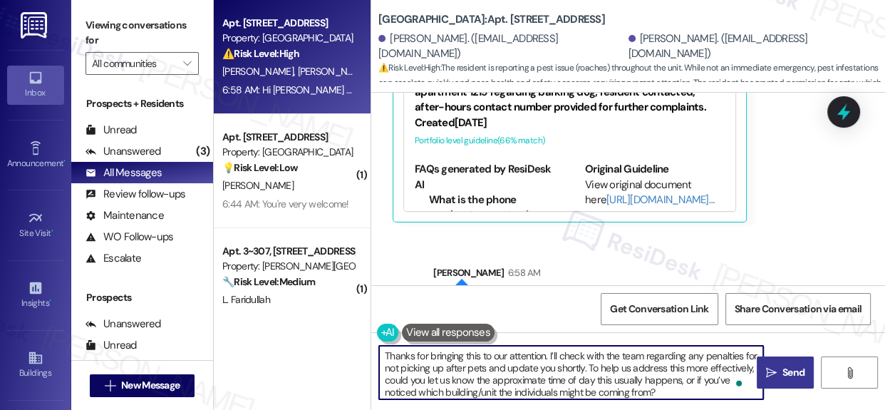
scroll to position [3, 0]
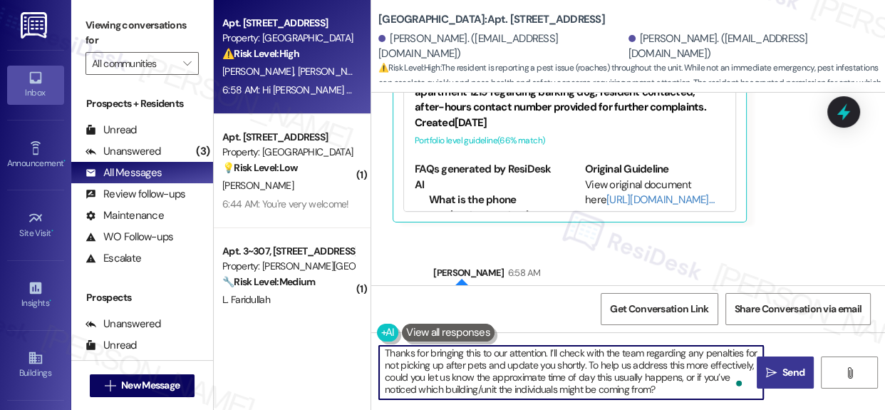
type textarea "Thanks for bringing this to our attention. I’ll check with the team regarding a…"
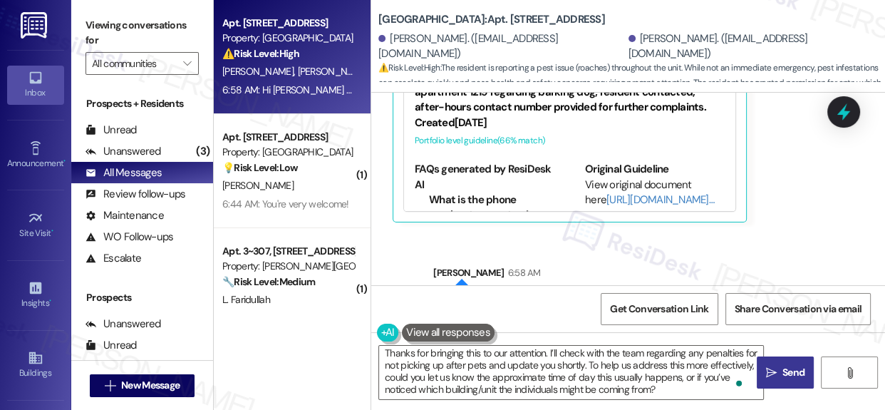
click at [784, 369] on span "Send" at bounding box center [794, 372] width 22 height 15
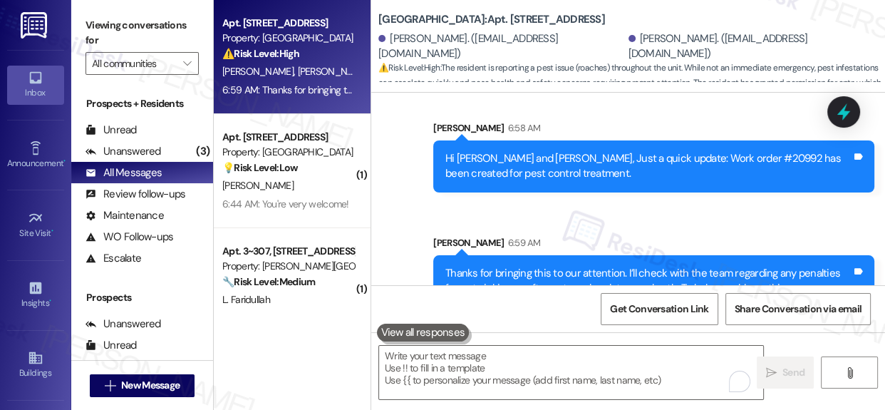
scroll to position [7, 0]
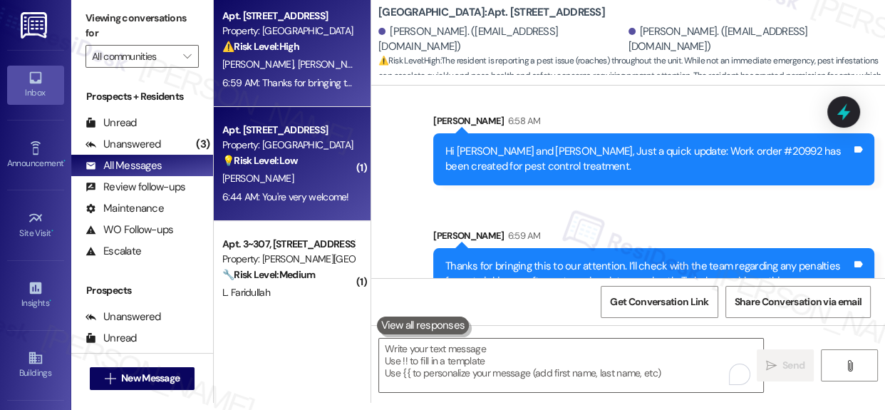
click at [241, 145] on div "Property: [GEOGRAPHIC_DATA]" at bounding box center [288, 145] width 132 height 15
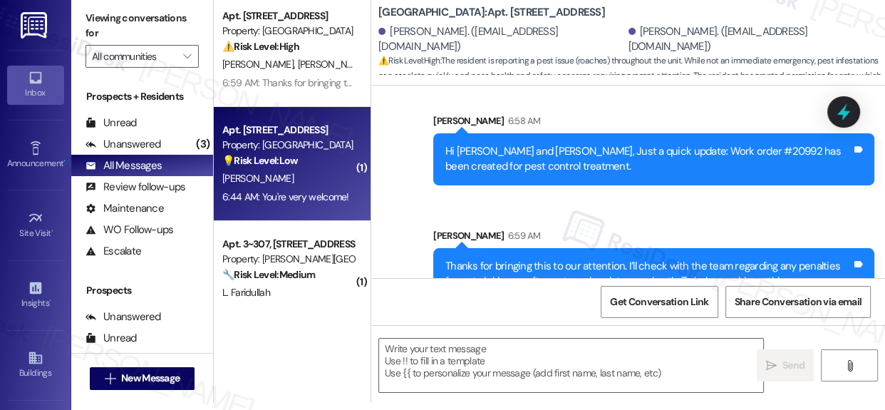
type textarea "Fetching suggested responses. Please feel free to read through the conversation…"
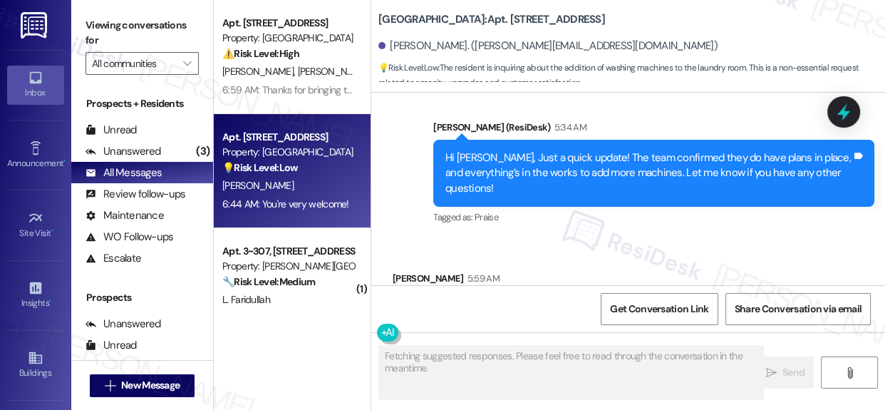
scroll to position [12568, 0]
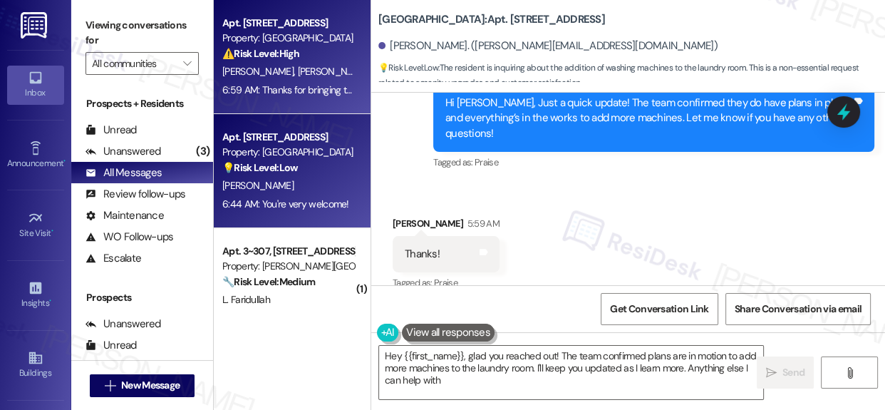
type textarea "Hey {{first_name}}, glad you reached out! The team confirmed plans are in motio…"
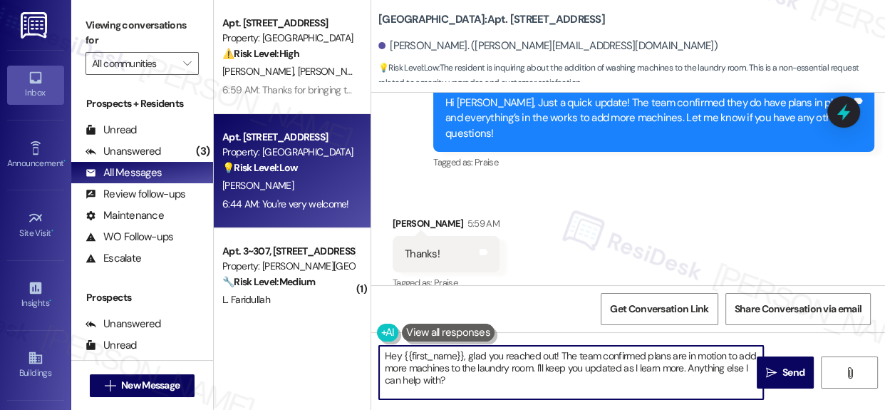
click at [522, 384] on textarea "Hey {{first_name}}, glad you reached out! The team confirmed plans are in motio…" at bounding box center [571, 372] width 384 height 53
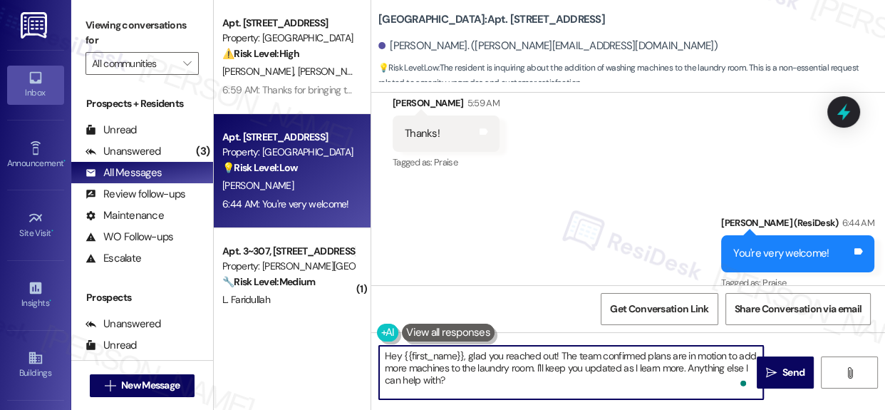
scroll to position [7, 0]
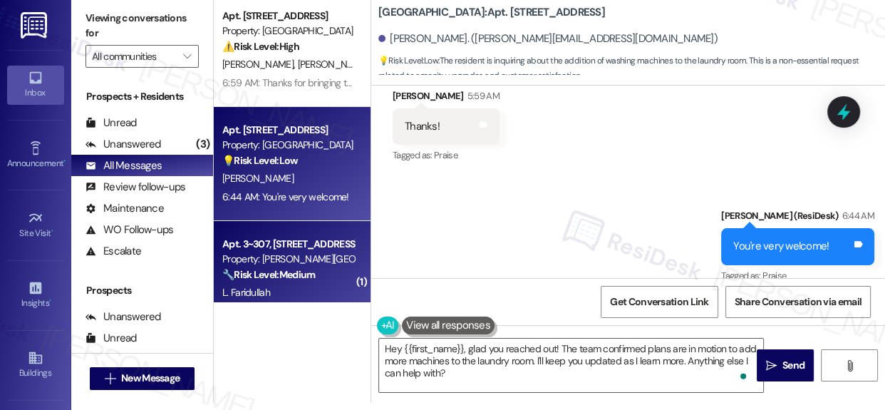
click at [257, 238] on div "Apt. 3~307, [STREET_ADDRESS]" at bounding box center [288, 244] width 132 height 15
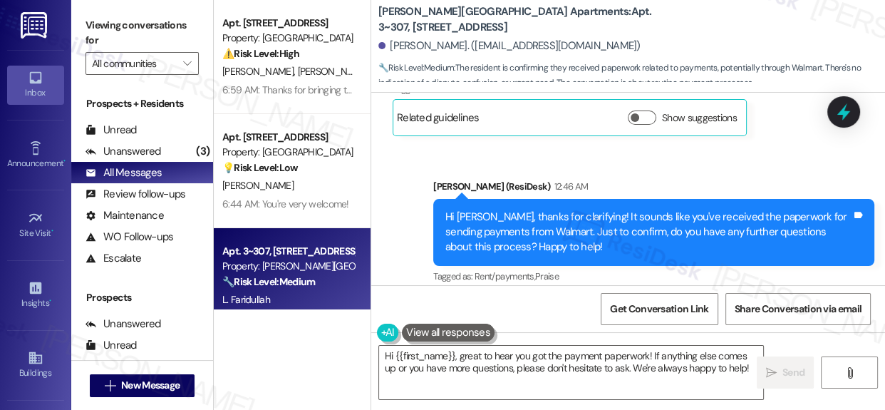
scroll to position [7882, 0]
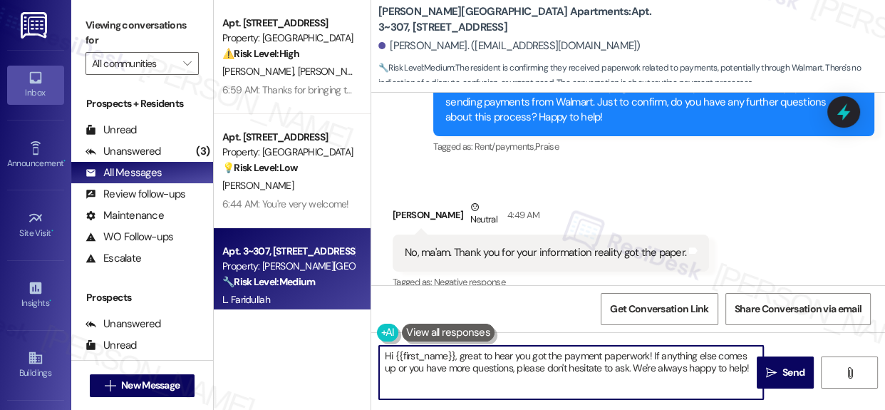
click at [513, 363] on textarea "Hi {{first_name}}, great to hear you got the payment paperwork! If anything els…" at bounding box center [571, 372] width 384 height 53
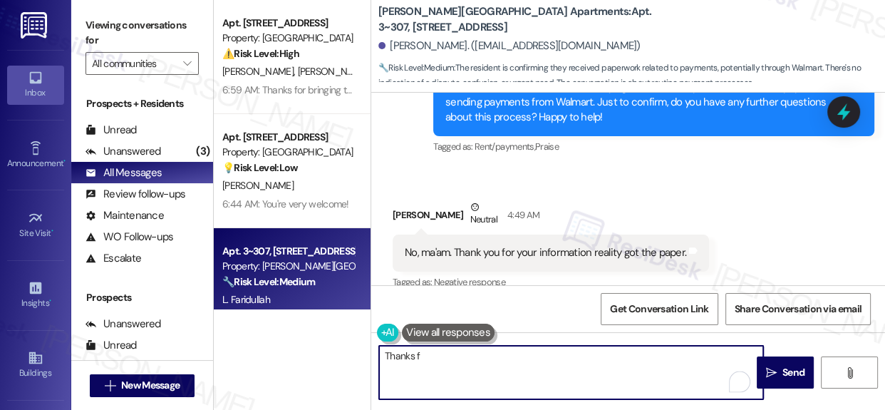
drag, startPoint x: 440, startPoint y: 356, endPoint x: 354, endPoint y: 357, distance: 86.3
click at [354, 357] on div "Apt. 2204, 201 Hackberry St Property: Hackberry Ranch ⚠️ Risk Level: High The r…" at bounding box center [549, 205] width 671 height 410
type textarea "Y"
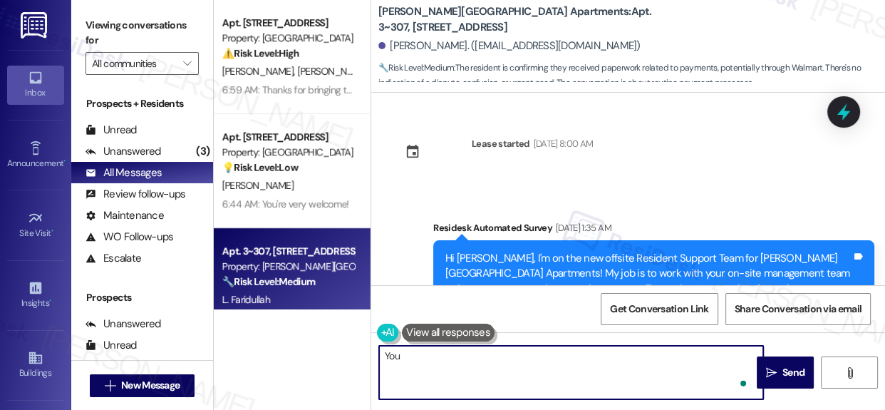
scroll to position [7882, 0]
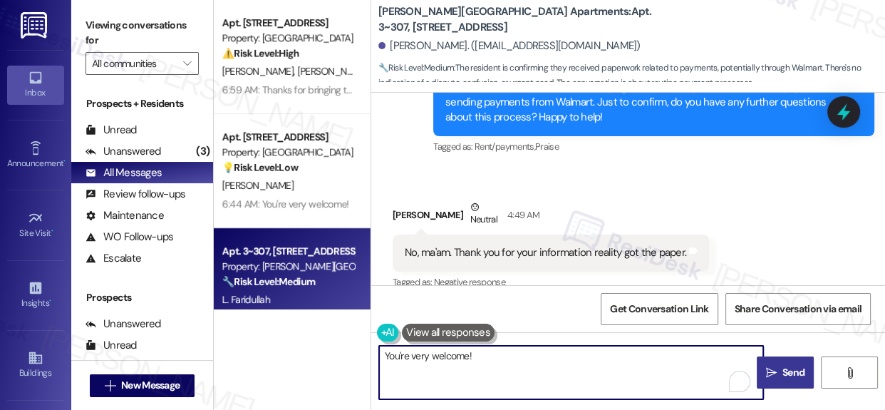
type textarea "You're very welcome!"
click at [783, 373] on span "Send" at bounding box center [794, 372] width 22 height 15
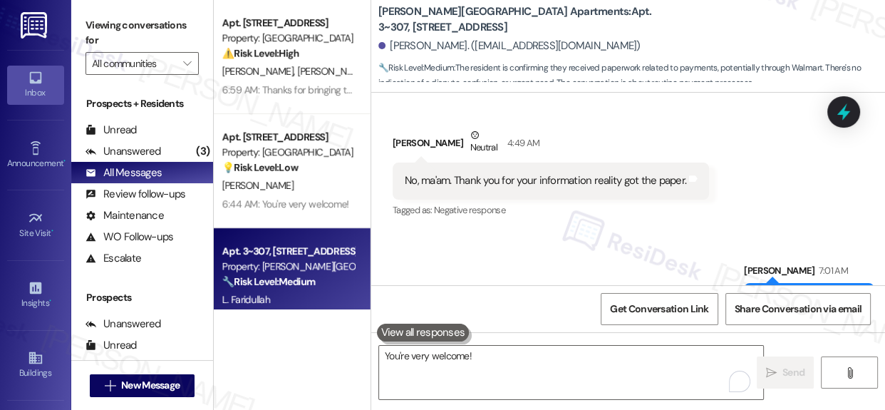
scroll to position [7982, 0]
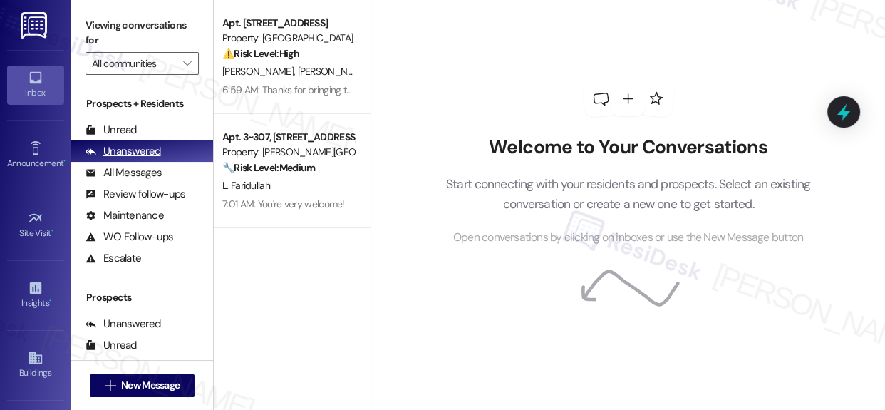
click at [129, 150] on div "Unanswered" at bounding box center [124, 151] width 76 height 15
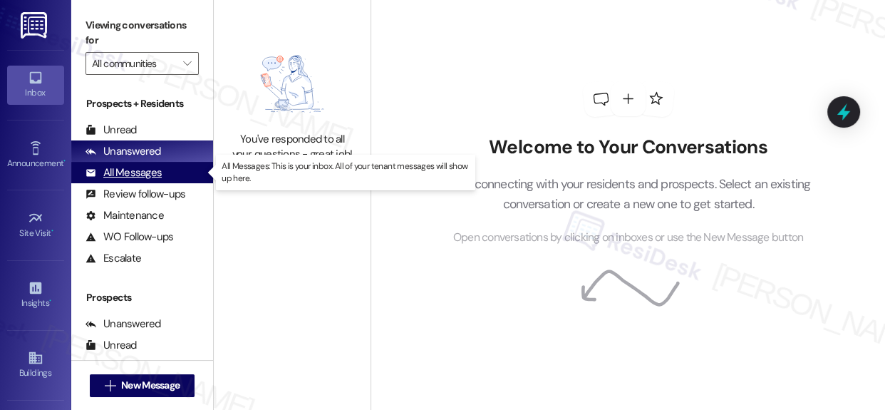
click at [131, 172] on div "All Messages" at bounding box center [124, 172] width 76 height 15
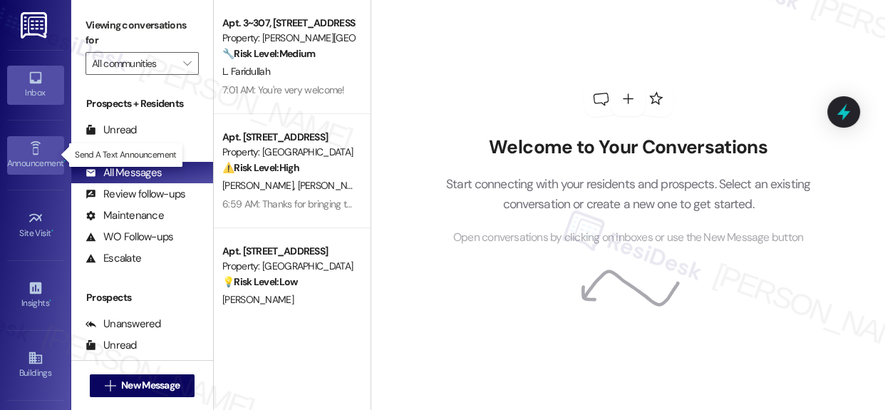
click at [34, 147] on icon at bounding box center [36, 148] width 16 height 16
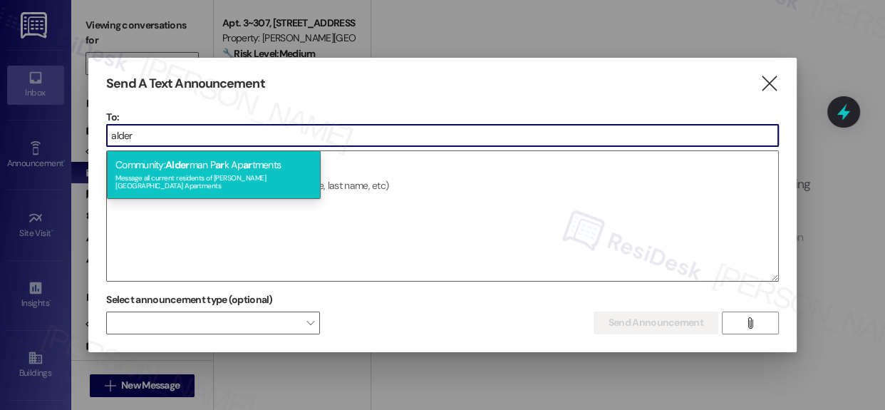
type input "alder"
click at [265, 182] on div "Community: Alder man P ar k Ap ar tments Message all current residents of [PERS…" at bounding box center [214, 174] width 214 height 48
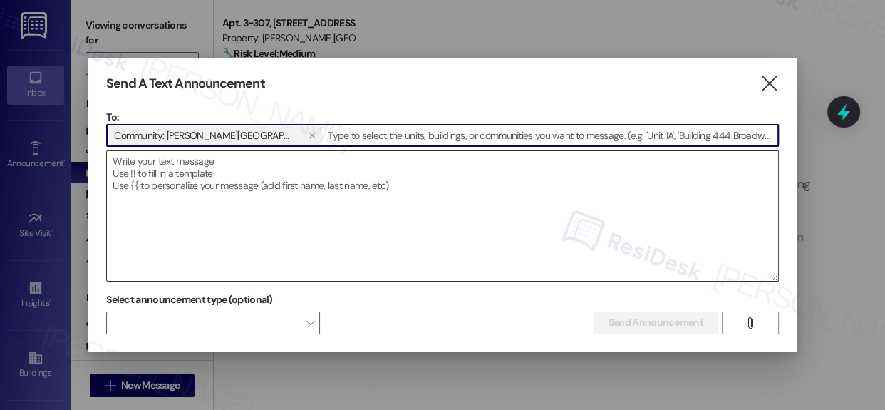
click at [196, 173] on textarea at bounding box center [442, 216] width 671 height 130
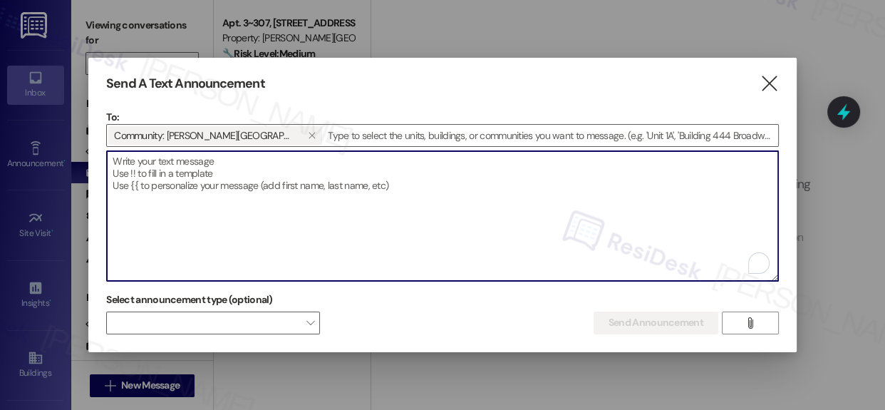
paste textarea "Hi {{first_name}}, Fire Extinguisher Inspection Notice Please place your fire e…"
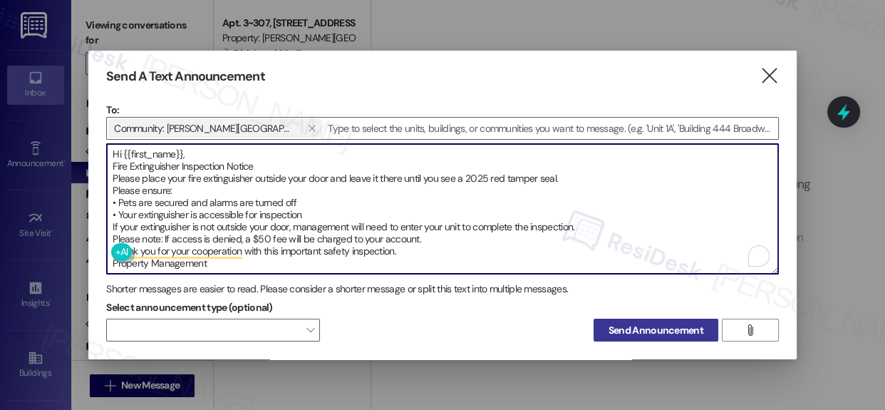
type textarea "Hi {{first_name}}, Fire Extinguisher Inspection Notice Please place your fire e…"
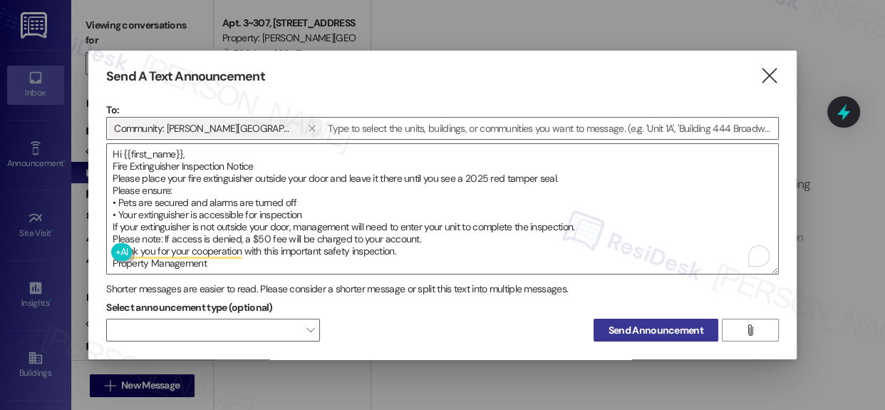
click at [629, 323] on span "Send Announcement" at bounding box center [656, 330] width 95 height 15
click at [763, 68] on icon "" at bounding box center [769, 75] width 19 height 15
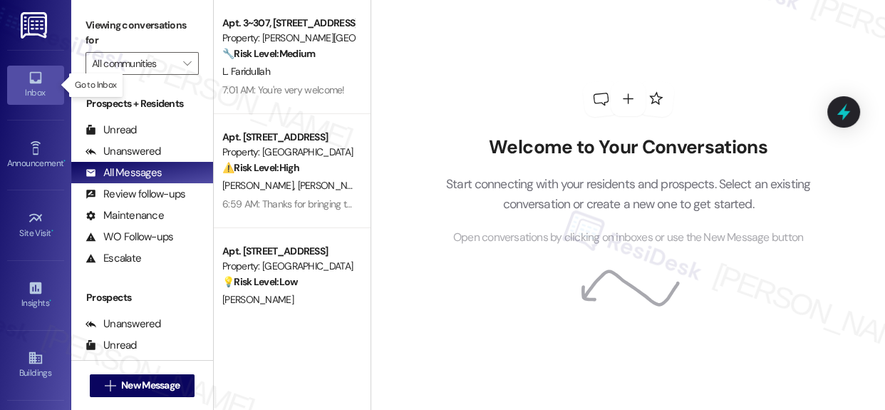
click at [36, 83] on icon at bounding box center [35, 78] width 12 height 12
click at [135, 174] on div "All Messages" at bounding box center [124, 172] width 76 height 15
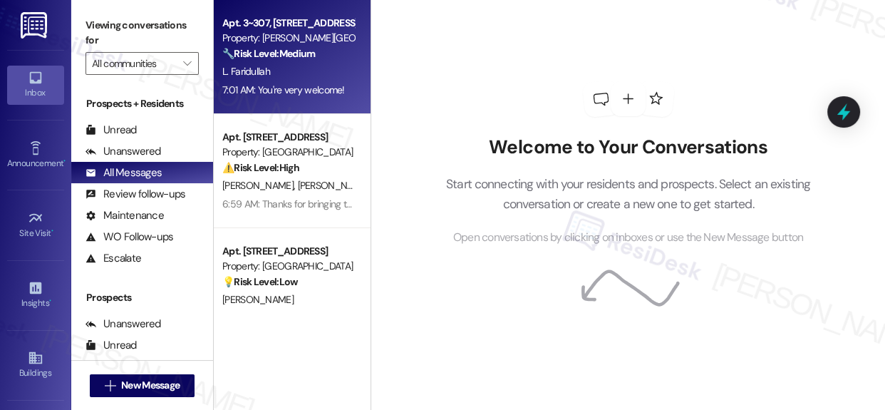
click at [262, 58] on strong "🔧 Risk Level: Medium" at bounding box center [268, 53] width 93 height 13
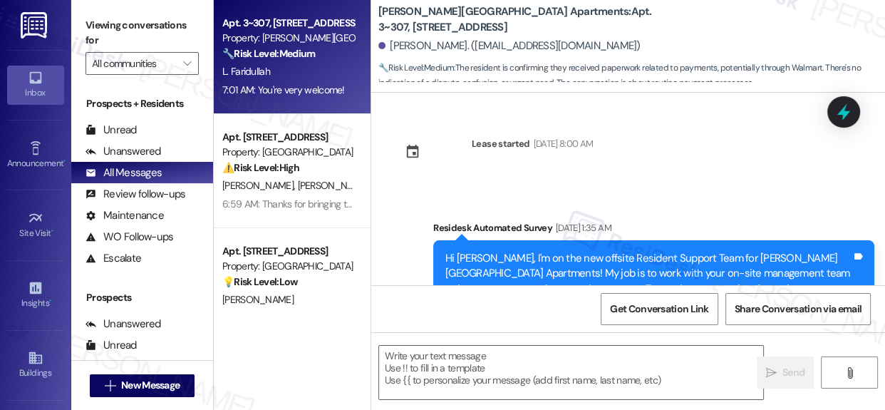
scroll to position [8003, 0]
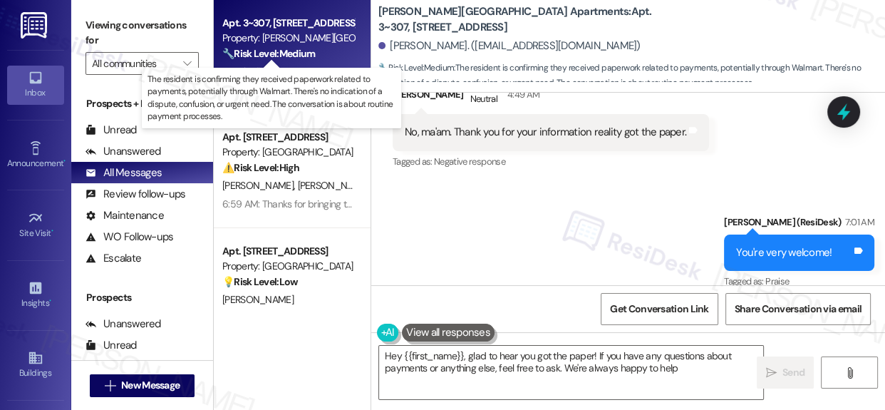
type textarea "Hey {{first_name}}, glad to hear you got the paper! If you have any questions a…"
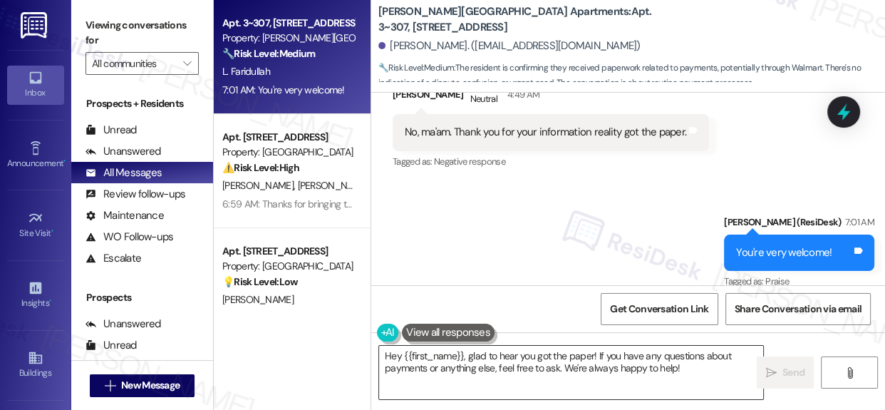
click at [507, 362] on textarea "Hey {{first_name}}, glad to hear you got the paper! If you have any questions a…" at bounding box center [571, 372] width 384 height 53
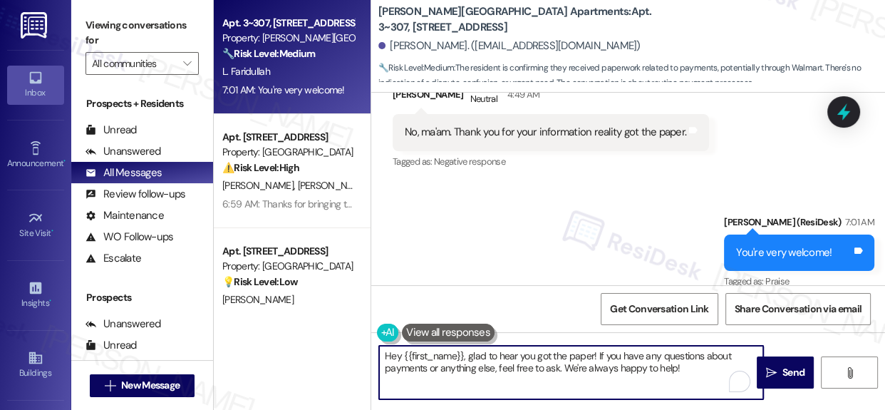
click at [507, 362] on textarea "Hey {{first_name}}, glad to hear you got the paper! If you have any questions a…" at bounding box center [571, 372] width 384 height 53
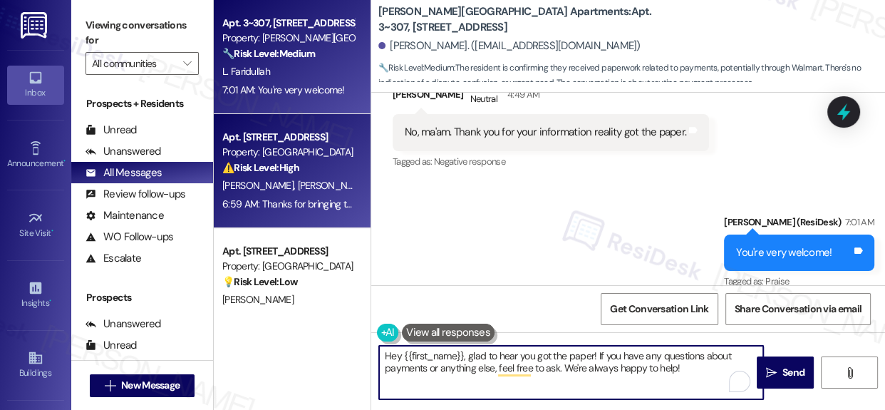
click at [273, 141] on div "Apt. [STREET_ADDRESS]" at bounding box center [288, 137] width 132 height 15
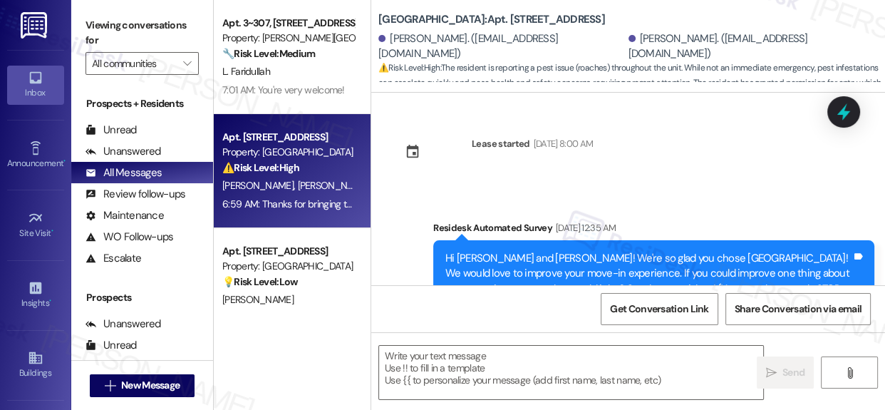
scroll to position [5905, 0]
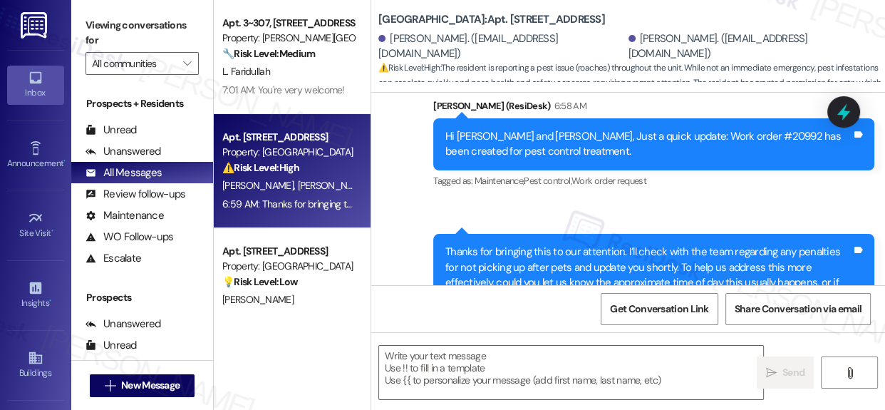
type textarea "Fetching suggested responses. Please feel free to read through the conversation…"
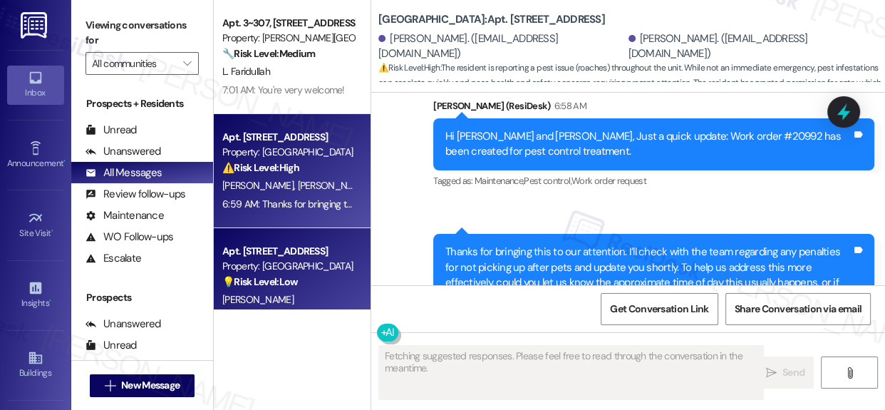
click at [270, 259] on div "Property: [GEOGRAPHIC_DATA]" at bounding box center [288, 266] width 132 height 15
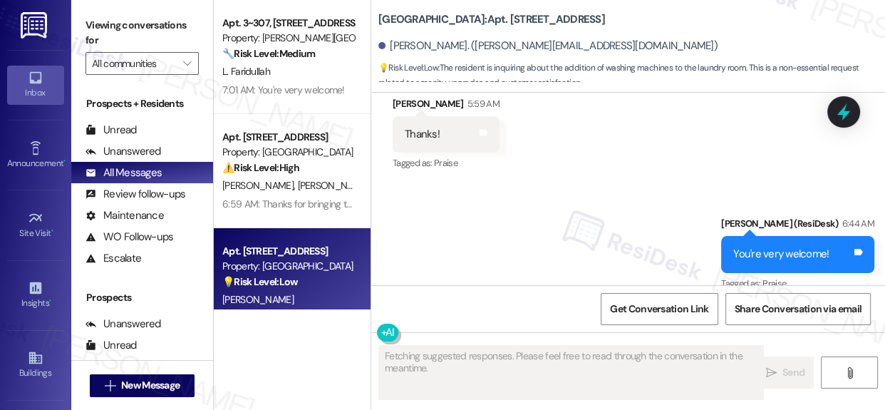
scroll to position [12689, 0]
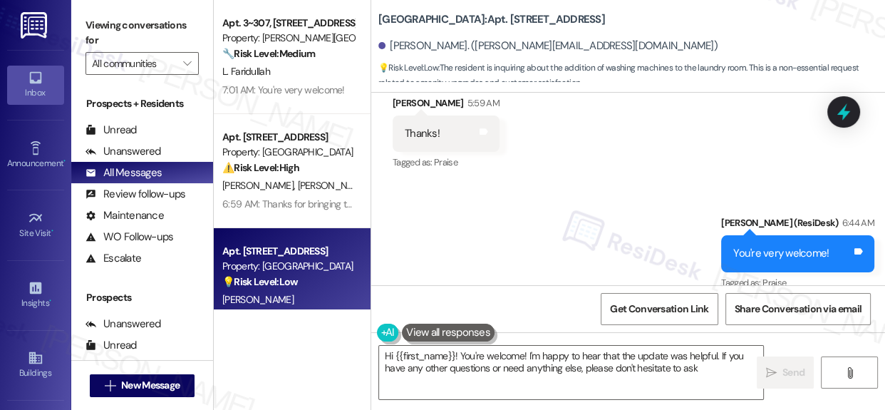
type textarea "Hi {{first_name}}! You're welcome! I'm happy to hear that the update was helpfu…"
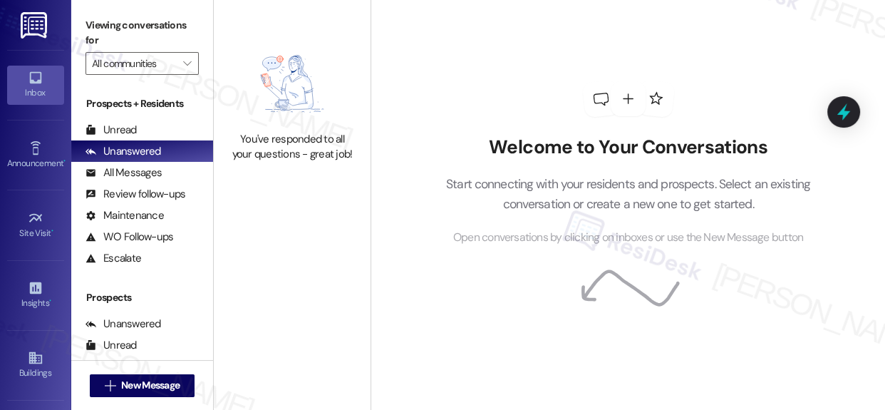
scroll to position [7, 0]
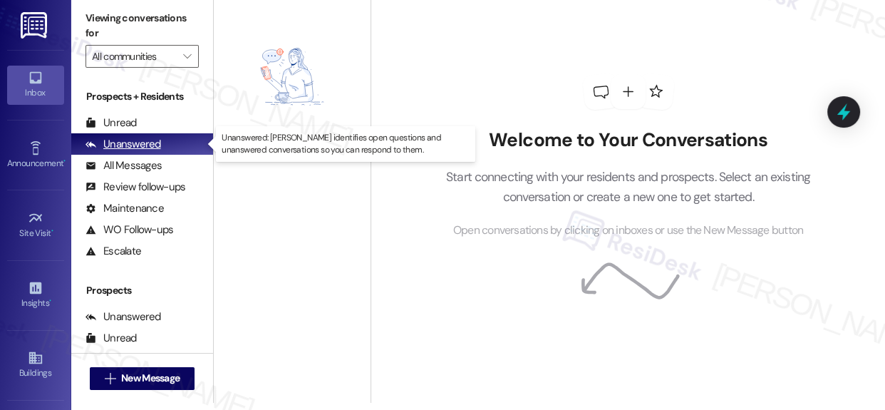
click at [148, 143] on div "Unanswered" at bounding box center [124, 144] width 76 height 15
